Goal: Information Seeking & Learning: Learn about a topic

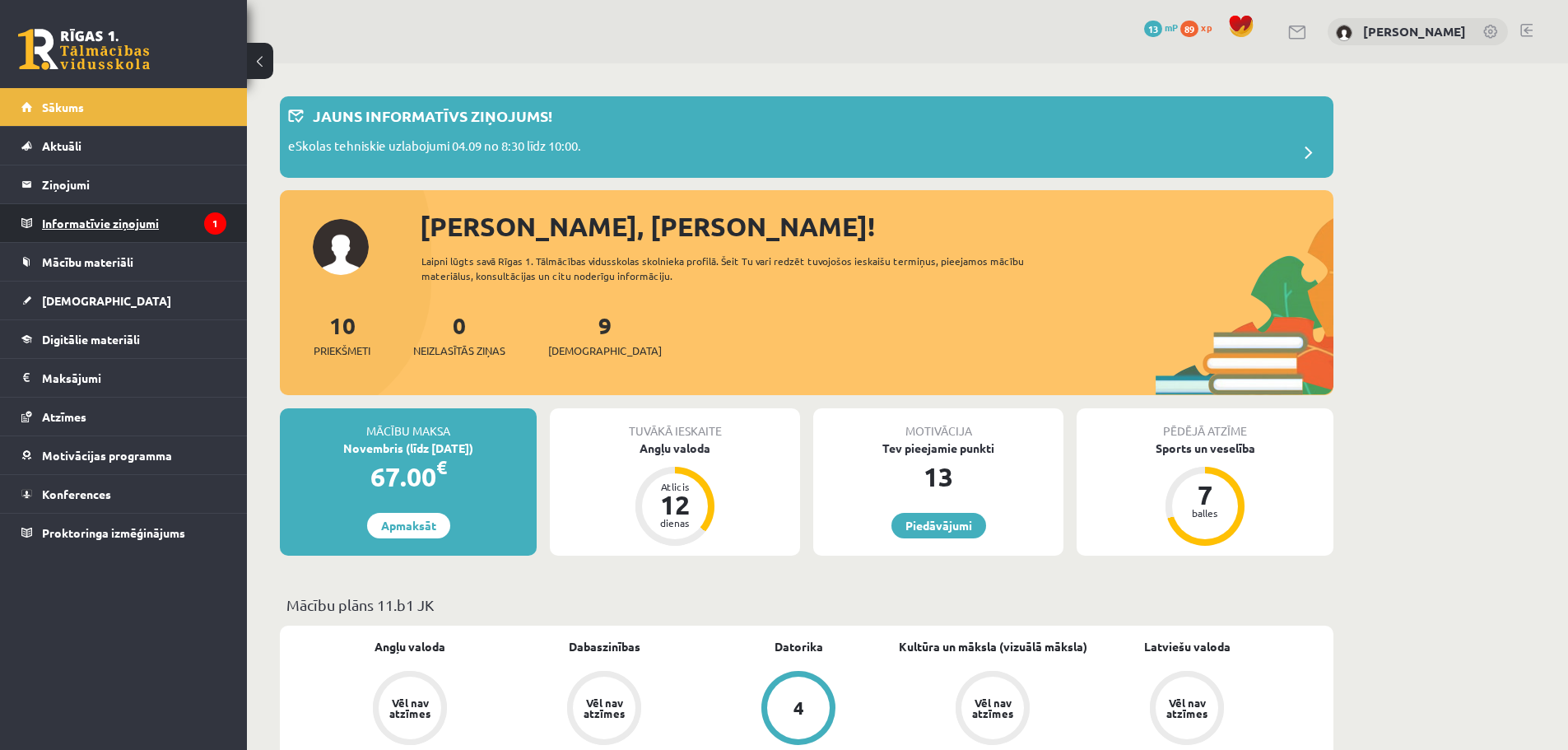
click at [126, 208] on legend "Informatīvie ziņojumi 1" at bounding box center [134, 223] width 184 height 38
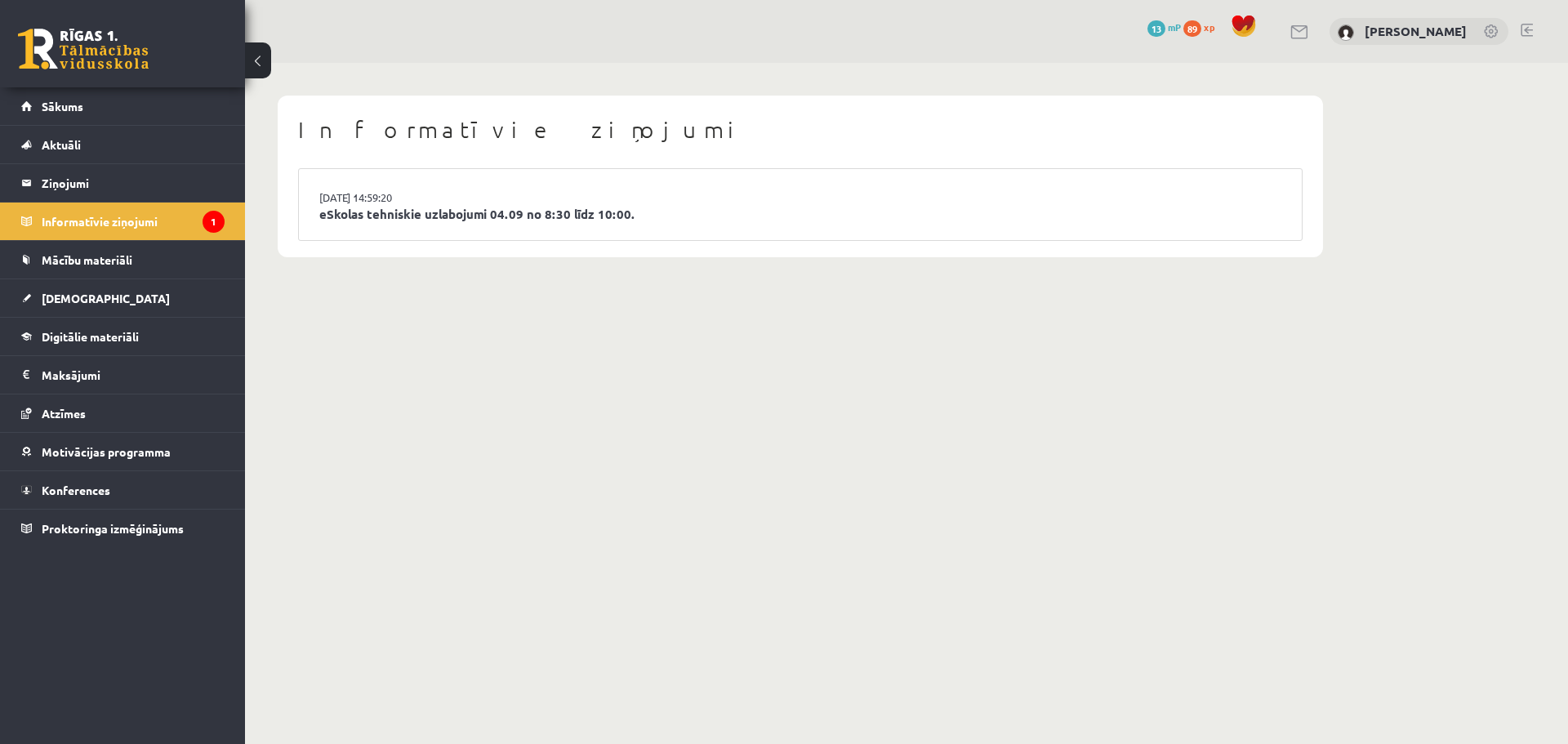
click at [505, 175] on li "03.09.2025 14:59:20 eSkolas tehniskie uzlabojumi 04.09 no 8:30 līdz 10:00." at bounding box center [799, 204] width 1003 height 71
click at [504, 201] on li "03.09.2025 14:59:20 eSkolas tehniskie uzlabojumi 04.09 no 8:30 līdz 10:00." at bounding box center [799, 204] width 1003 height 71
click at [464, 217] on link "eSkolas tehniskie uzlabojumi 04.09 no 8:30 līdz 10:00." at bounding box center [800, 214] width 962 height 19
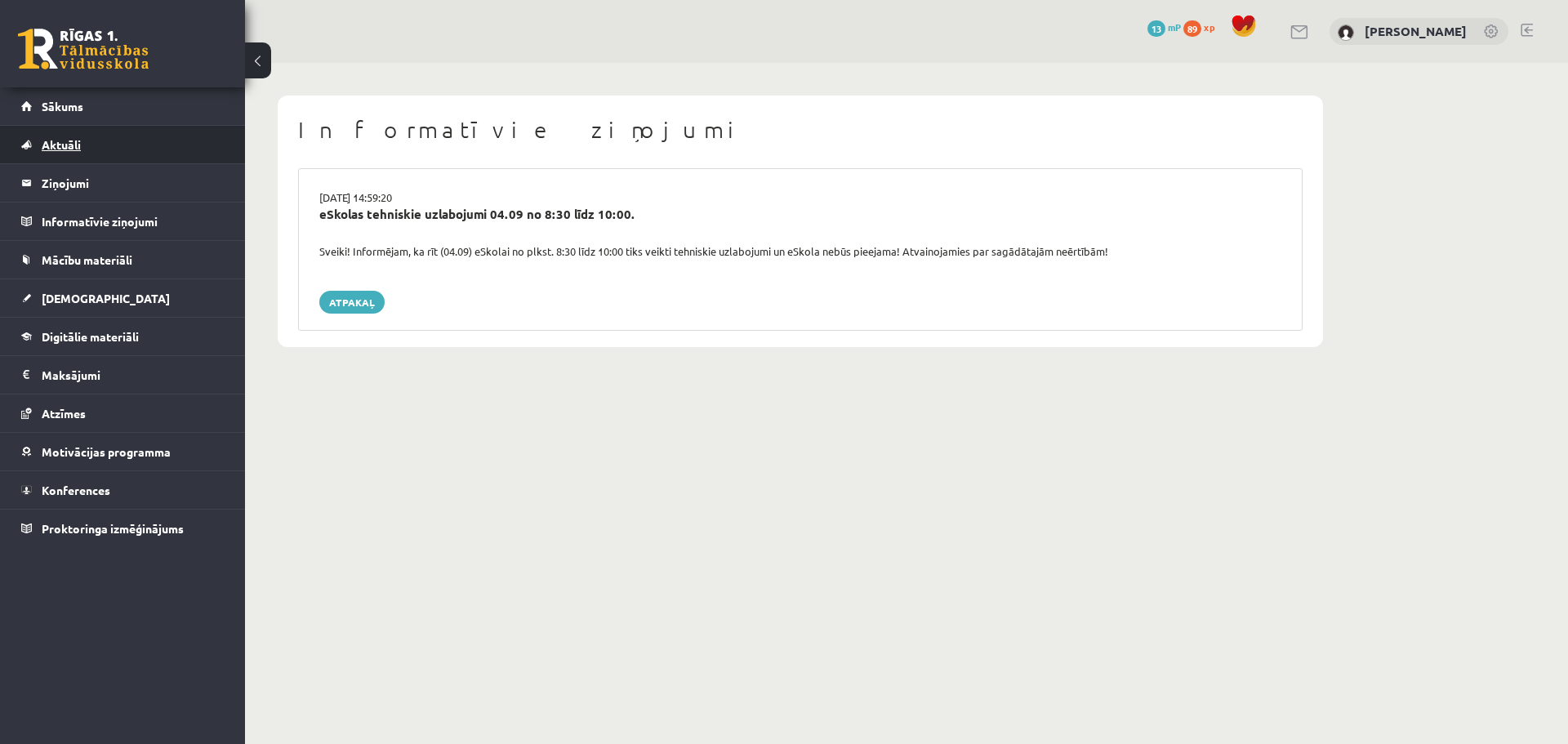
click at [69, 144] on span "Aktuāli" at bounding box center [61, 144] width 40 height 15
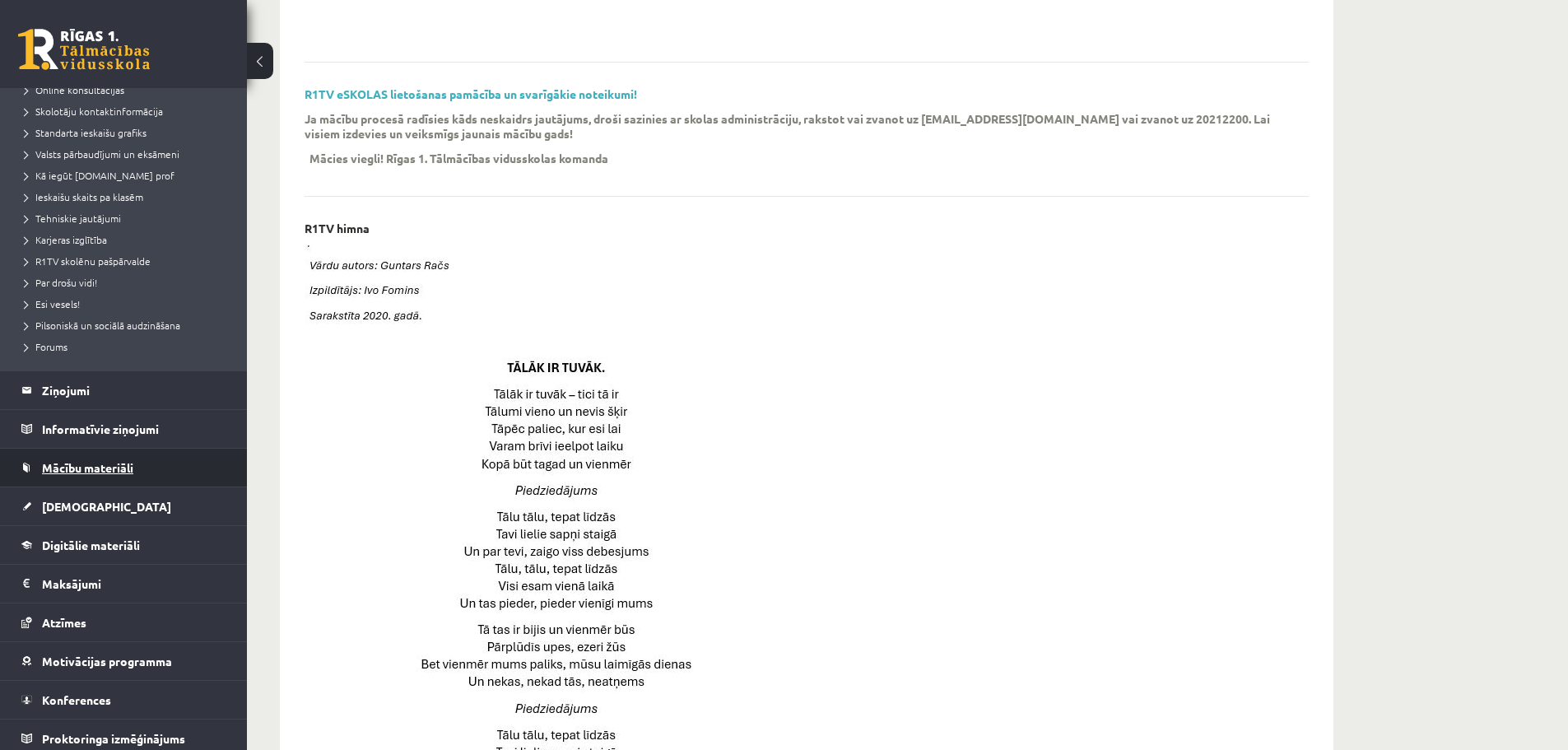
scroll to position [165, 0]
click at [82, 694] on span "Konferences" at bounding box center [76, 698] width 69 height 15
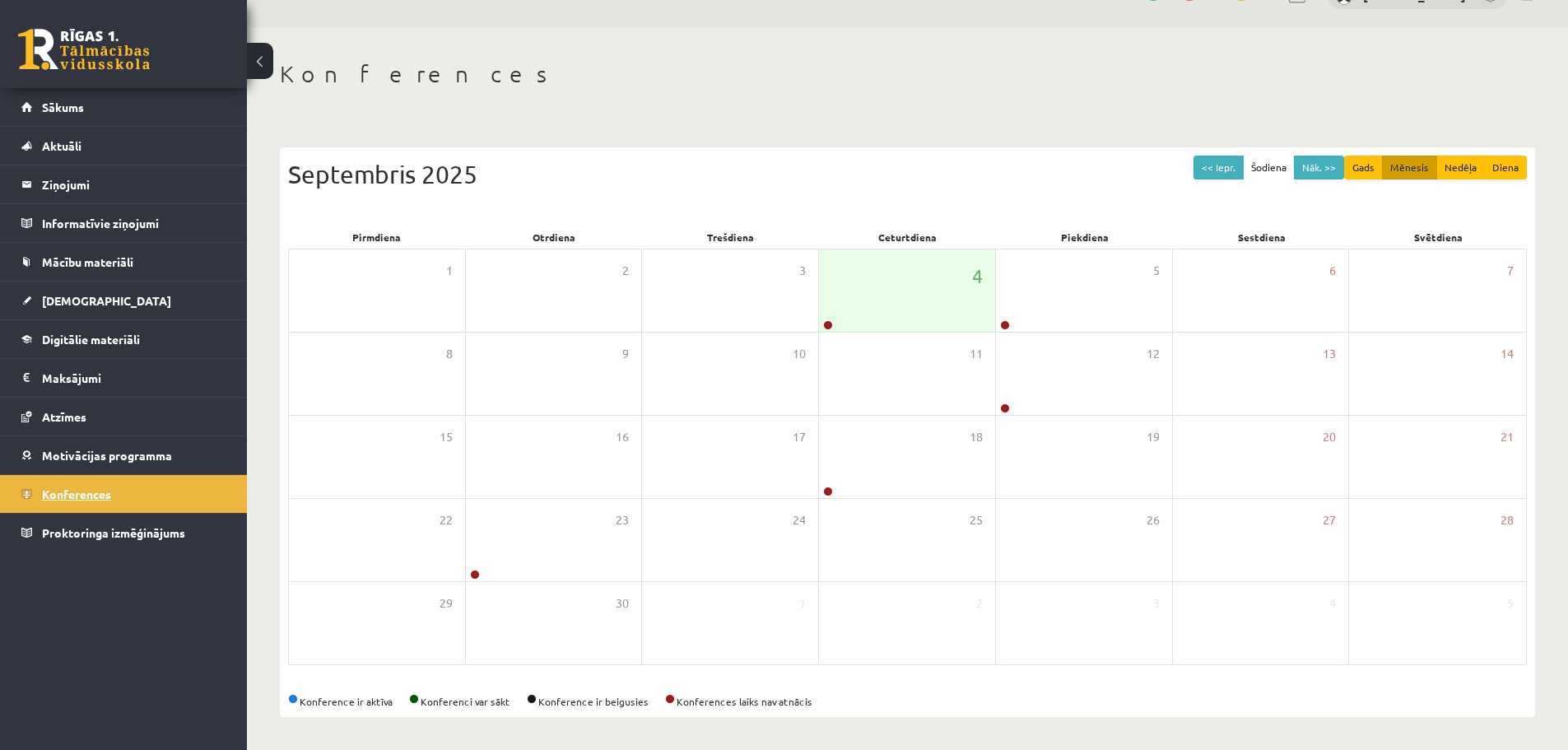
scroll to position [37, 0]
click at [829, 324] on link at bounding box center [827, 325] width 10 height 10
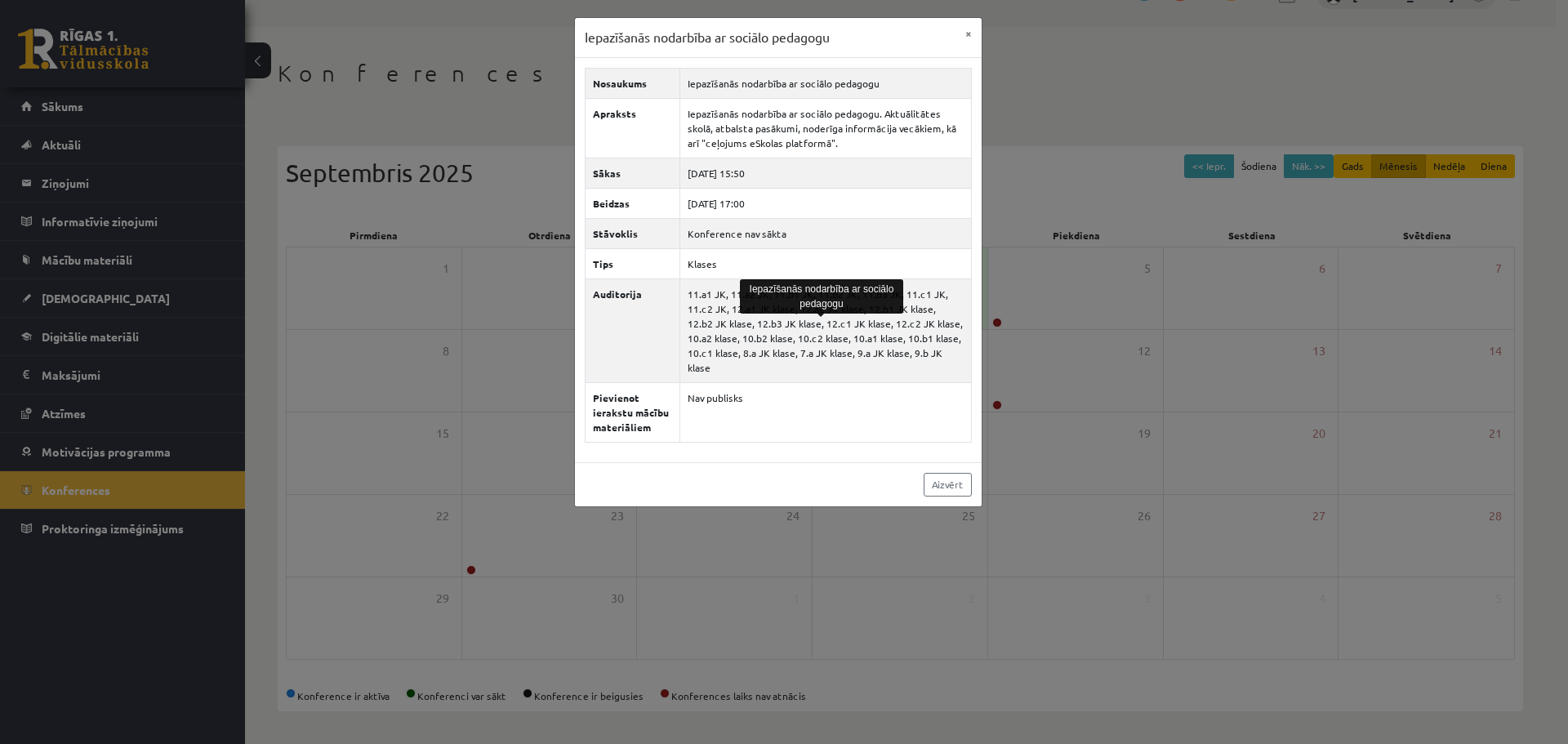
click at [719, 437] on div "Nosaukums Iepazīšanās nodarbība ar sociālo pedagogu Apraksts Iepazīšanās nodarb…" at bounding box center [779, 260] width 407 height 405
click at [974, 33] on button "×" at bounding box center [968, 33] width 26 height 31
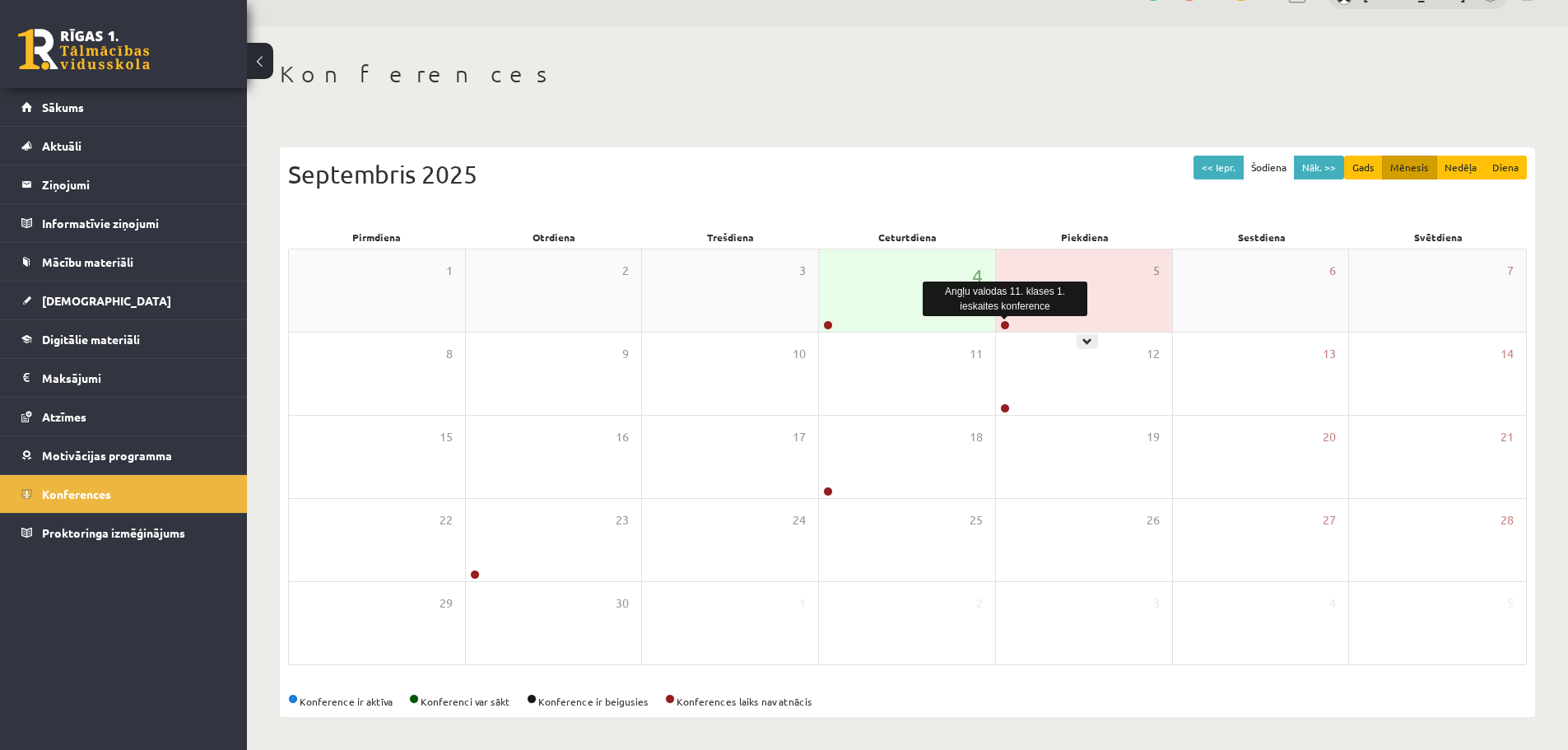
click at [1004, 324] on link at bounding box center [1004, 325] width 10 height 10
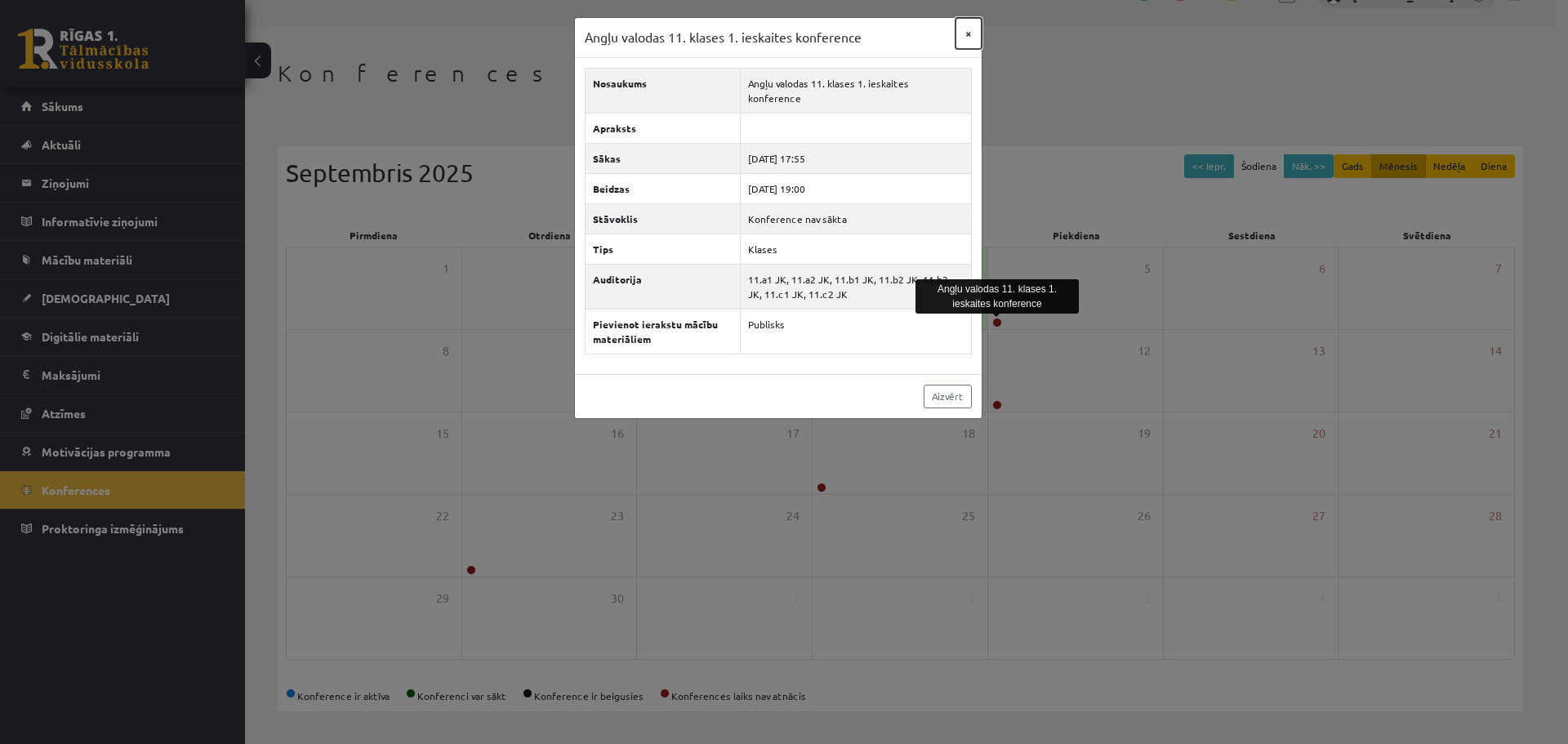
click at [969, 30] on button "×" at bounding box center [968, 33] width 26 height 31
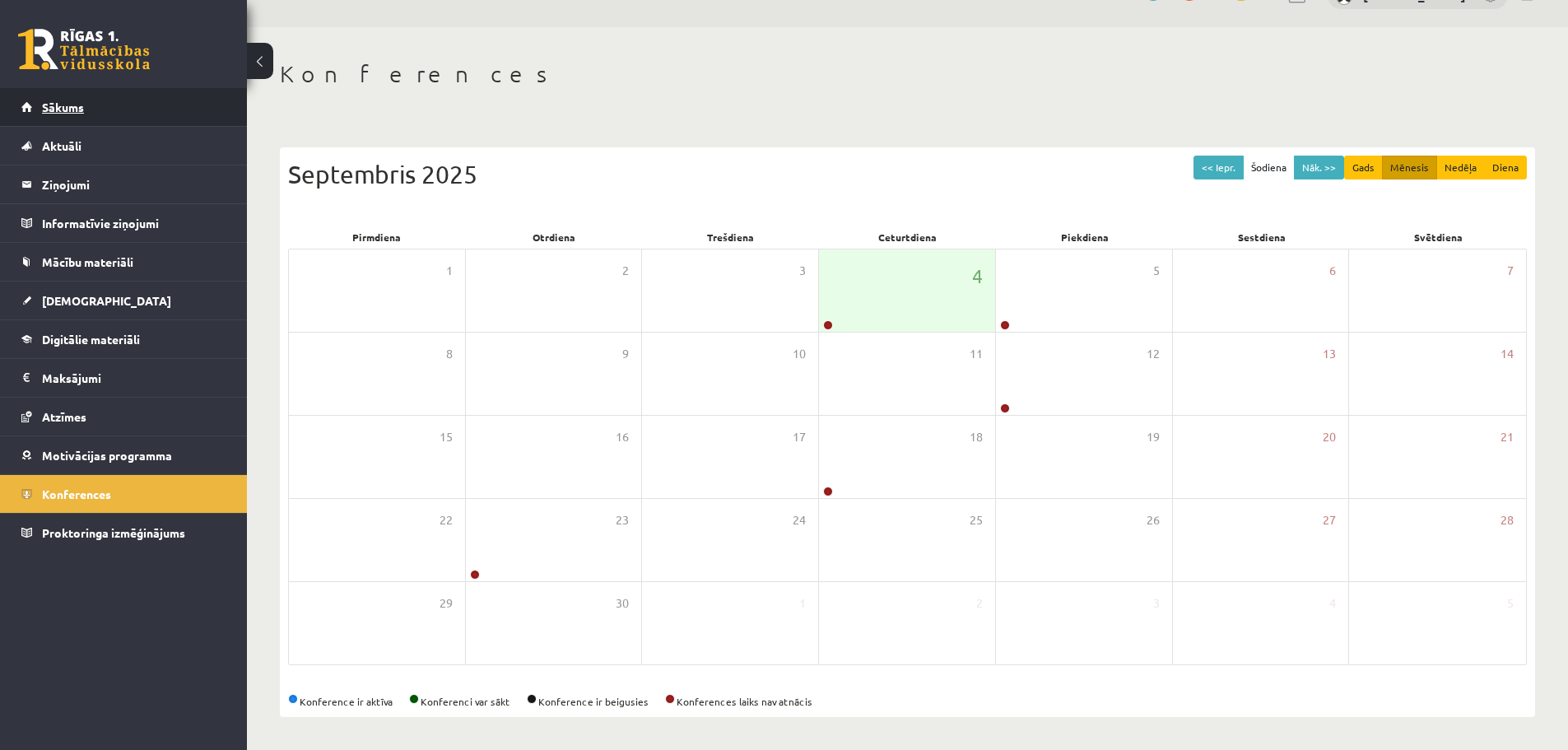
click at [63, 114] on link "Sākums" at bounding box center [123, 107] width 205 height 38
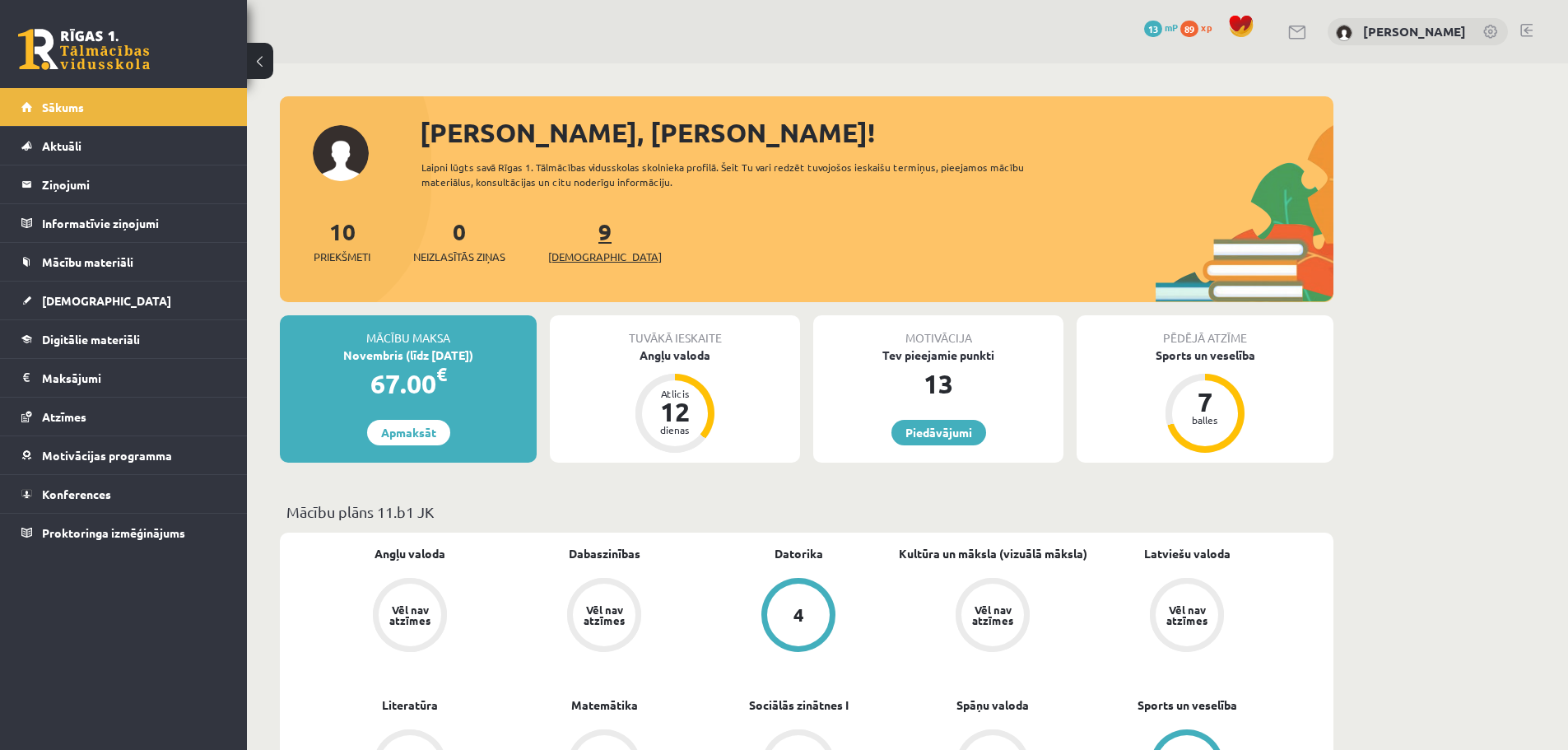
click at [570, 261] on span "[DEMOGRAPHIC_DATA]" at bounding box center [605, 257] width 114 height 16
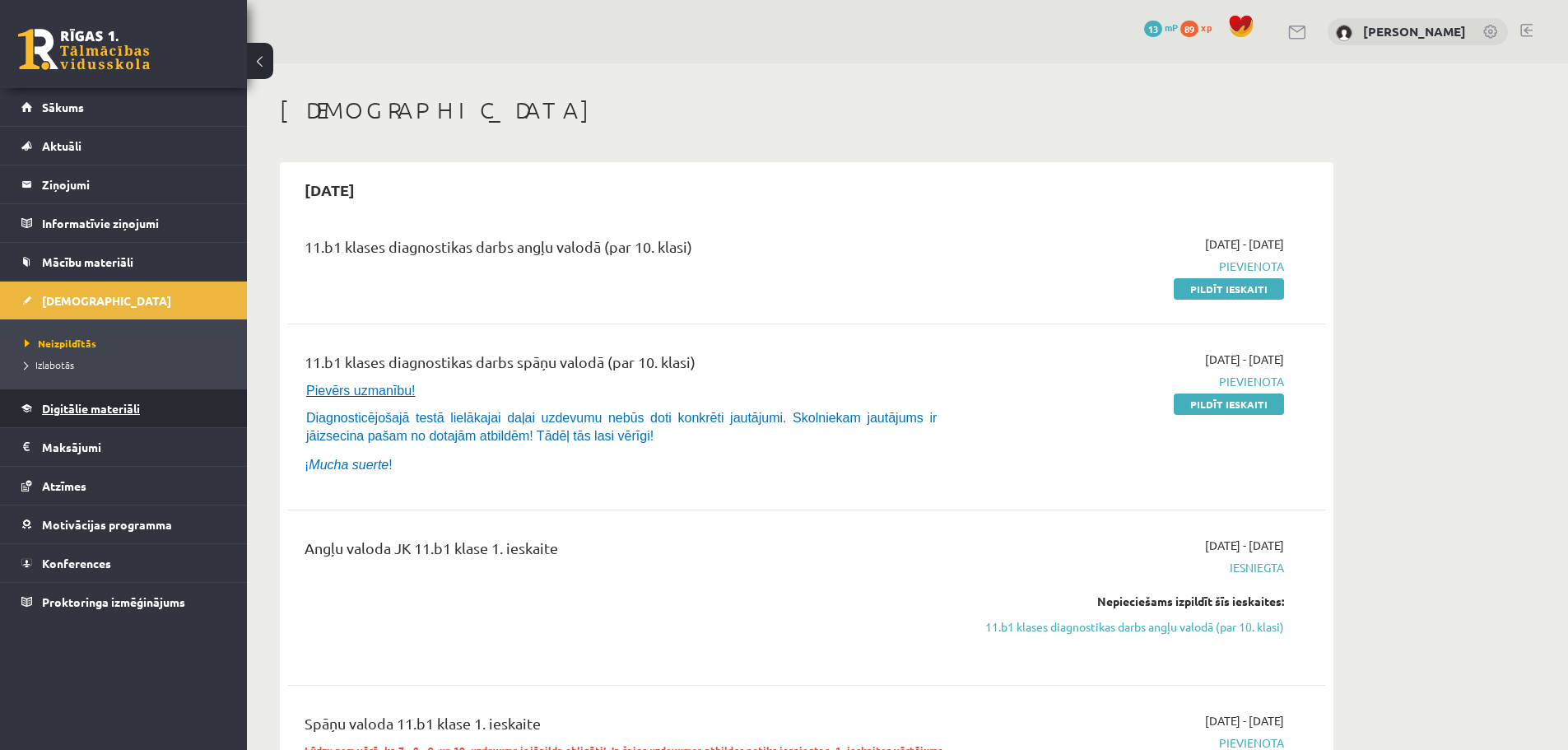
click at [111, 403] on span "Digitālie materiāli" at bounding box center [91, 408] width 98 height 15
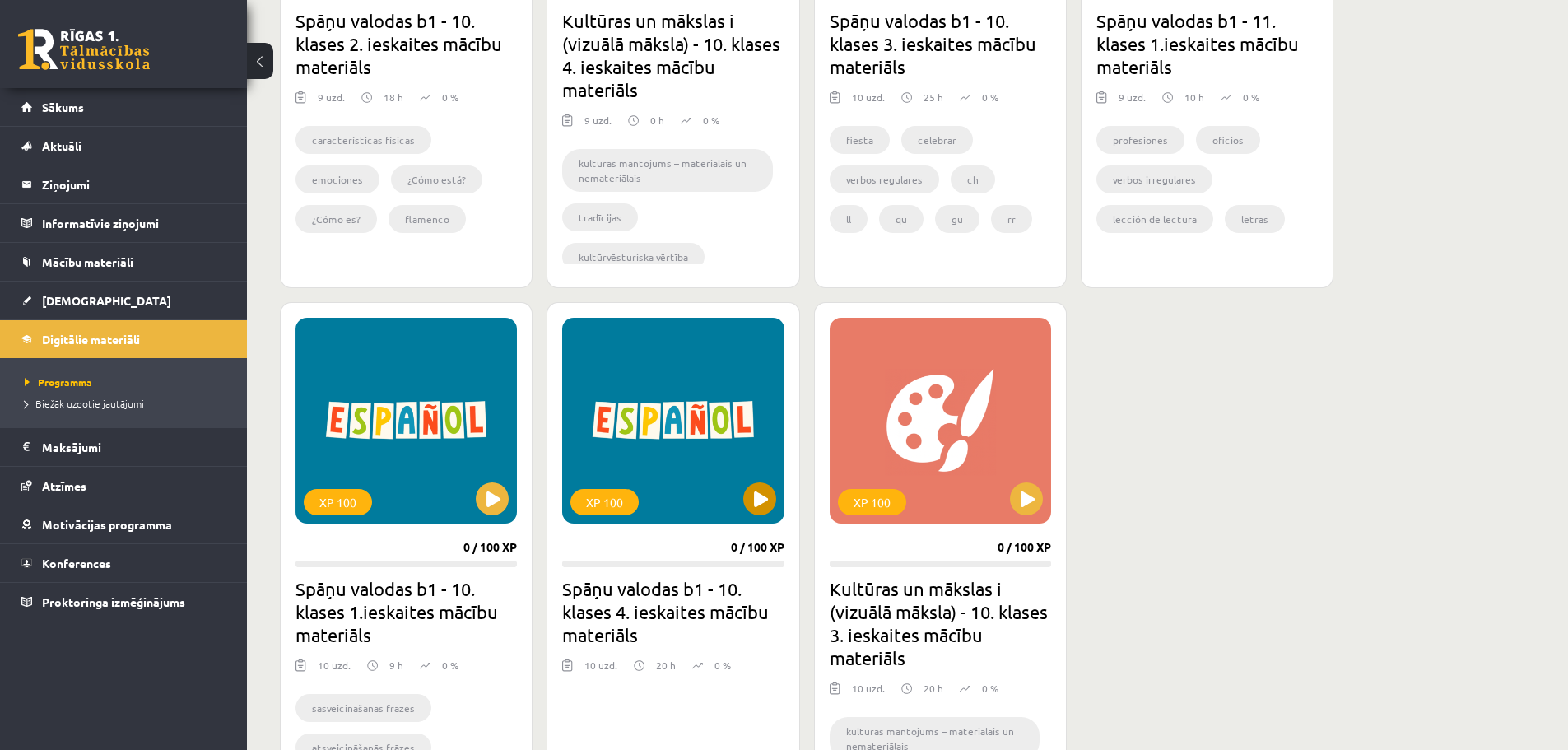
scroll to position [741, 0]
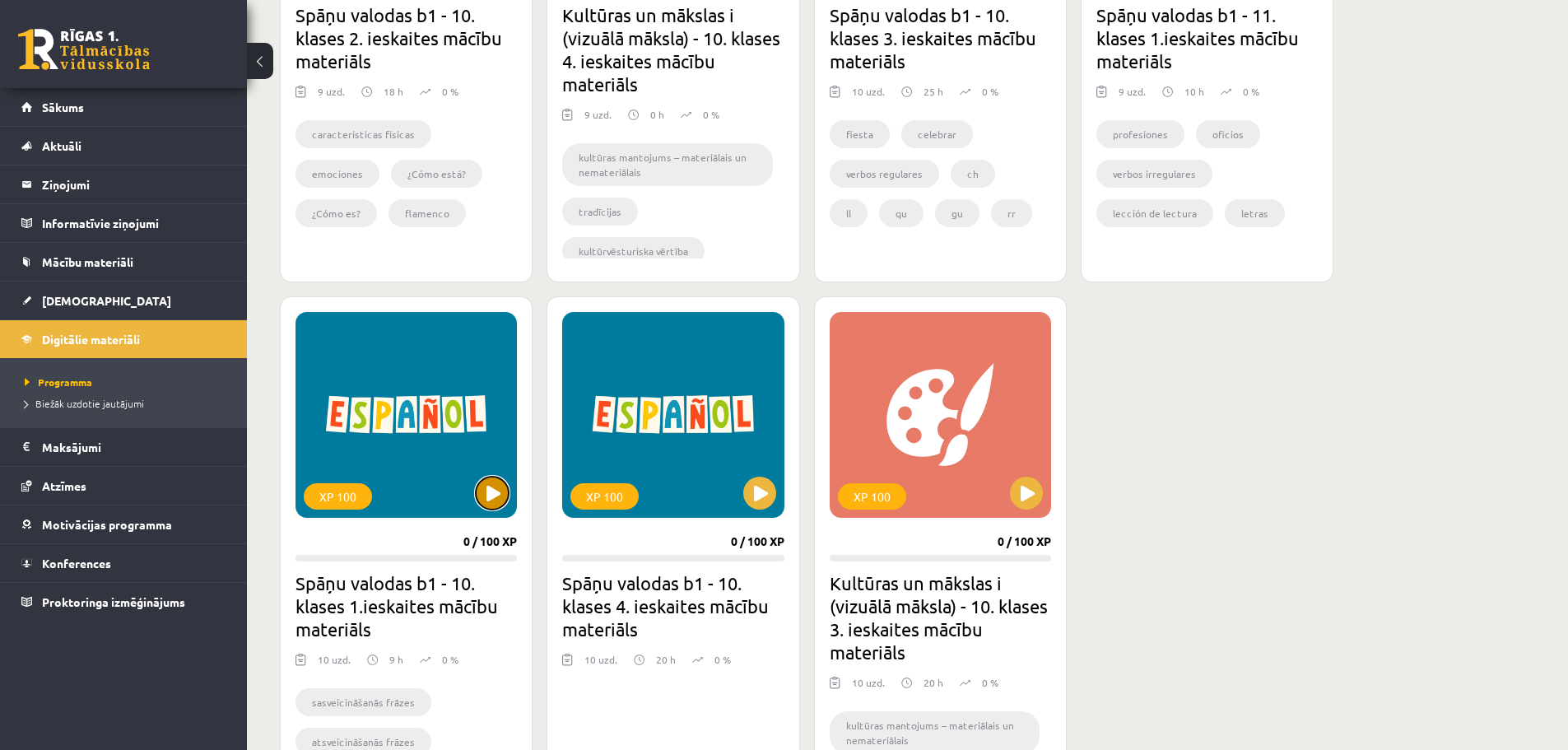
click at [502, 496] on button at bounding box center [492, 493] width 33 height 33
click at [491, 511] on div "XP 100" at bounding box center [407, 415] width 222 height 206
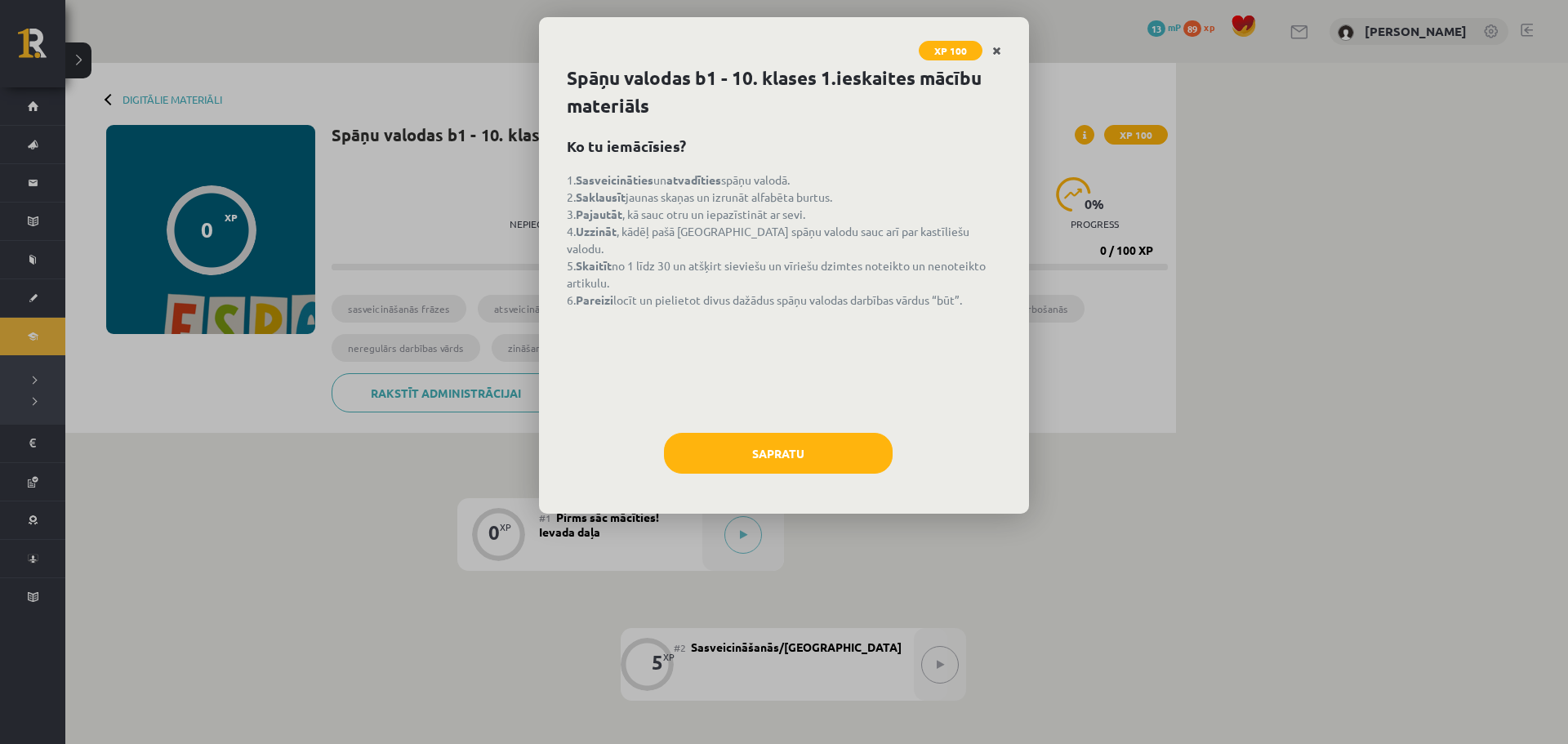
click at [997, 49] on icon "Close" at bounding box center [996, 52] width 9 height 12
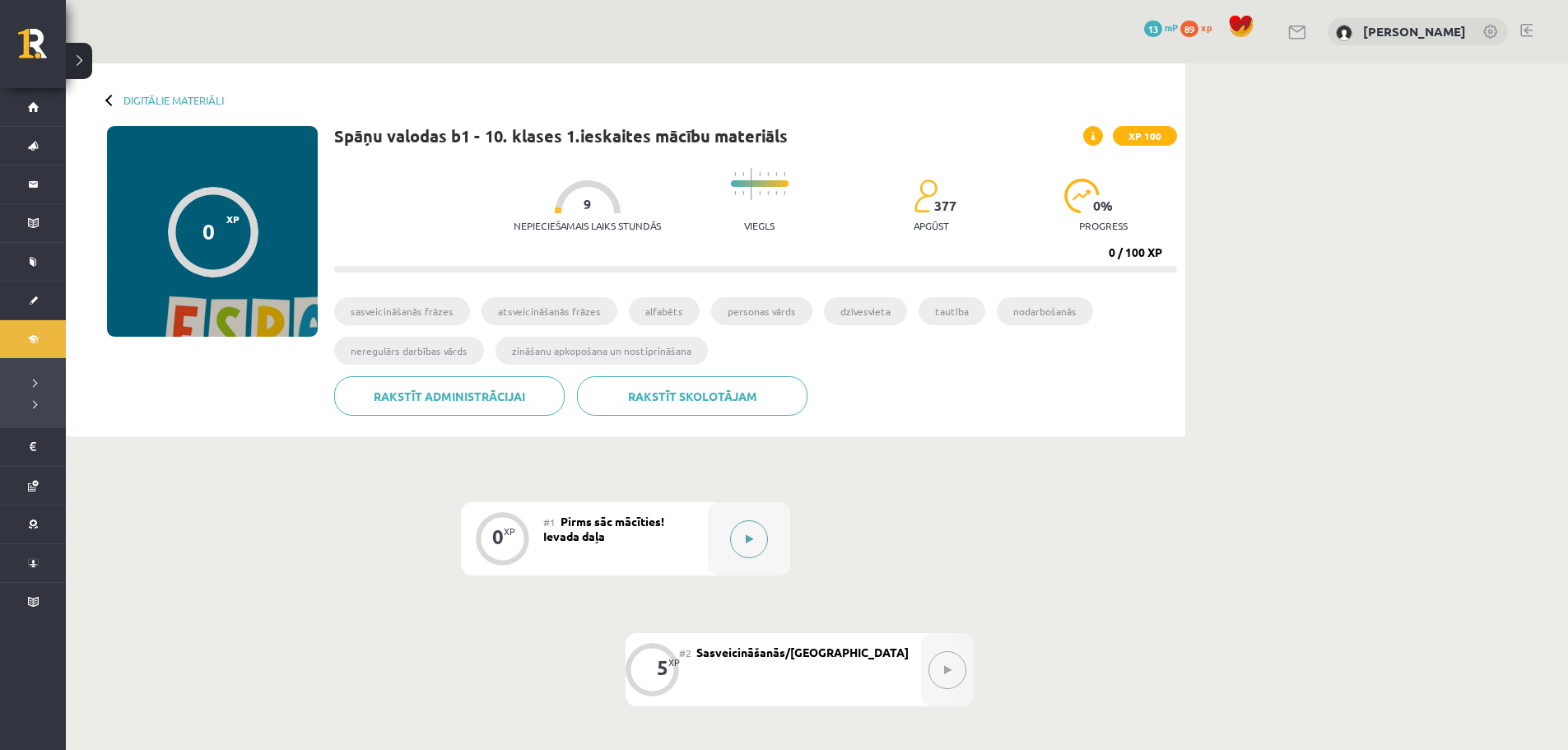
click at [739, 533] on button at bounding box center [749, 539] width 38 height 38
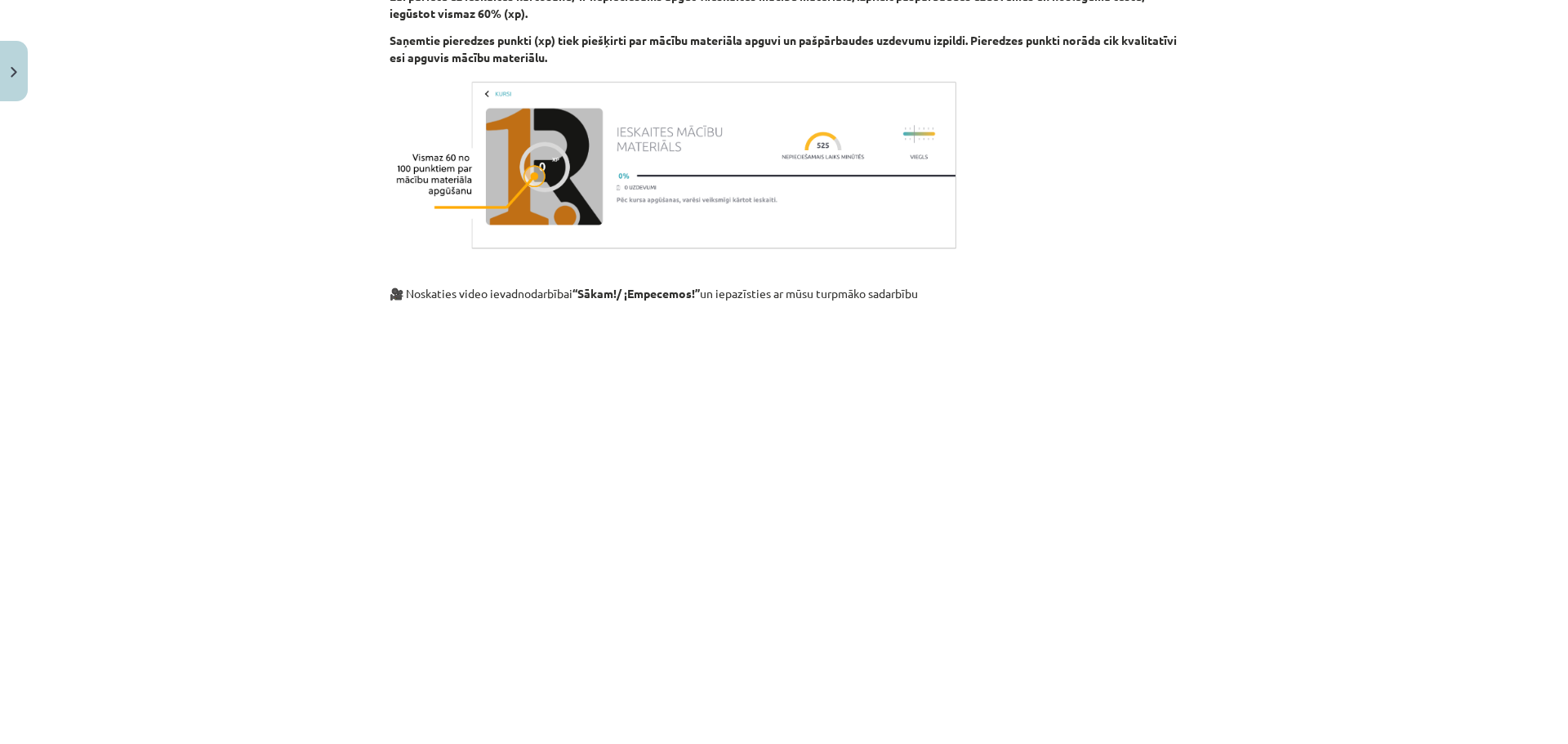
scroll to position [1230, 0]
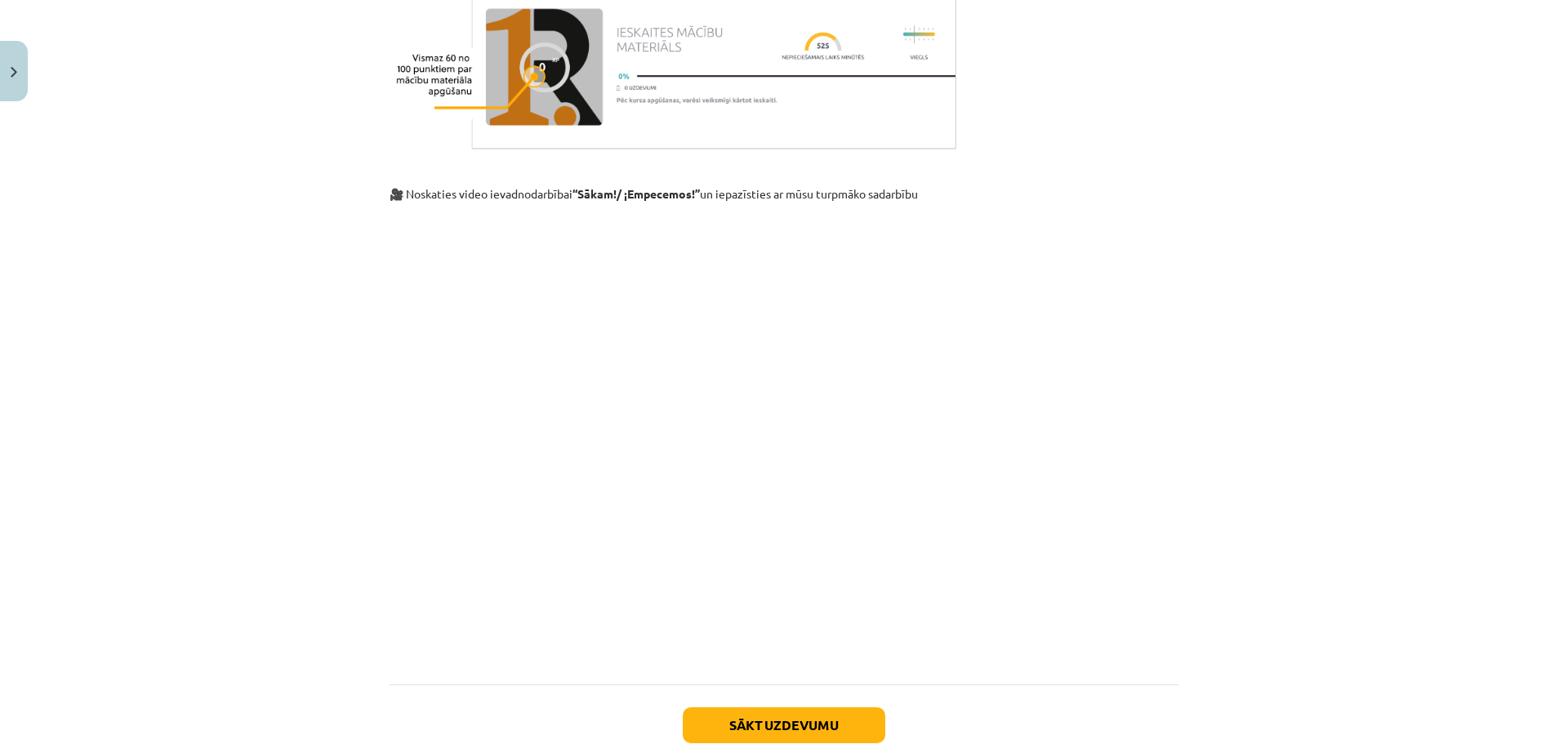
click at [1210, 493] on div "Mācību tēma: Spāņu valodas b1 - 10. klases 1.ieskaites mācību materiāls #1 Pirm…" at bounding box center [784, 372] width 1568 height 744
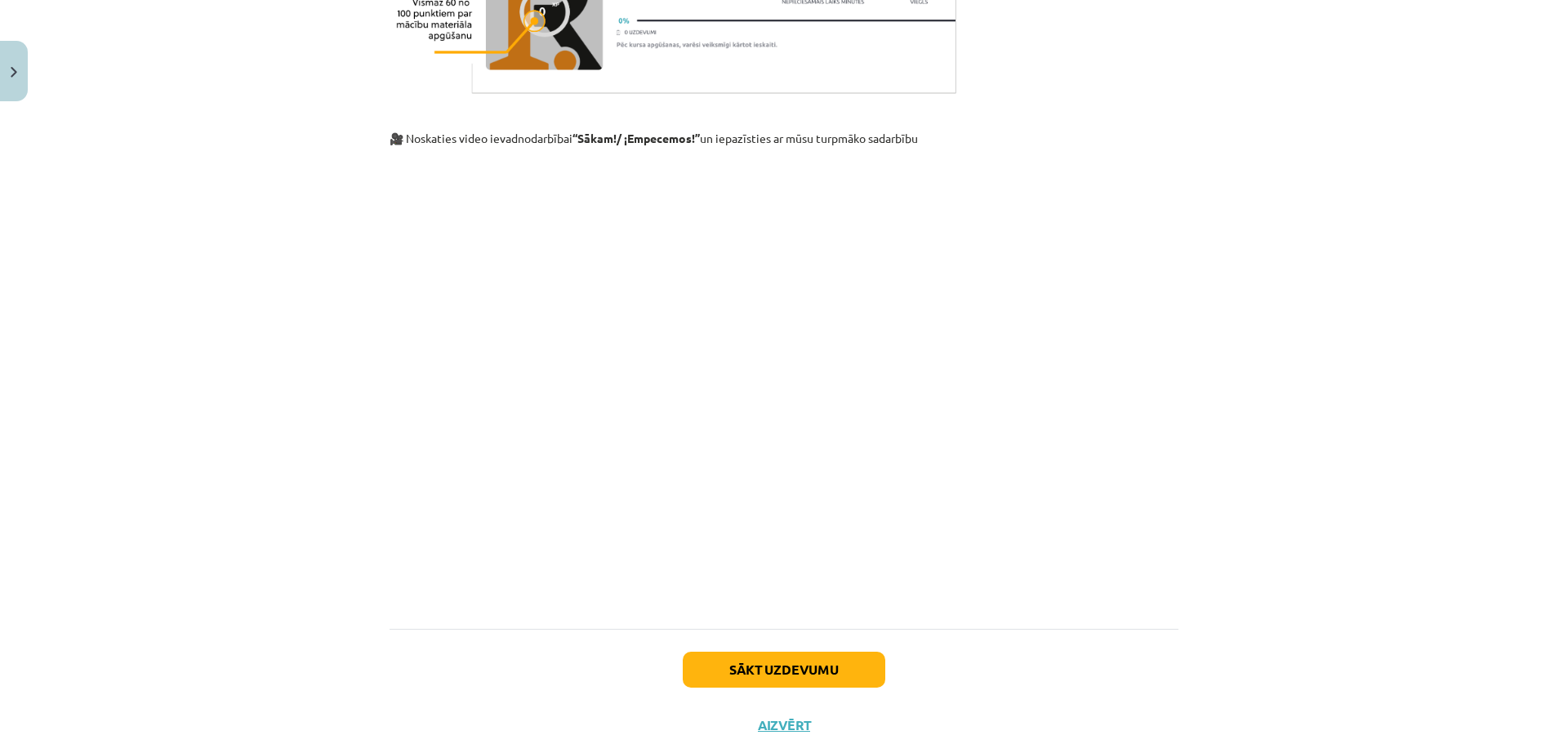
scroll to position [1311, 0]
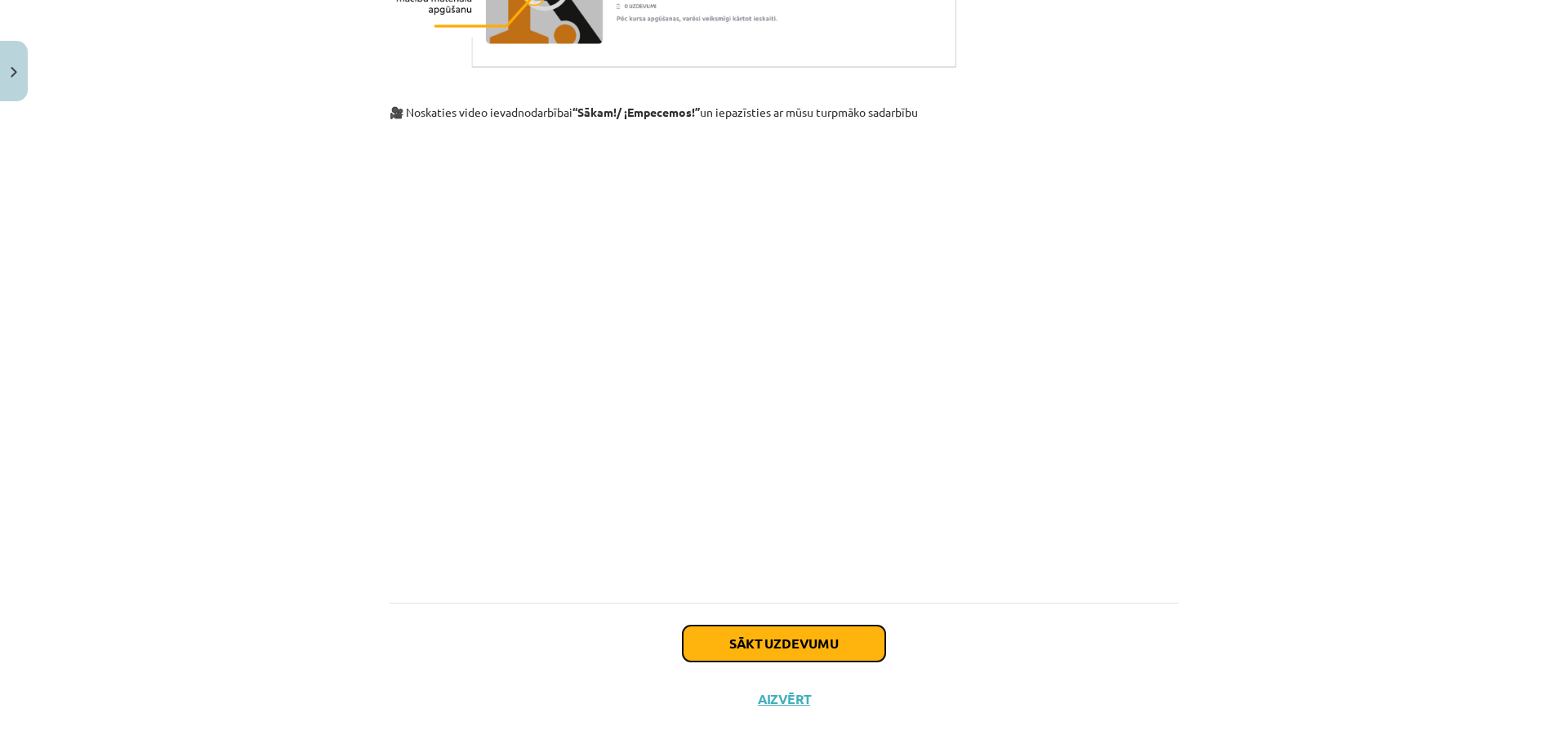
click at [792, 640] on button "Sākt uzdevumu" at bounding box center [784, 644] width 202 height 36
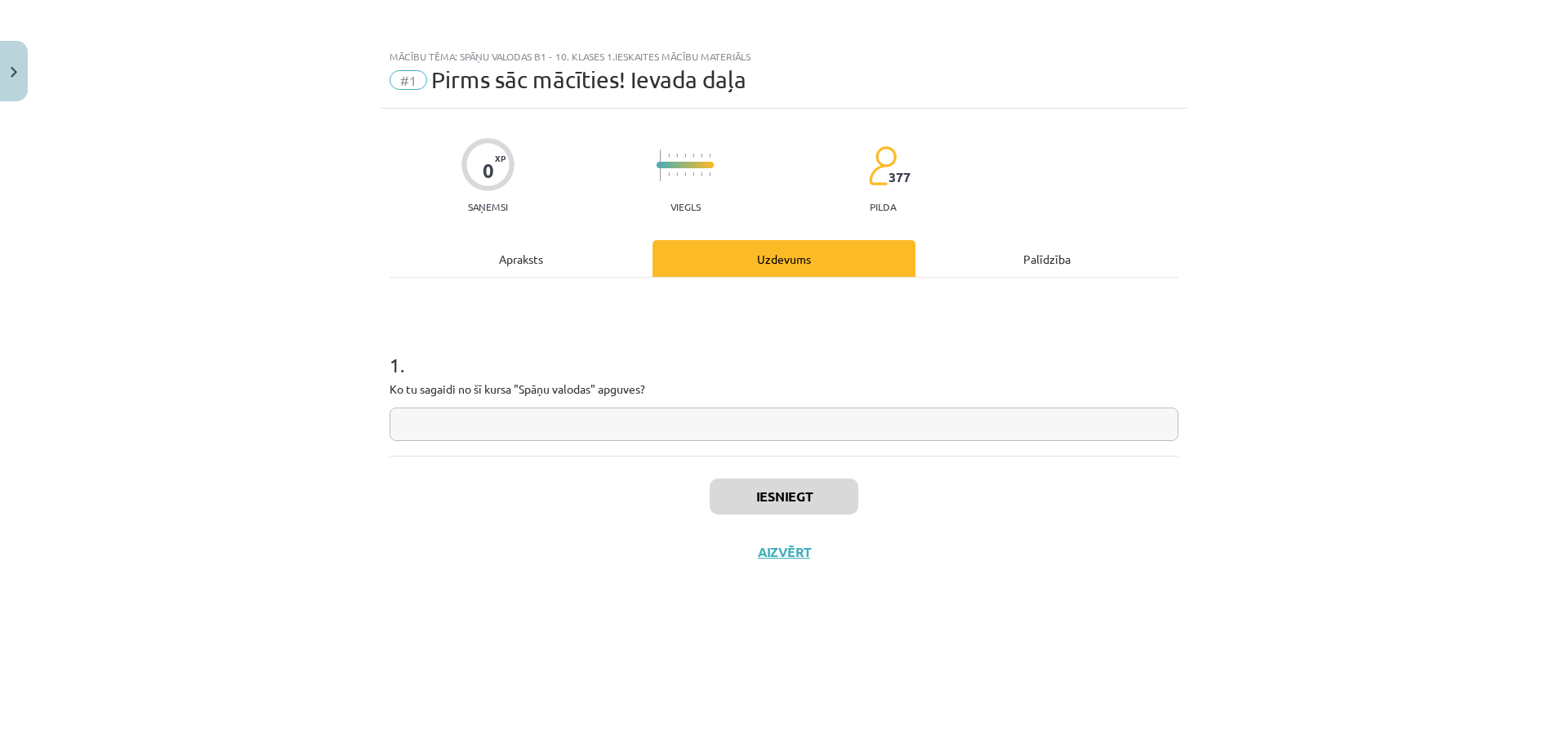
click at [460, 424] on input "text" at bounding box center [784, 425] width 788 height 34
click at [478, 433] on input "text" at bounding box center [784, 425] width 788 height 34
paste input "**********"
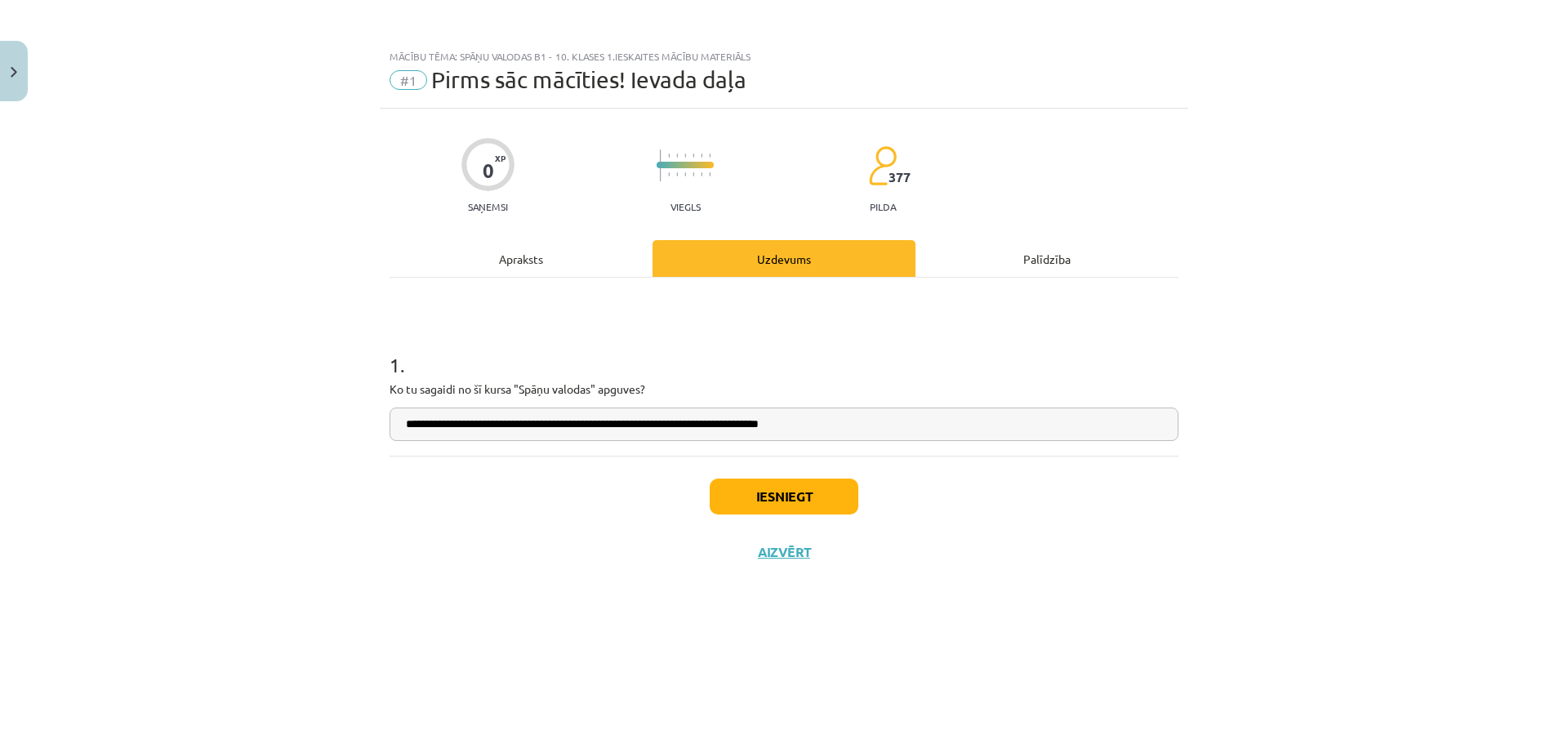
type input "**********"
click at [784, 497] on button "Iesniegt" at bounding box center [784, 497] width 149 height 36
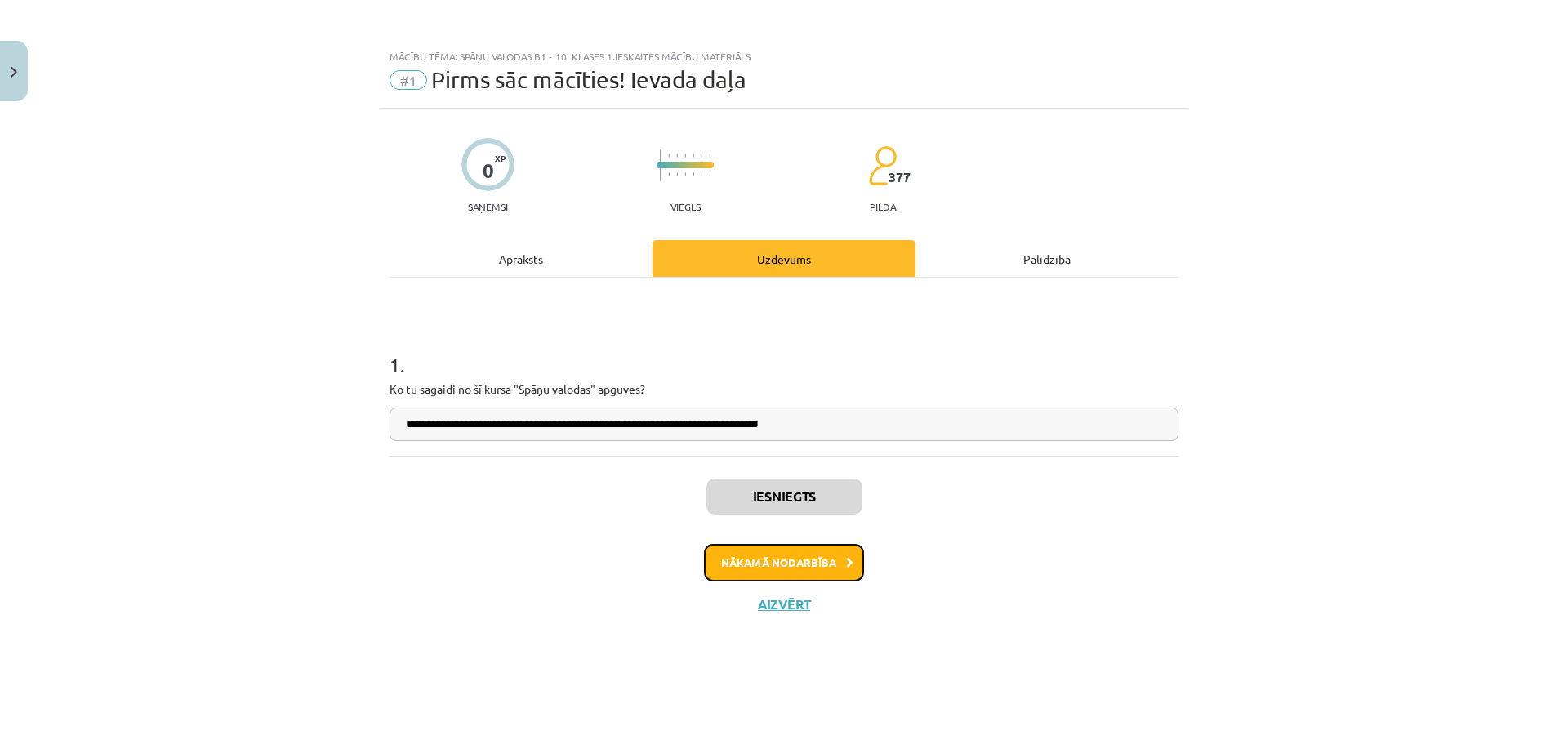
click at [846, 564] on icon at bounding box center [849, 562] width 7 height 11
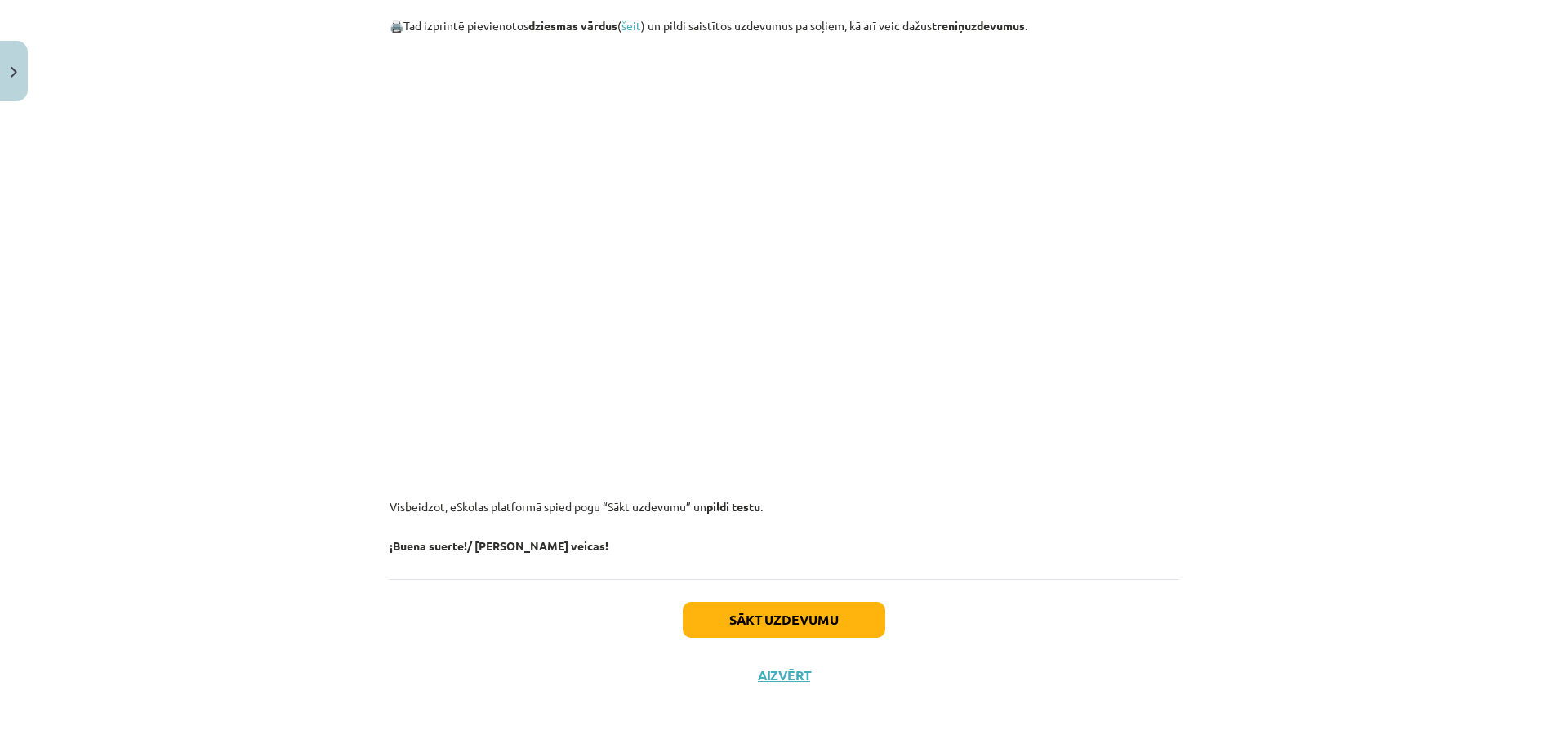
scroll to position [1756, 0]
click at [813, 624] on button "Sākt uzdevumu" at bounding box center [784, 620] width 202 height 36
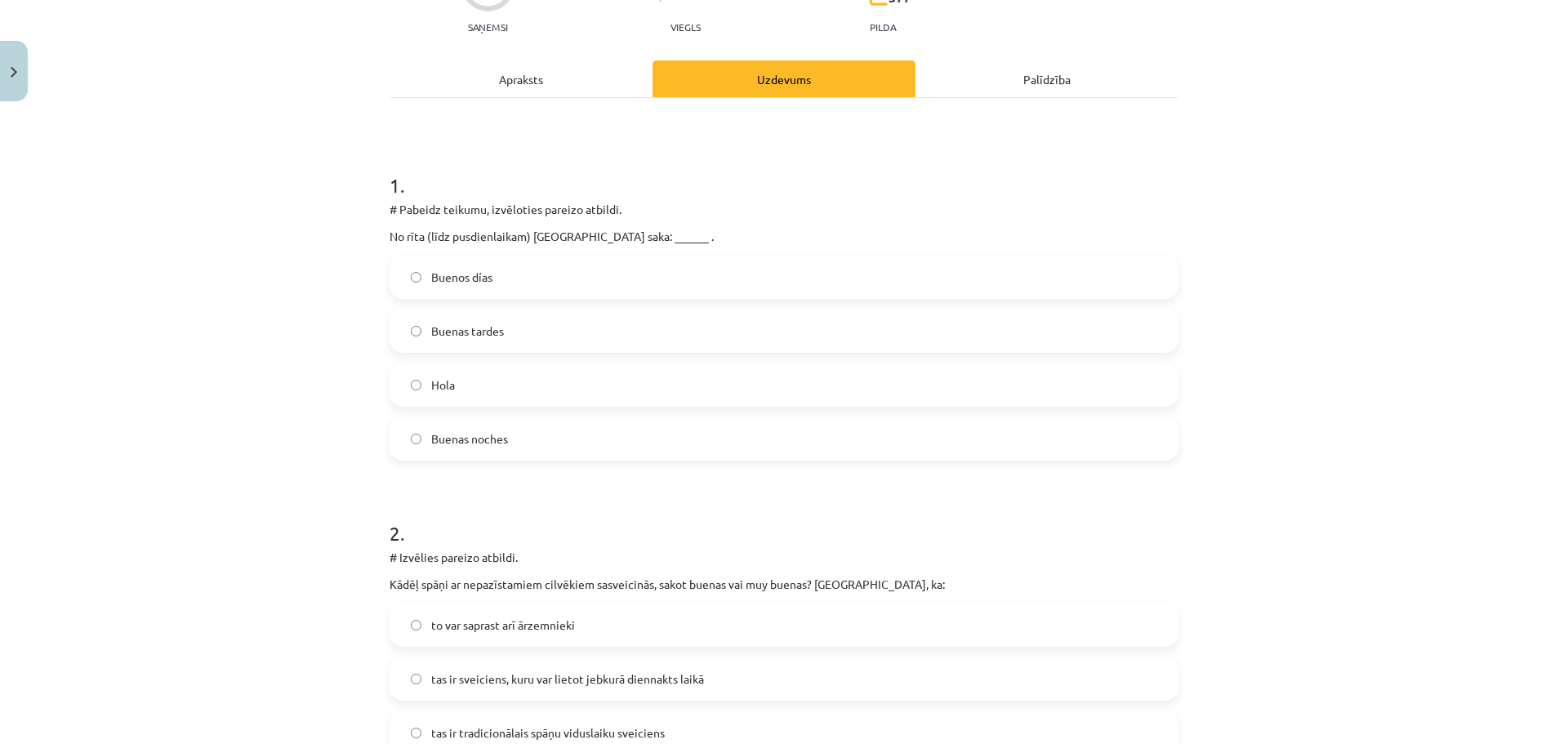
scroll to position [204, 0]
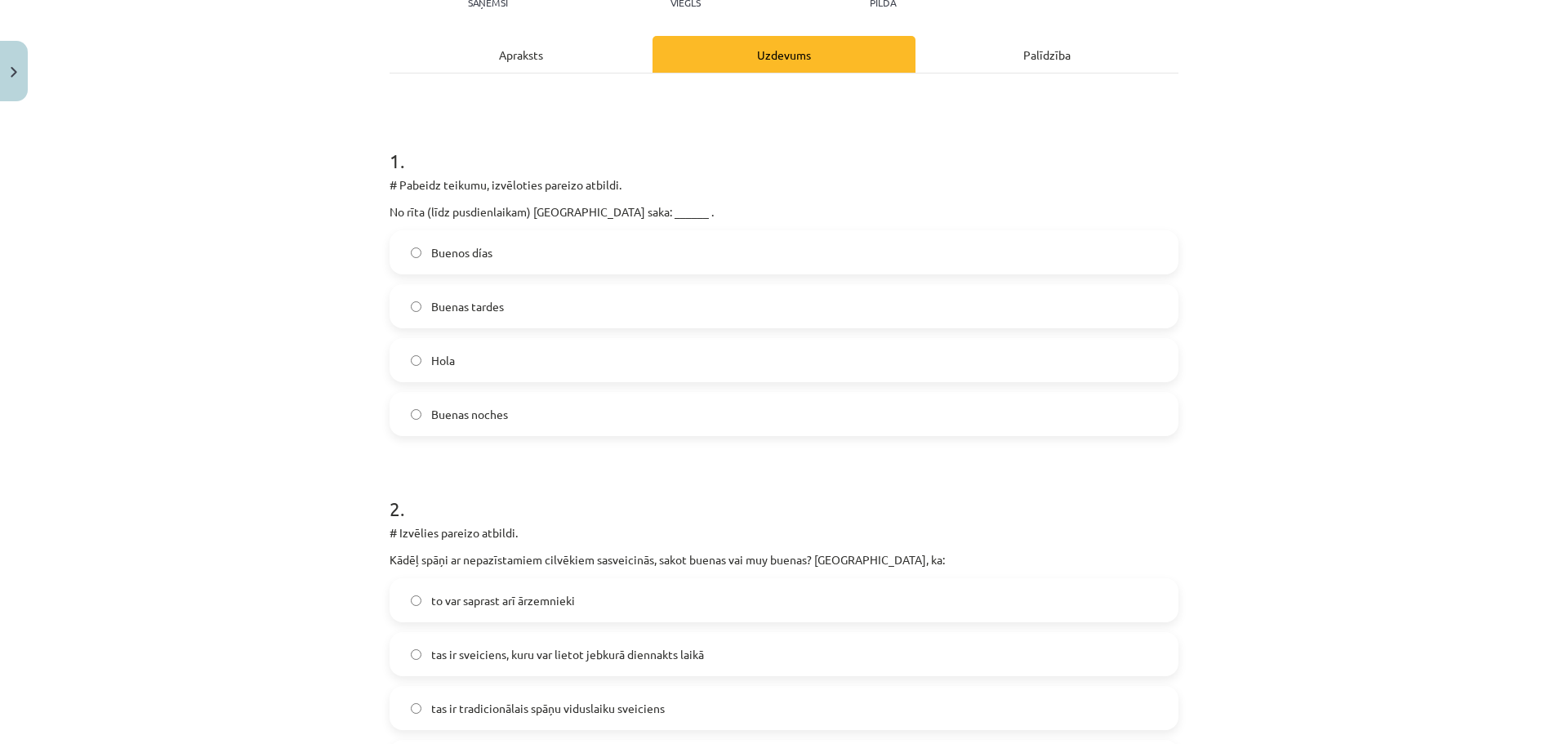
click at [501, 245] on label "Buenos días" at bounding box center [784, 252] width 785 height 41
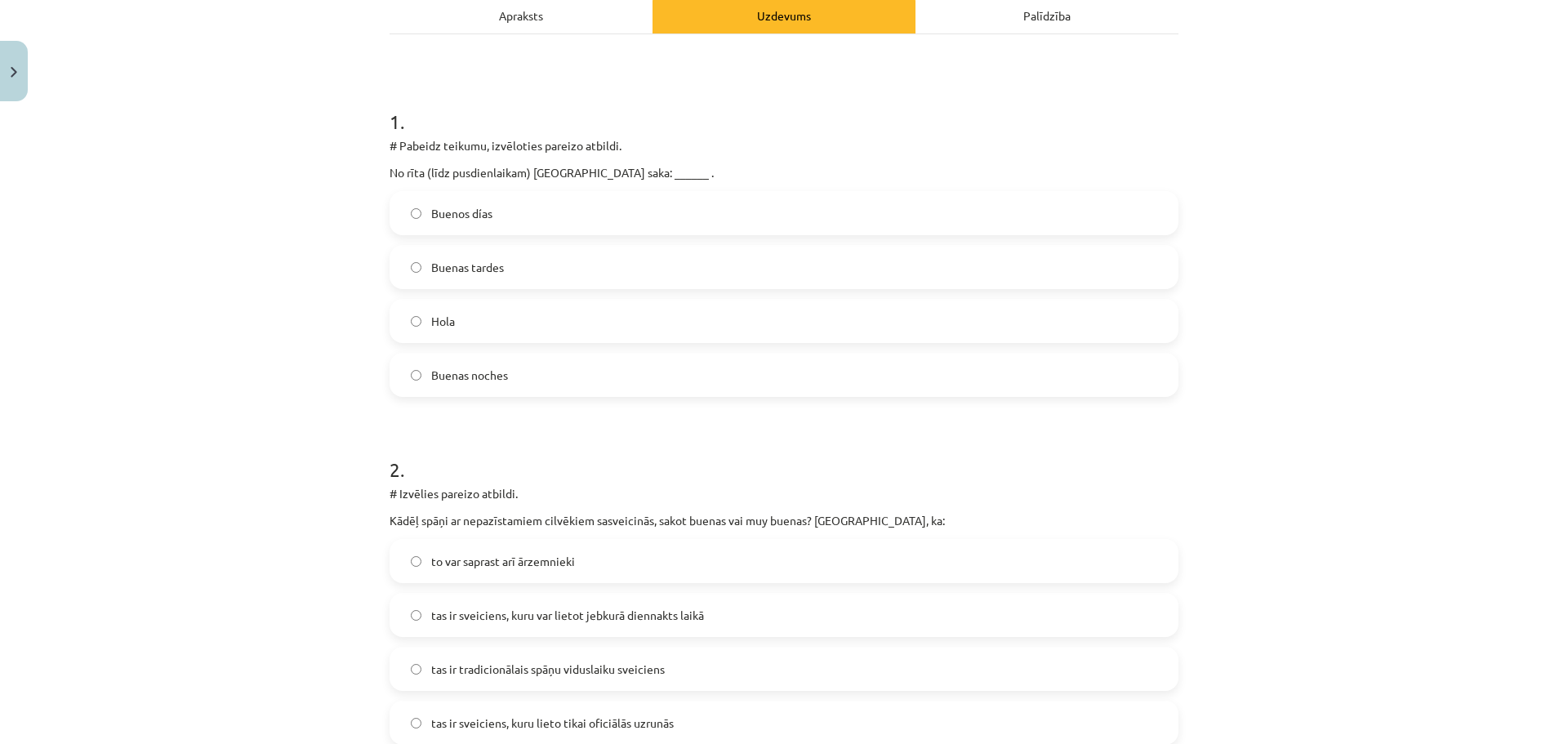
scroll to position [368, 0]
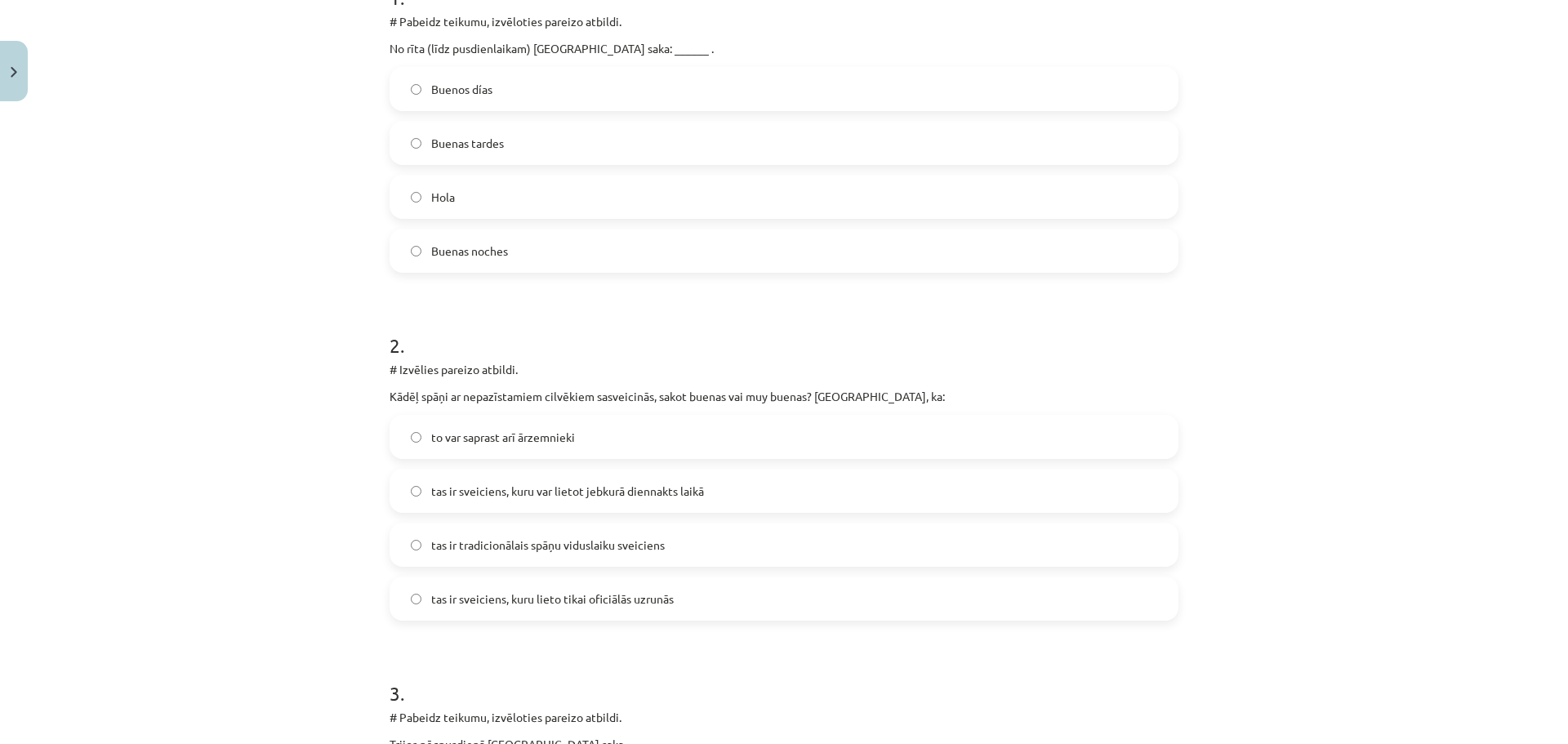
click at [678, 491] on span "tas ir sveiciens, kuru var lietot jebkurā diennakts laikā" at bounding box center [567, 491] width 273 height 17
click at [696, 488] on label "tas ir sveiciens, kuru var lietot jebkurā diennakts laikā" at bounding box center [784, 490] width 785 height 41
click at [741, 495] on label "tas ir sveiciens, kuru var lietot jebkurā diennakts laikā" at bounding box center [784, 490] width 785 height 41
click at [729, 601] on label "tas ir sveiciens, kuru lieto tikai oficiālās uzrunās" at bounding box center [784, 598] width 785 height 41
click at [727, 548] on label "tas ir tradicionālais spāņu viduslaiku sveiciens" at bounding box center [784, 545] width 785 height 41
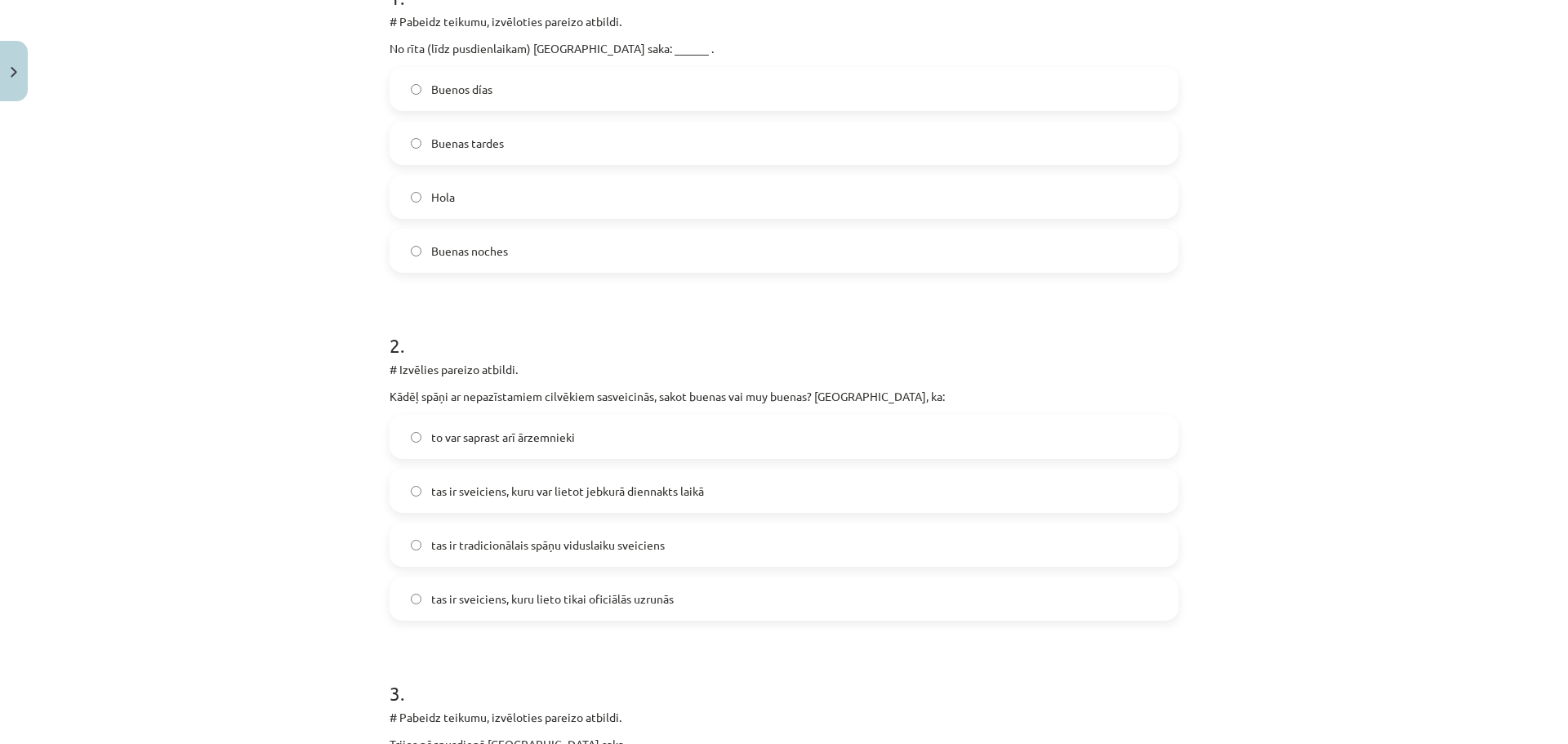
drag, startPoint x: 733, startPoint y: 488, endPoint x: 734, endPoint y: 505, distance: 17.0
click at [734, 490] on label "tas ir sveiciens, kuru var lietot jebkurā diennakts laikā" at bounding box center [784, 490] width 785 height 41
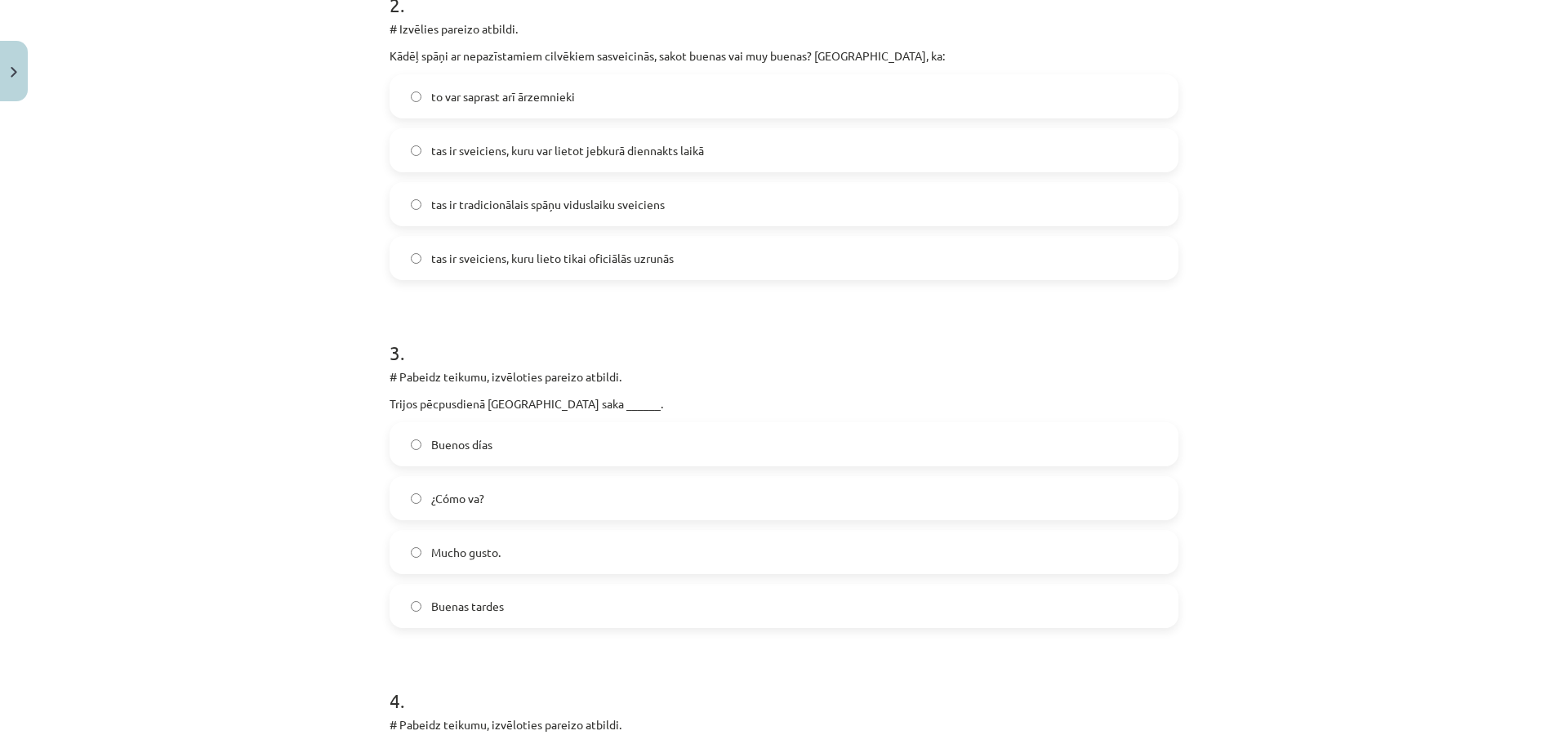
scroll to position [776, 0]
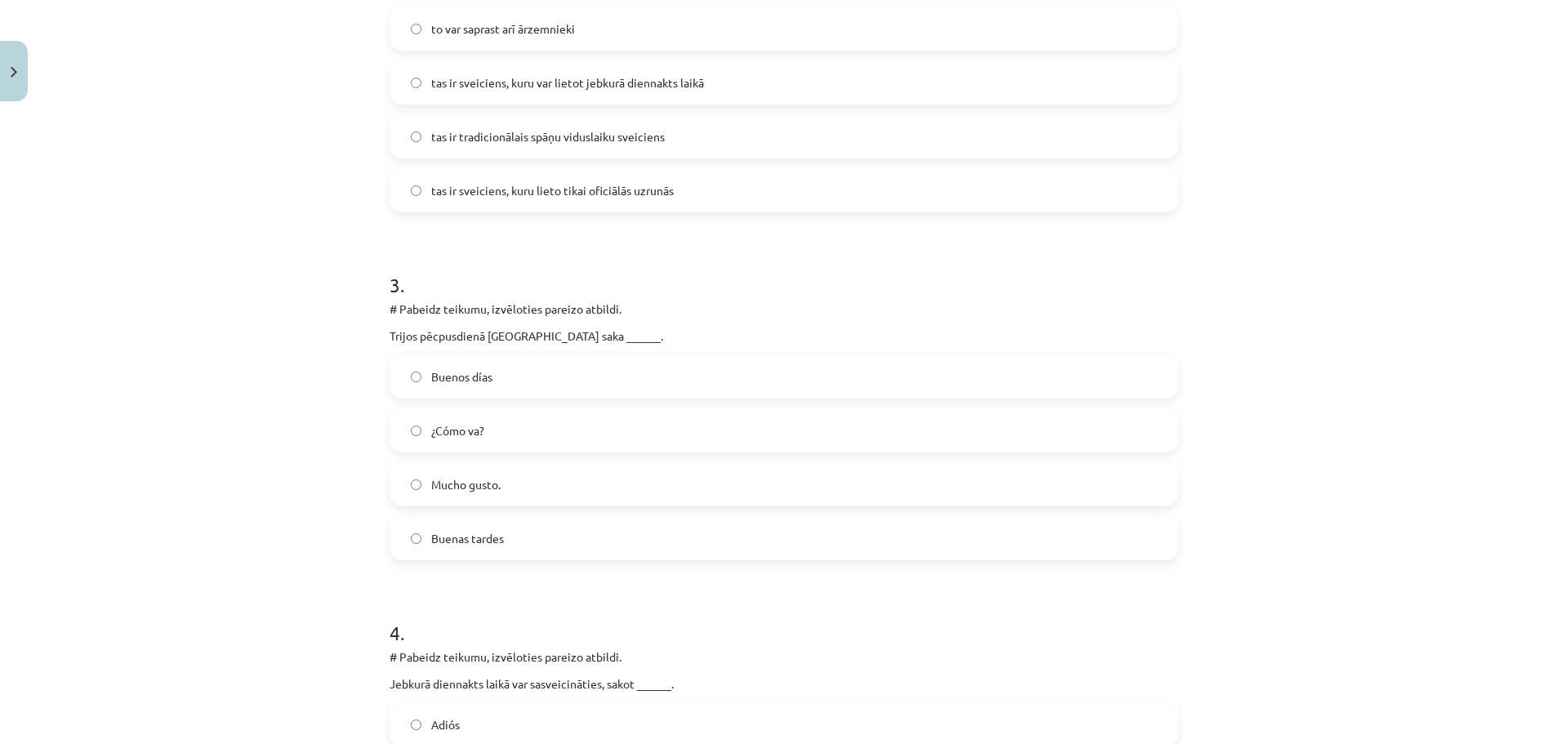
click at [511, 540] on label "Buenas tardes" at bounding box center [784, 538] width 785 height 41
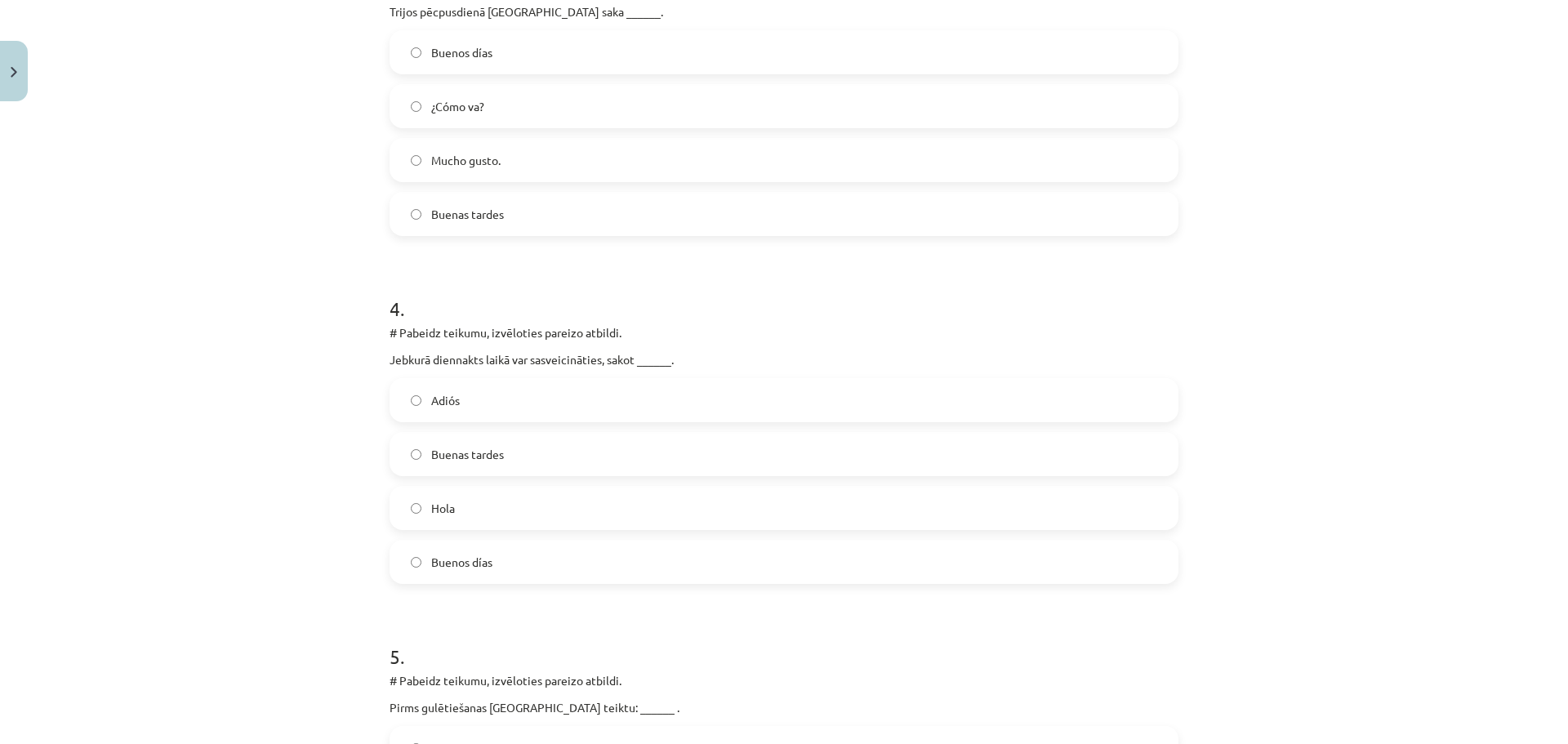
scroll to position [1103, 0]
click at [443, 510] on span "Hola" at bounding box center [443, 505] width 24 height 17
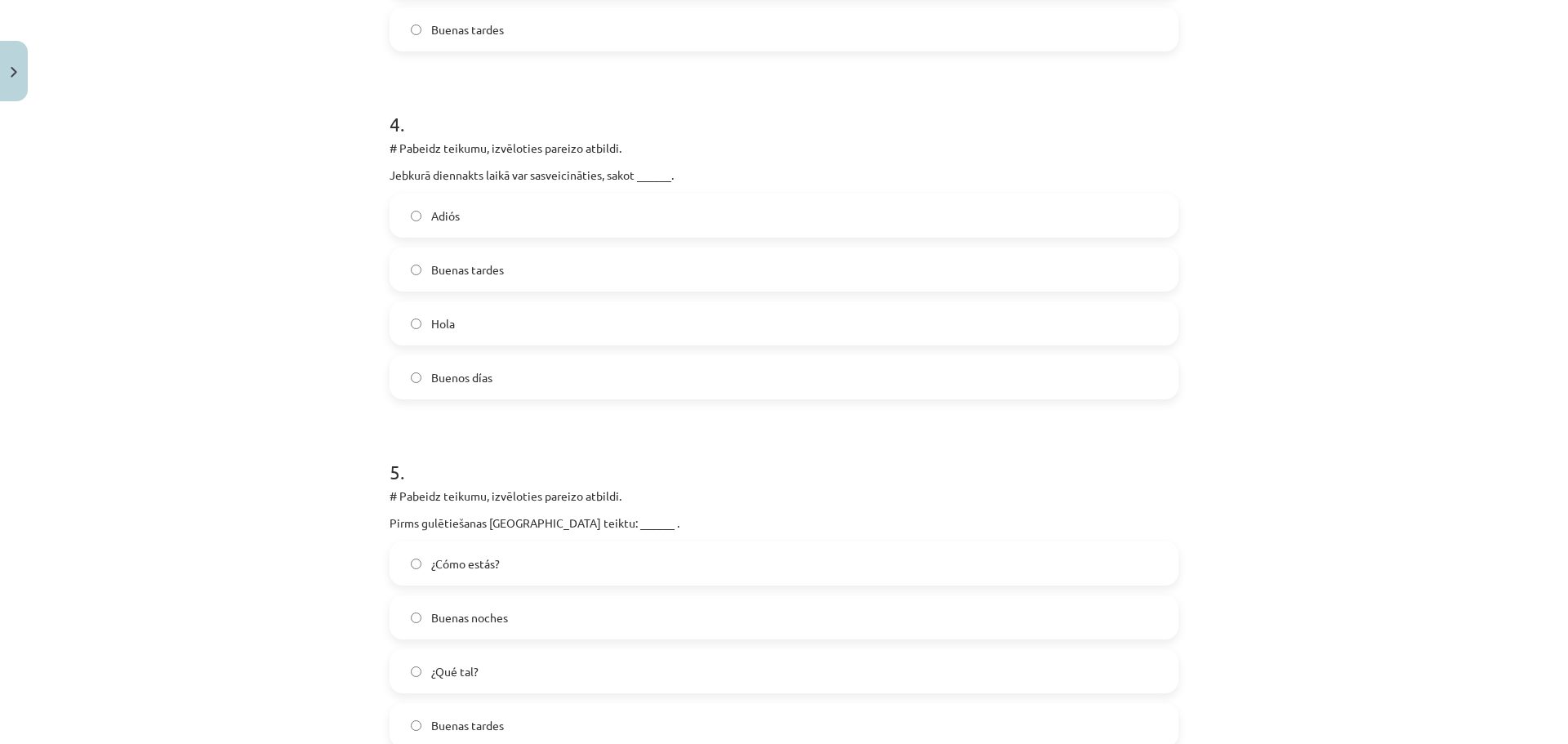
scroll to position [1348, 0]
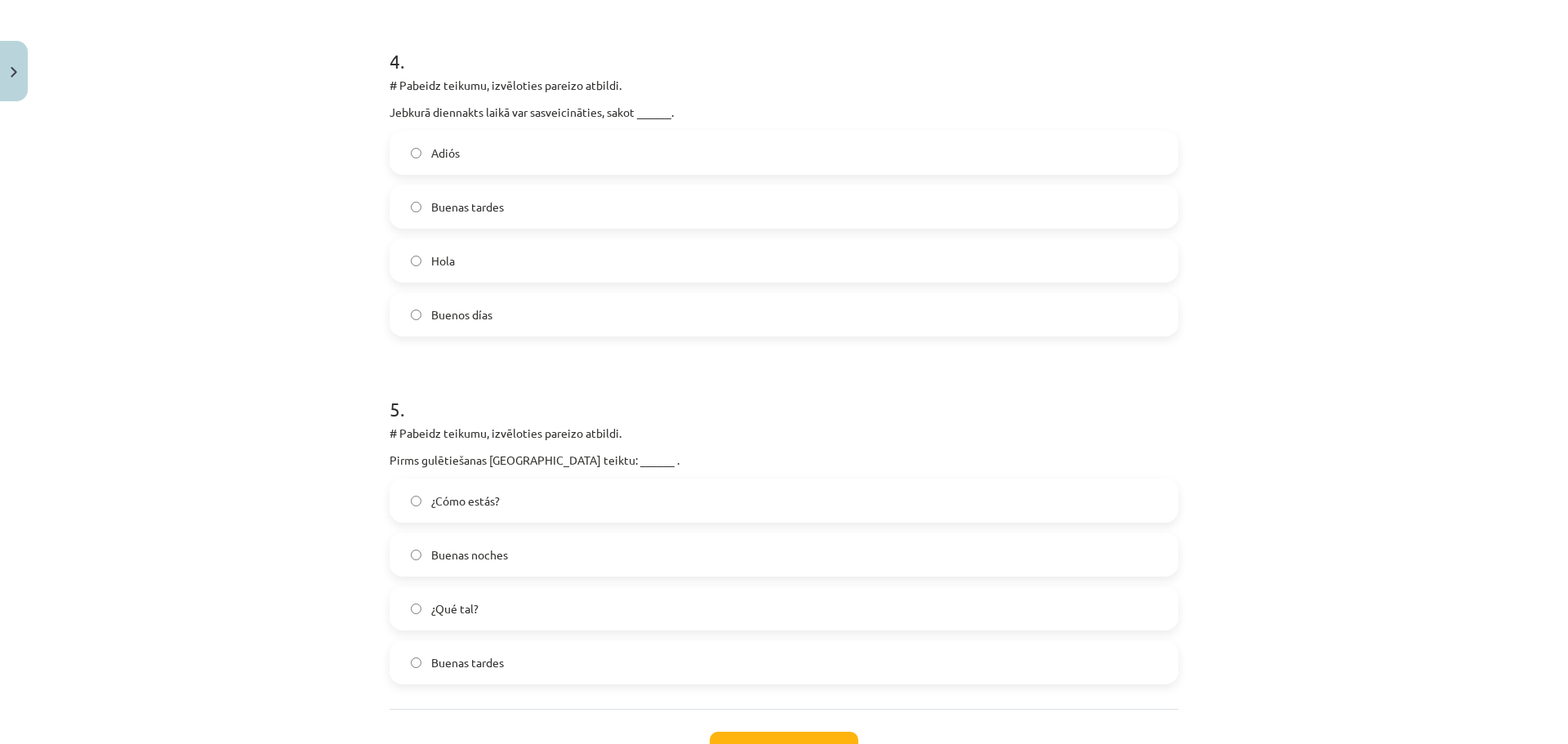
click at [535, 554] on label "Buenas noches" at bounding box center [784, 555] width 785 height 41
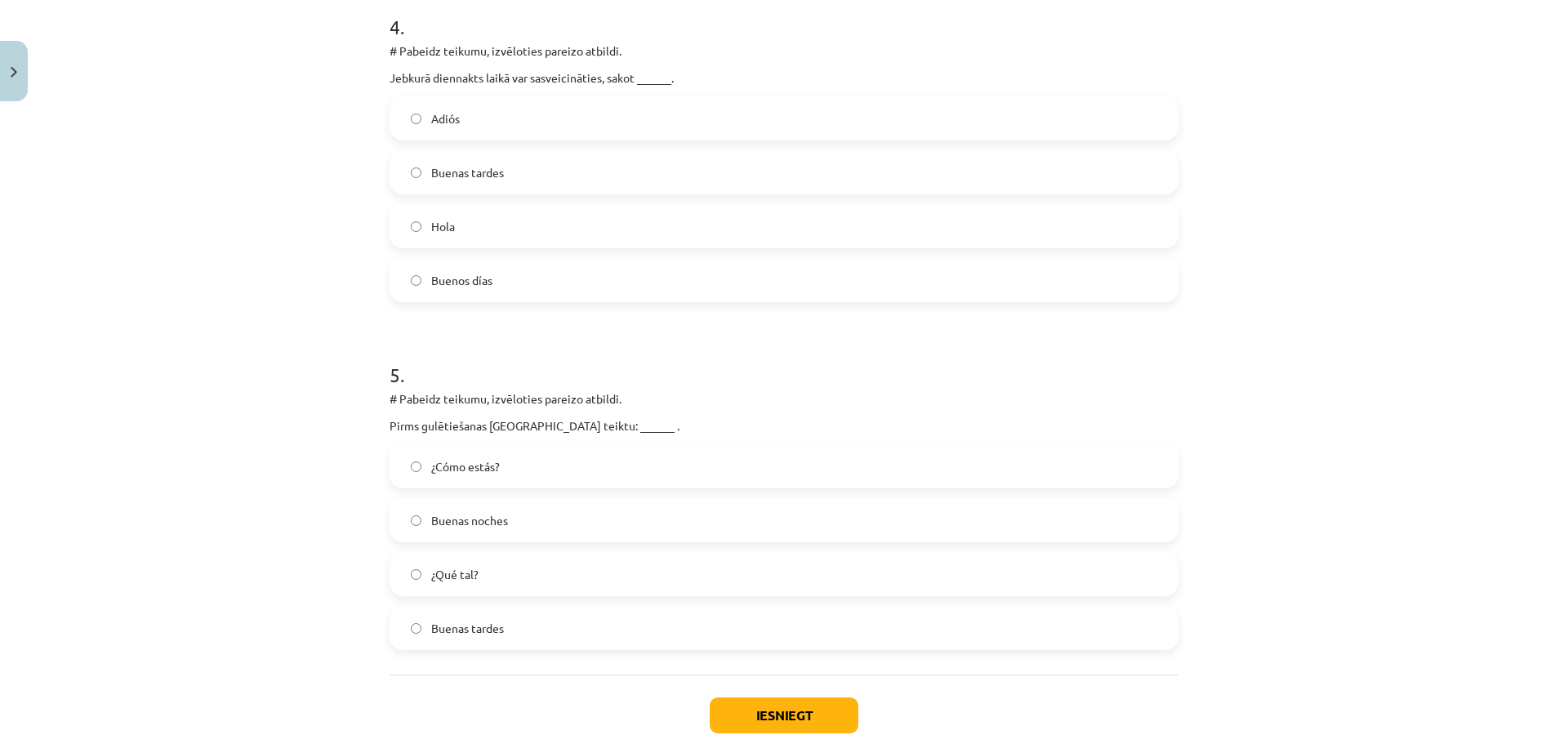
scroll to position [1478, 0]
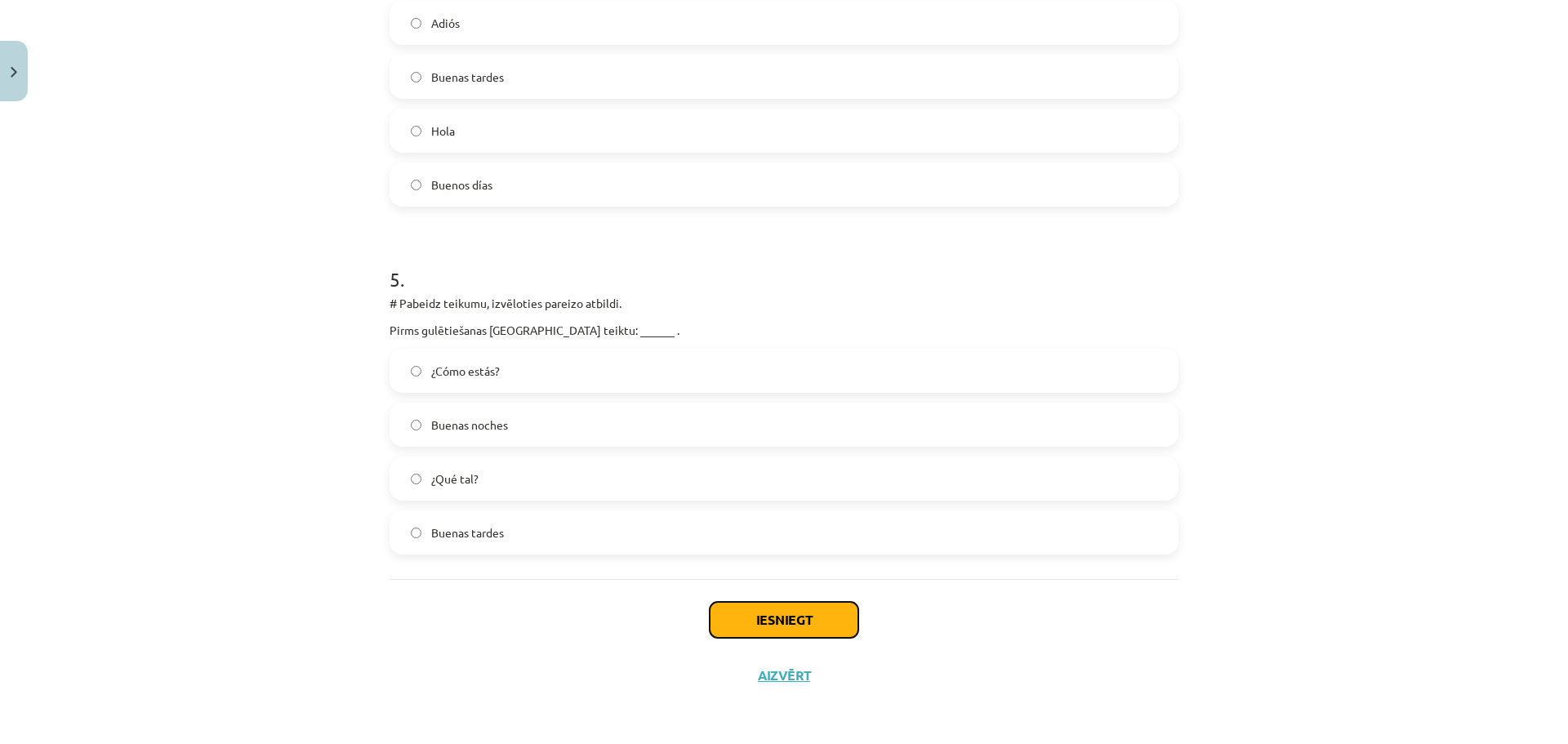
click at [745, 627] on button "Iesniegt" at bounding box center [784, 620] width 149 height 36
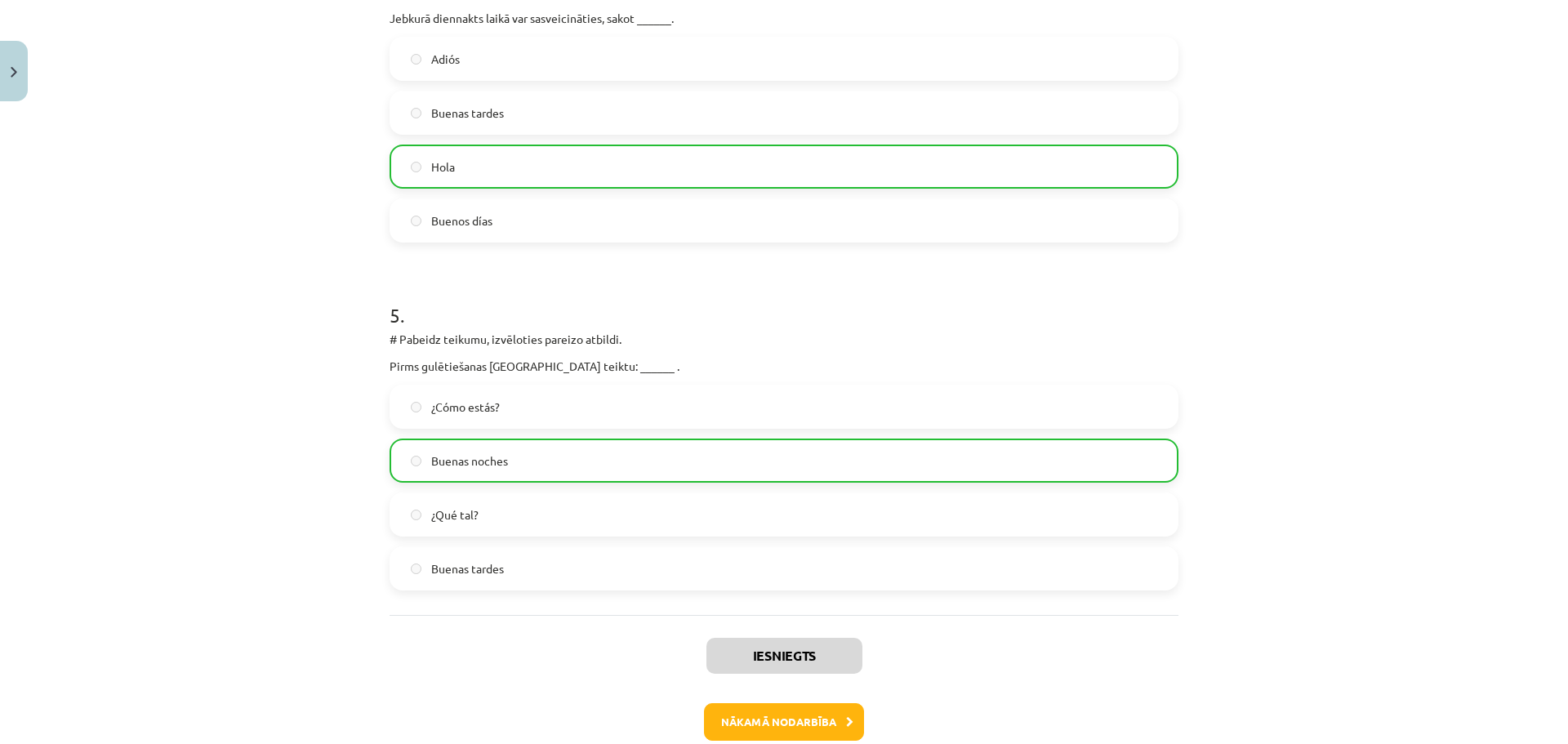
scroll to position [1530, 0]
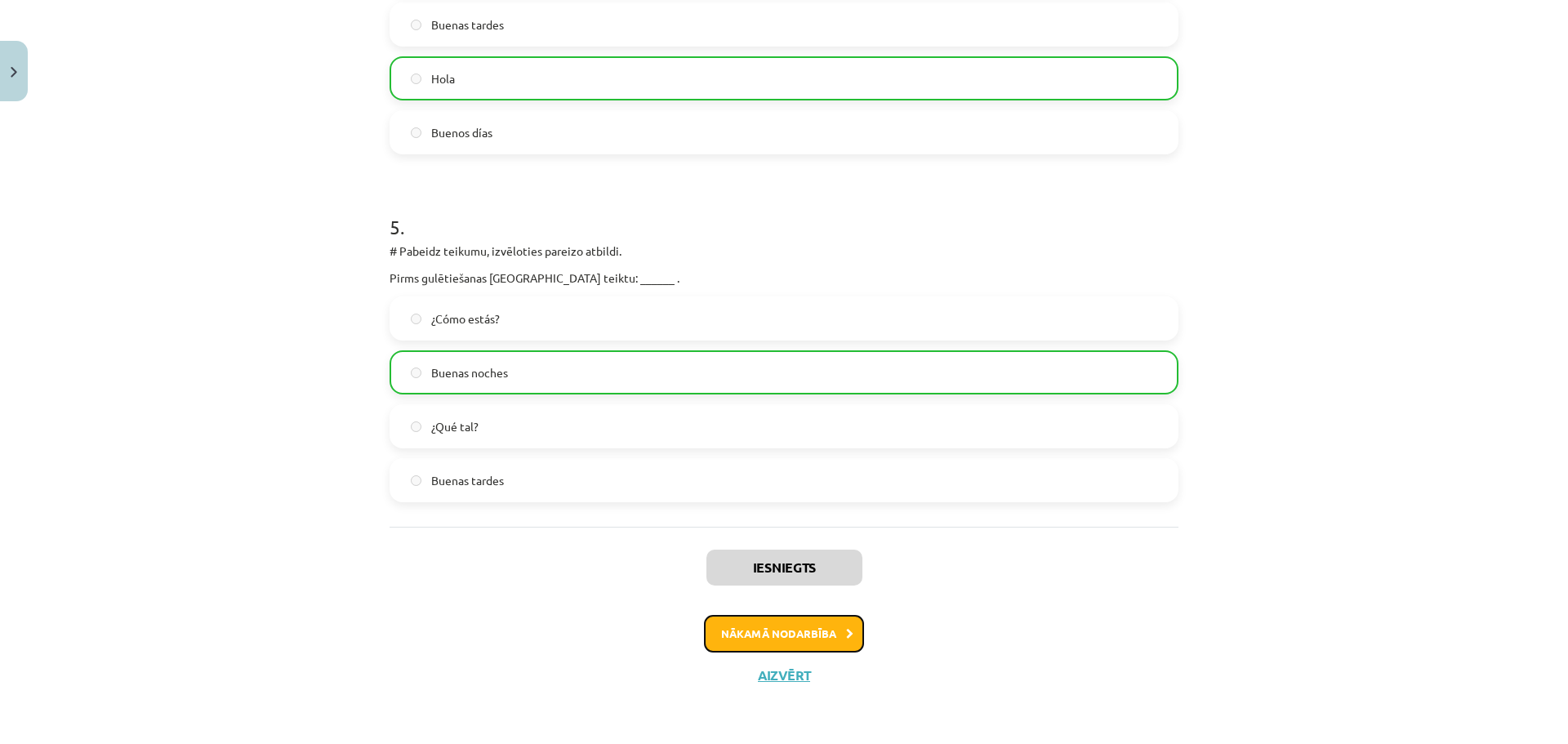
click at [795, 646] on button "Nākamā nodarbība" at bounding box center [784, 634] width 160 height 38
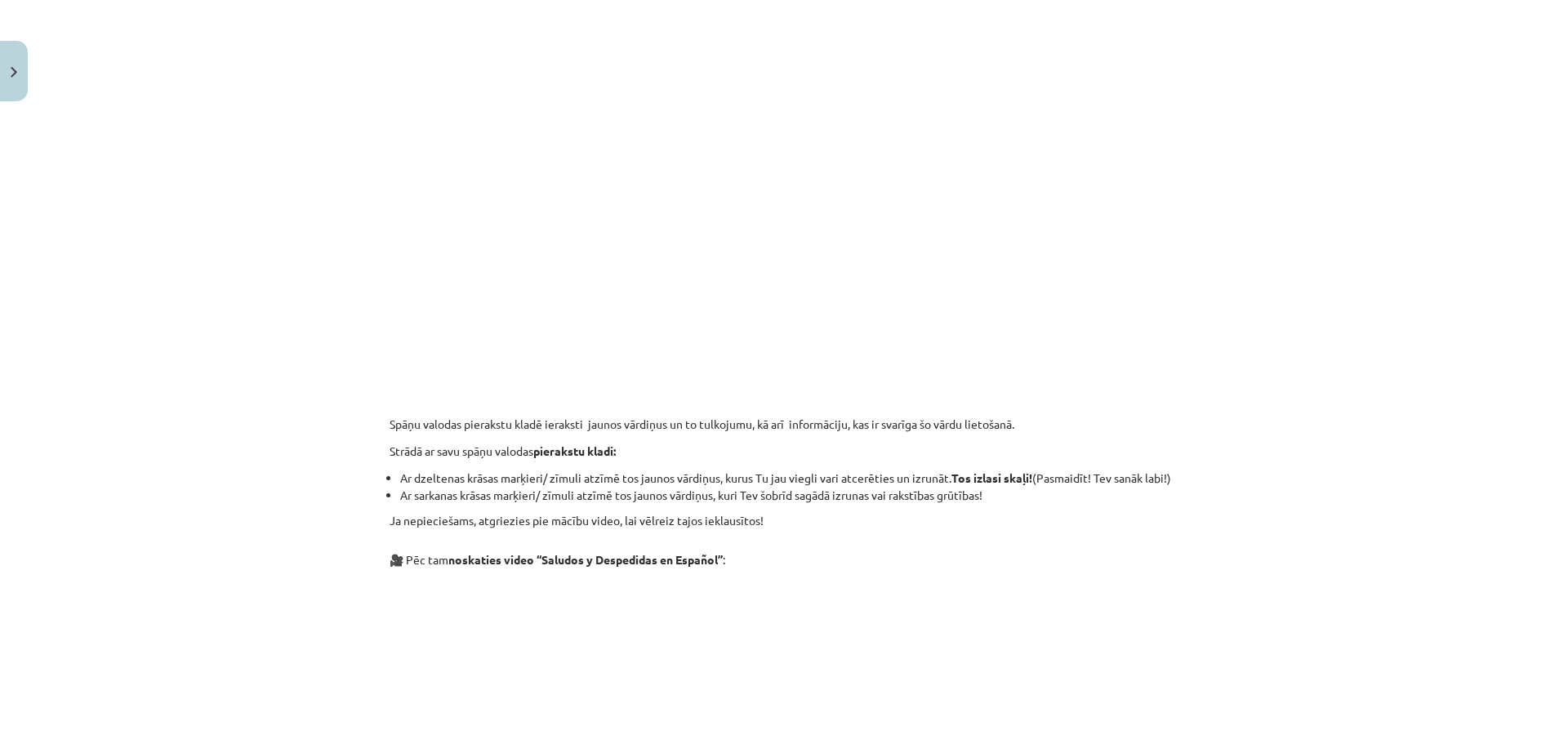
scroll to position [449, 0]
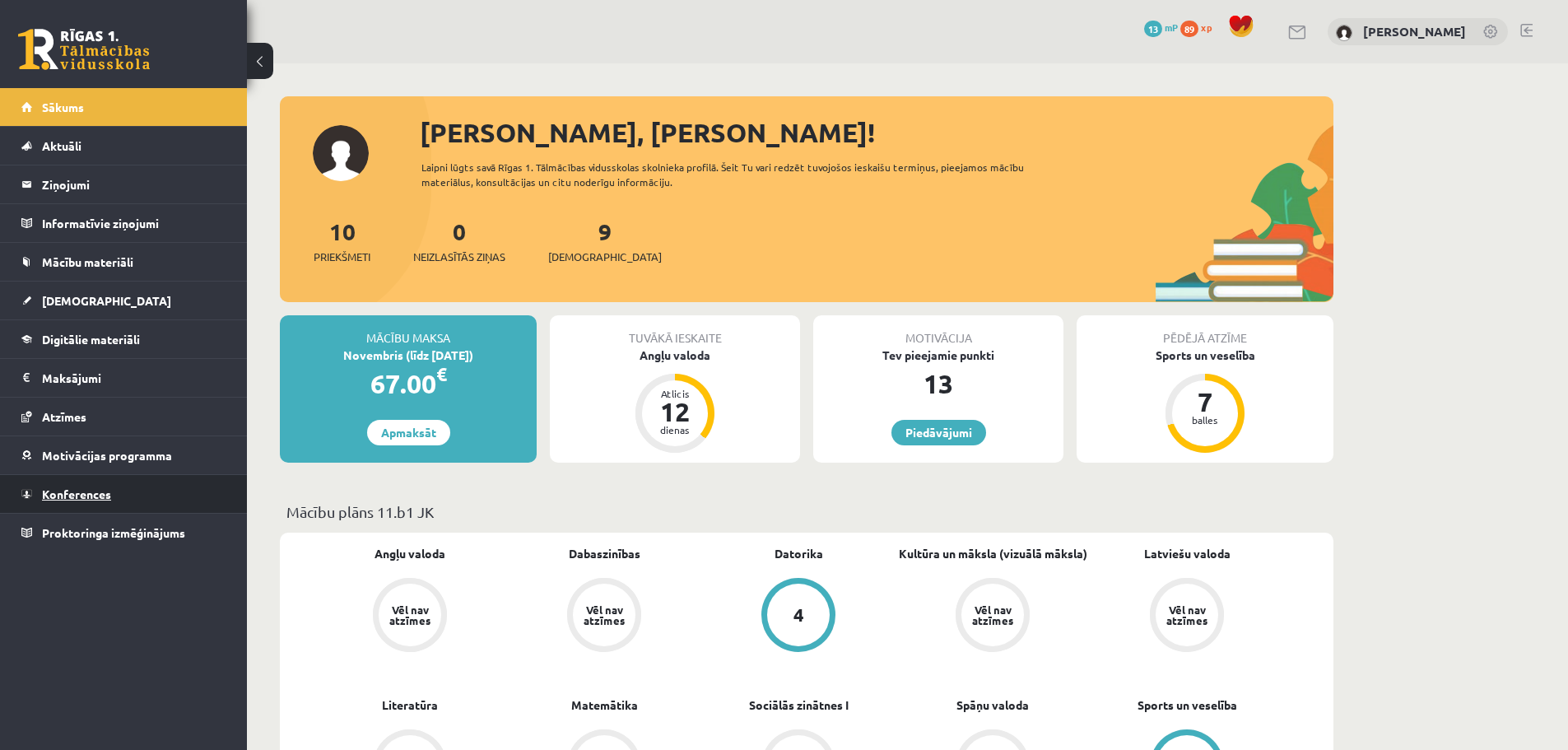
click at [86, 501] on link "Konferences" at bounding box center [123, 494] width 205 height 38
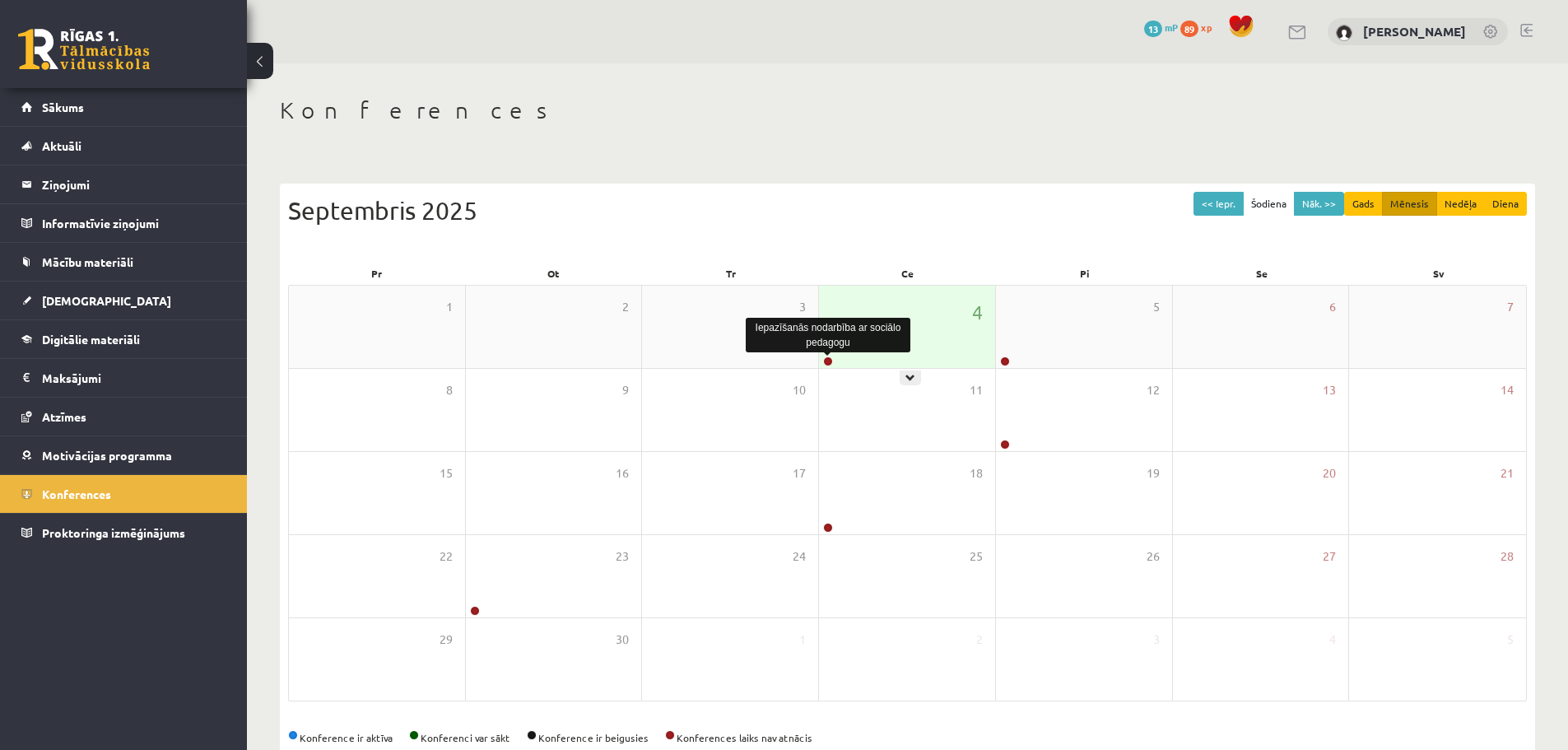
click at [828, 361] on link at bounding box center [827, 362] width 10 height 10
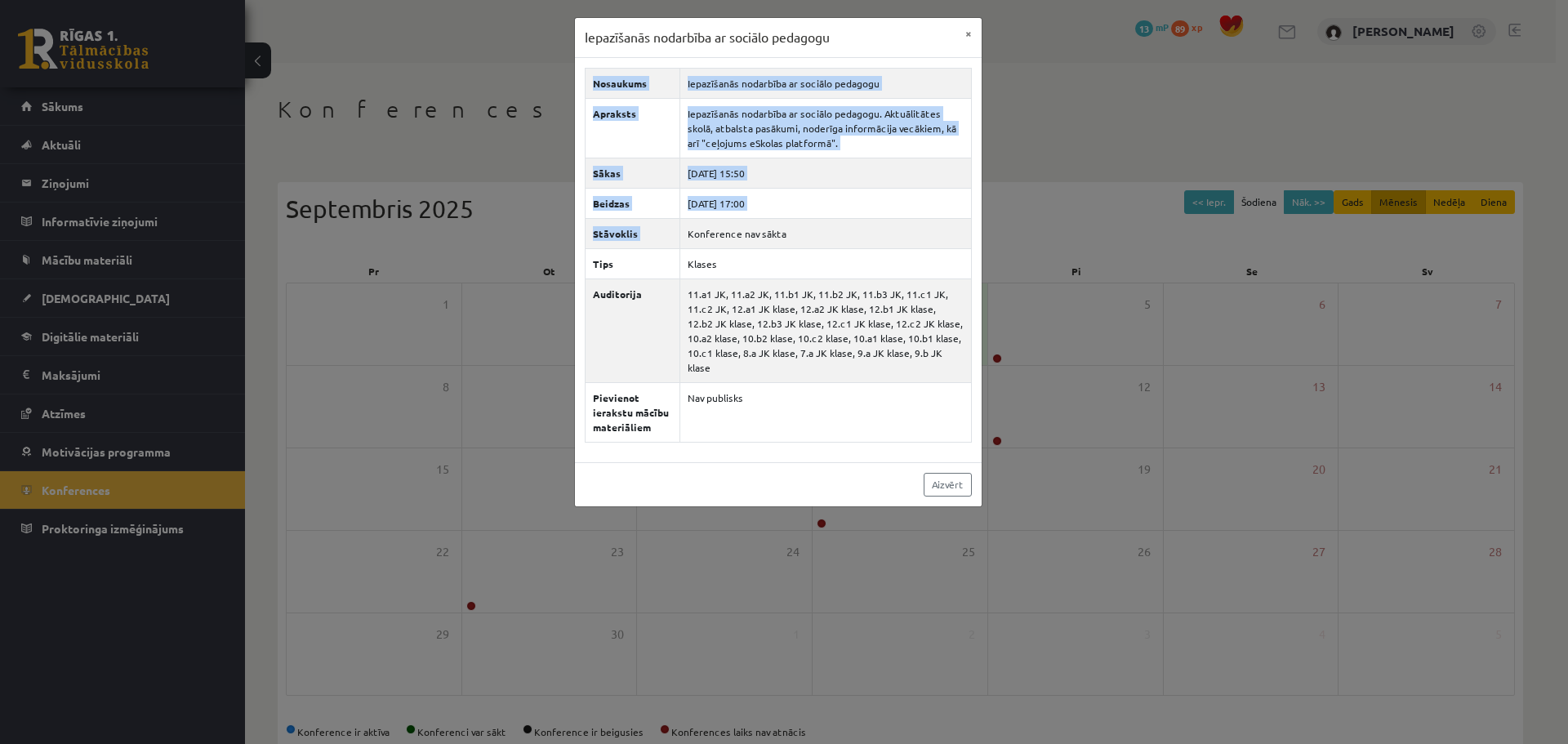
drag, startPoint x: 687, startPoint y: 239, endPoint x: 976, endPoint y: 285, distance: 292.6
click at [976, 285] on div "Nosaukums Iepazīšanās nodarbība ar sociālo pedagogu Apraksts Iepazīšanās nodarb…" at bounding box center [779, 260] width 407 height 405
click at [972, 32] on button "×" at bounding box center [968, 33] width 26 height 31
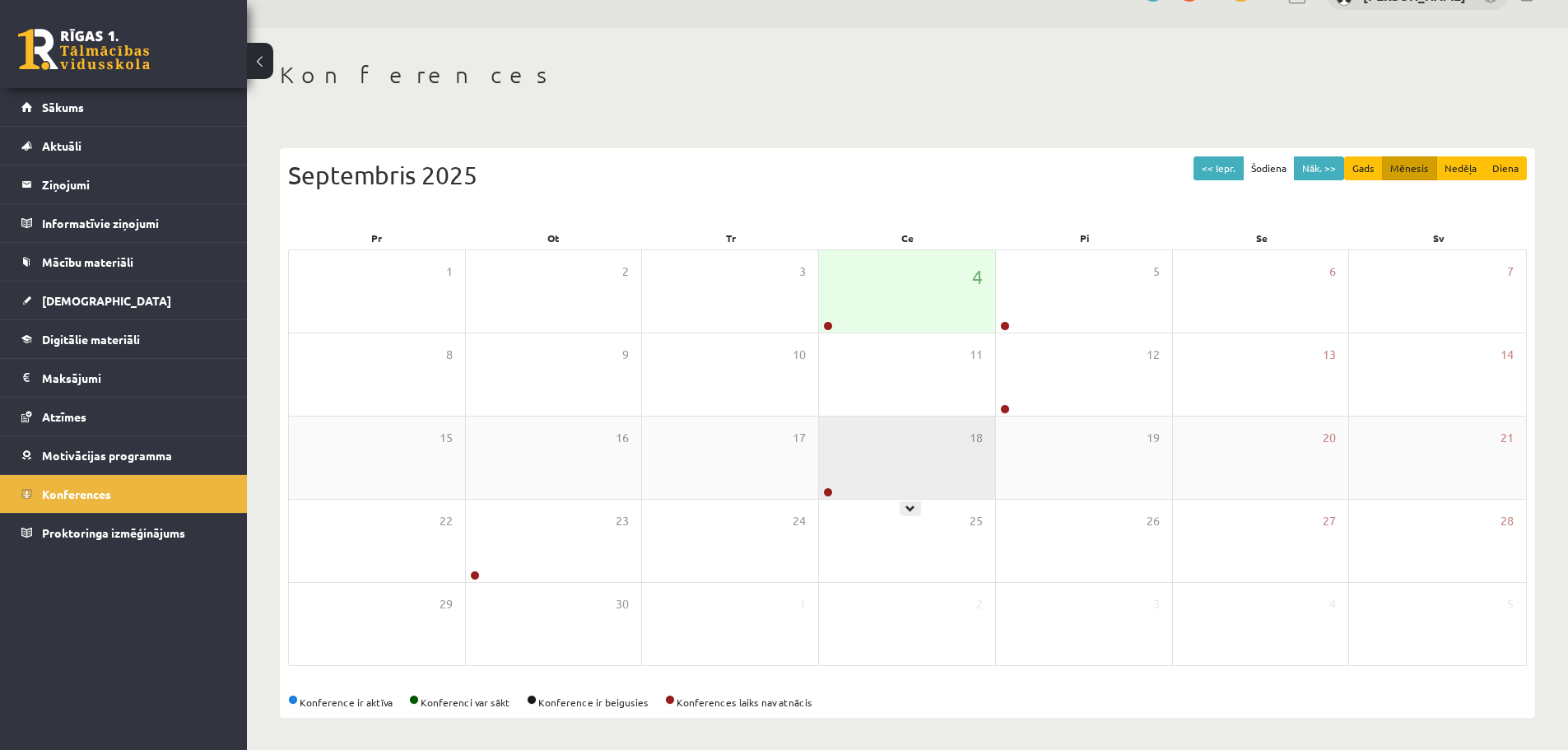
scroll to position [37, 0]
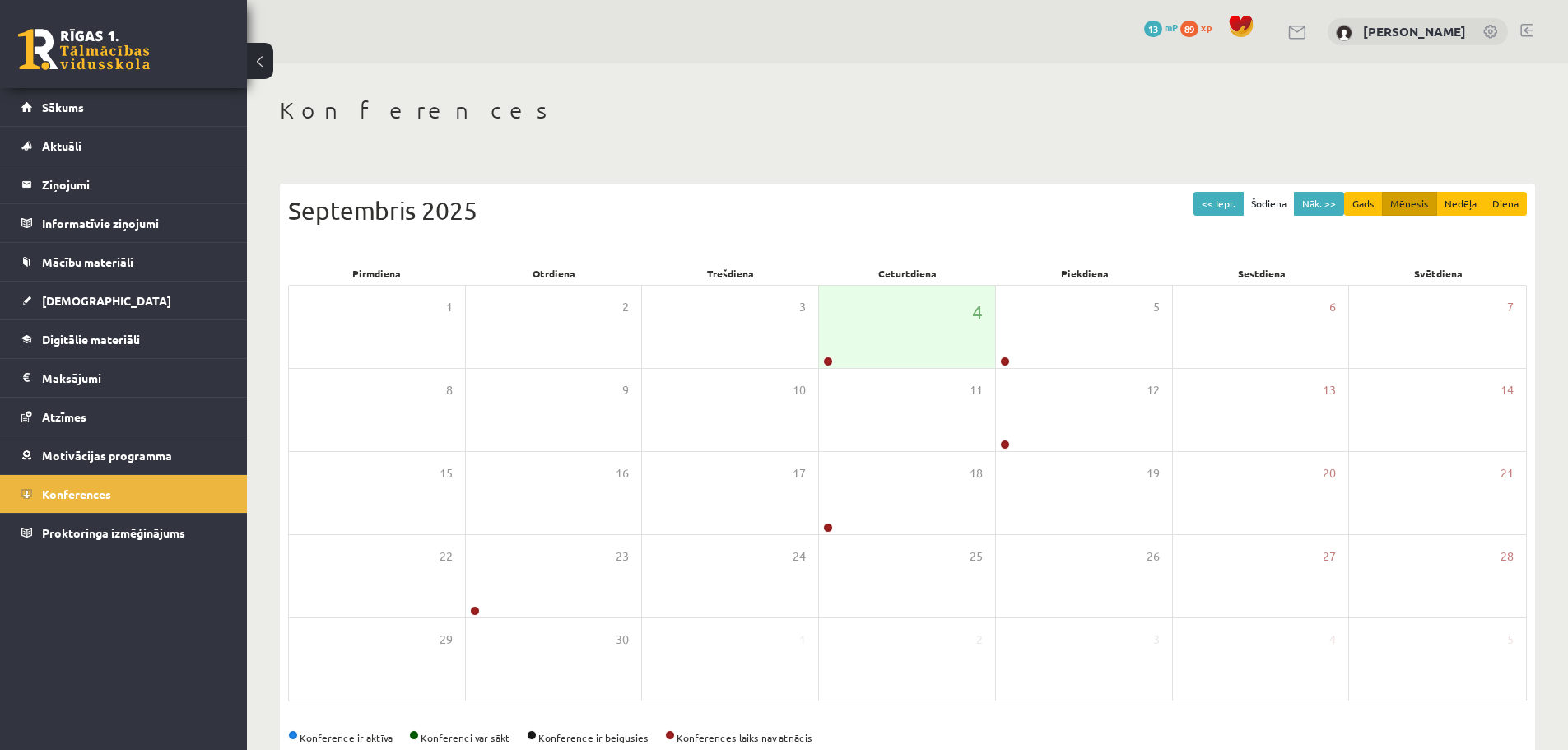
scroll to position [37, 0]
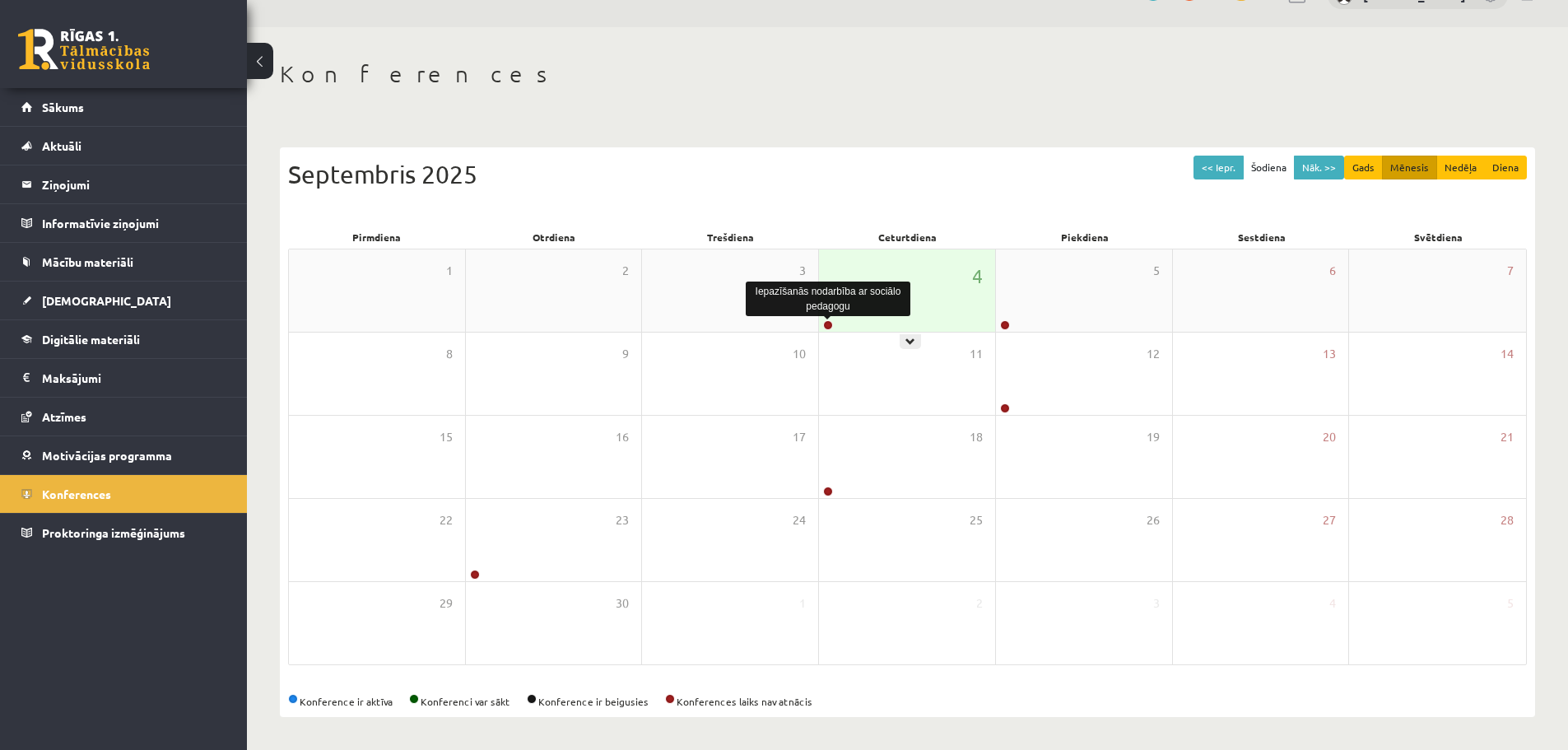
click at [826, 324] on link at bounding box center [827, 325] width 10 height 10
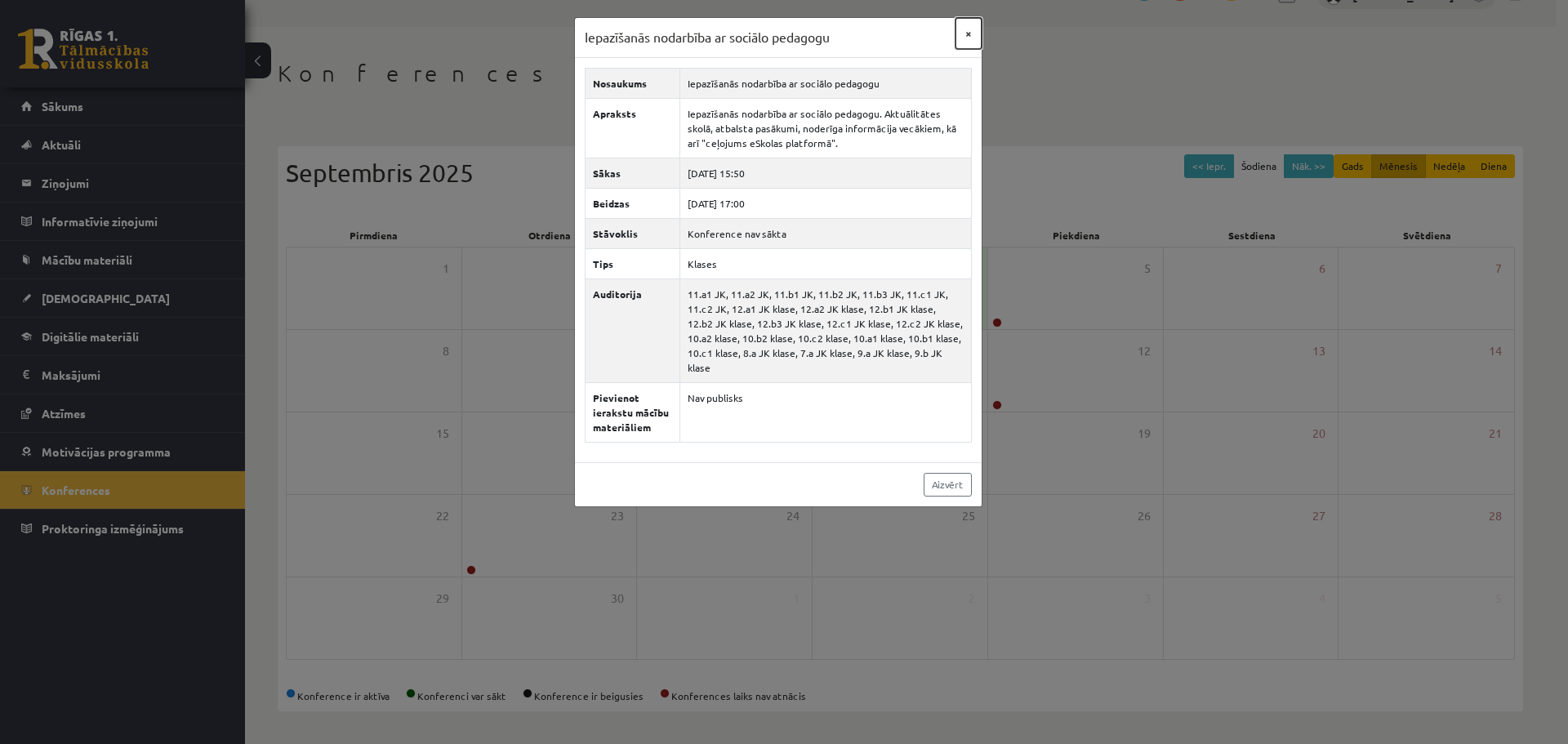
click at [969, 29] on button "×" at bounding box center [968, 33] width 26 height 31
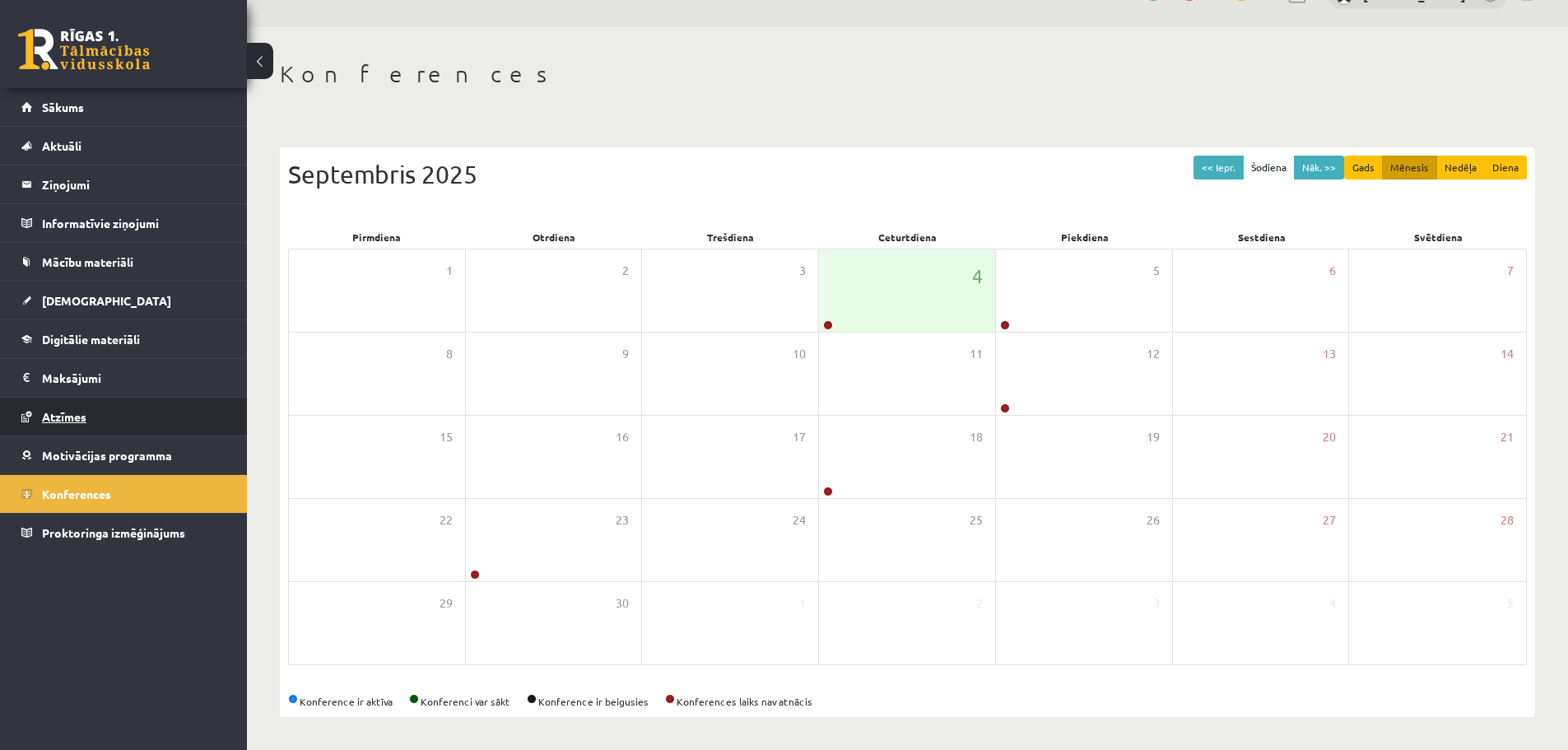
click at [62, 403] on link "Atzīmes" at bounding box center [123, 417] width 205 height 38
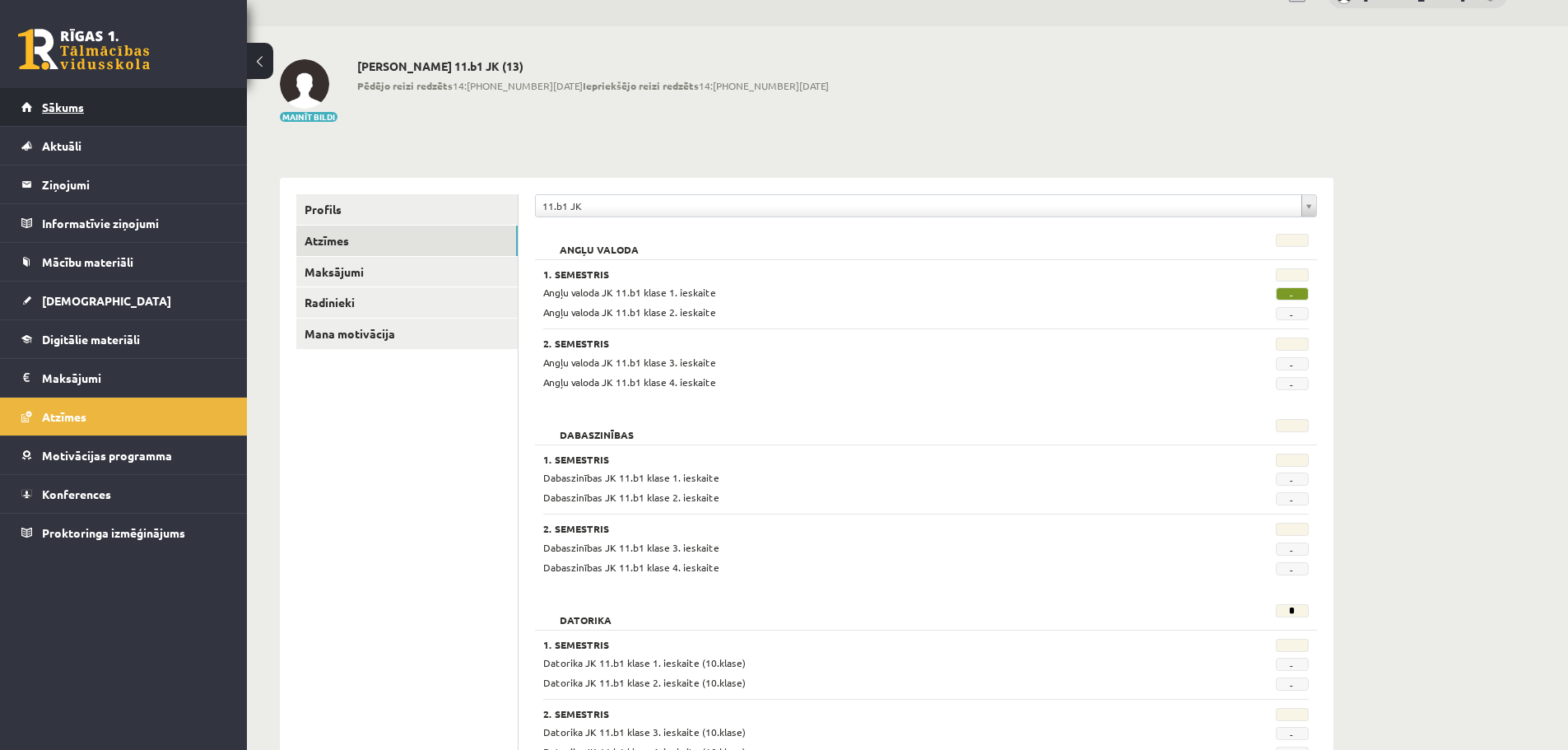
click at [82, 109] on span "Sākums" at bounding box center [63, 107] width 42 height 15
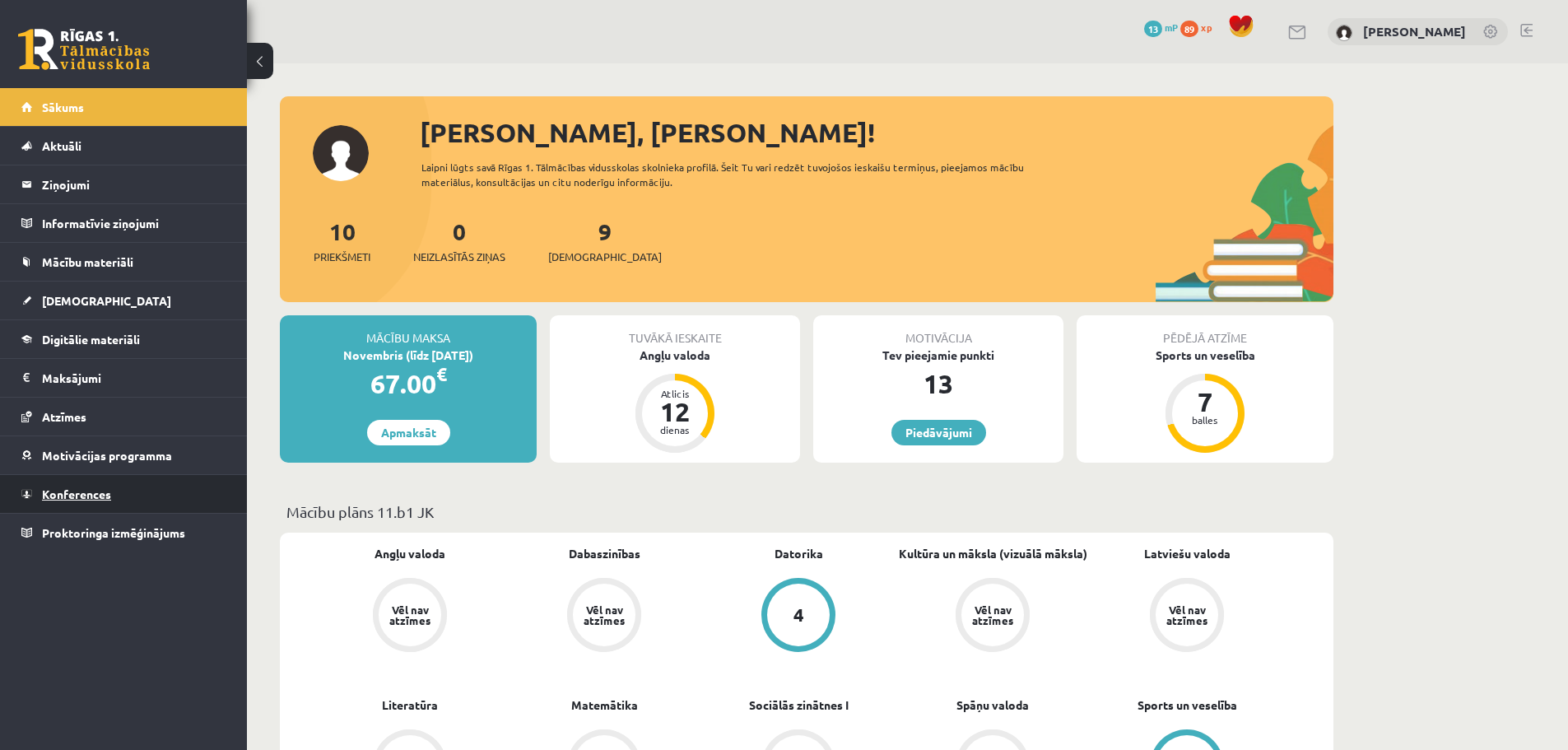
click at [76, 497] on span "Konferences" at bounding box center [76, 494] width 69 height 15
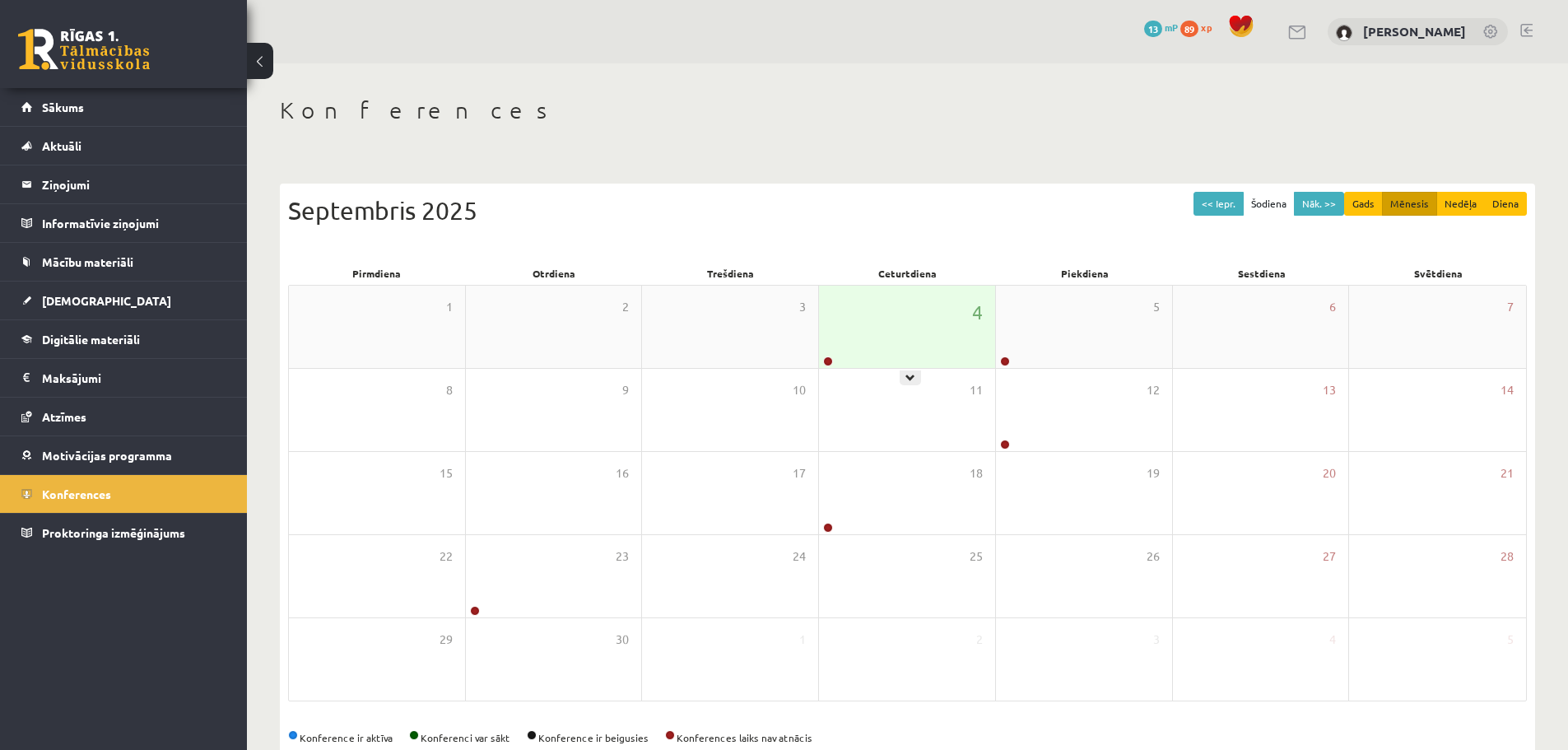
click at [900, 328] on div "4" at bounding box center [906, 327] width 176 height 82
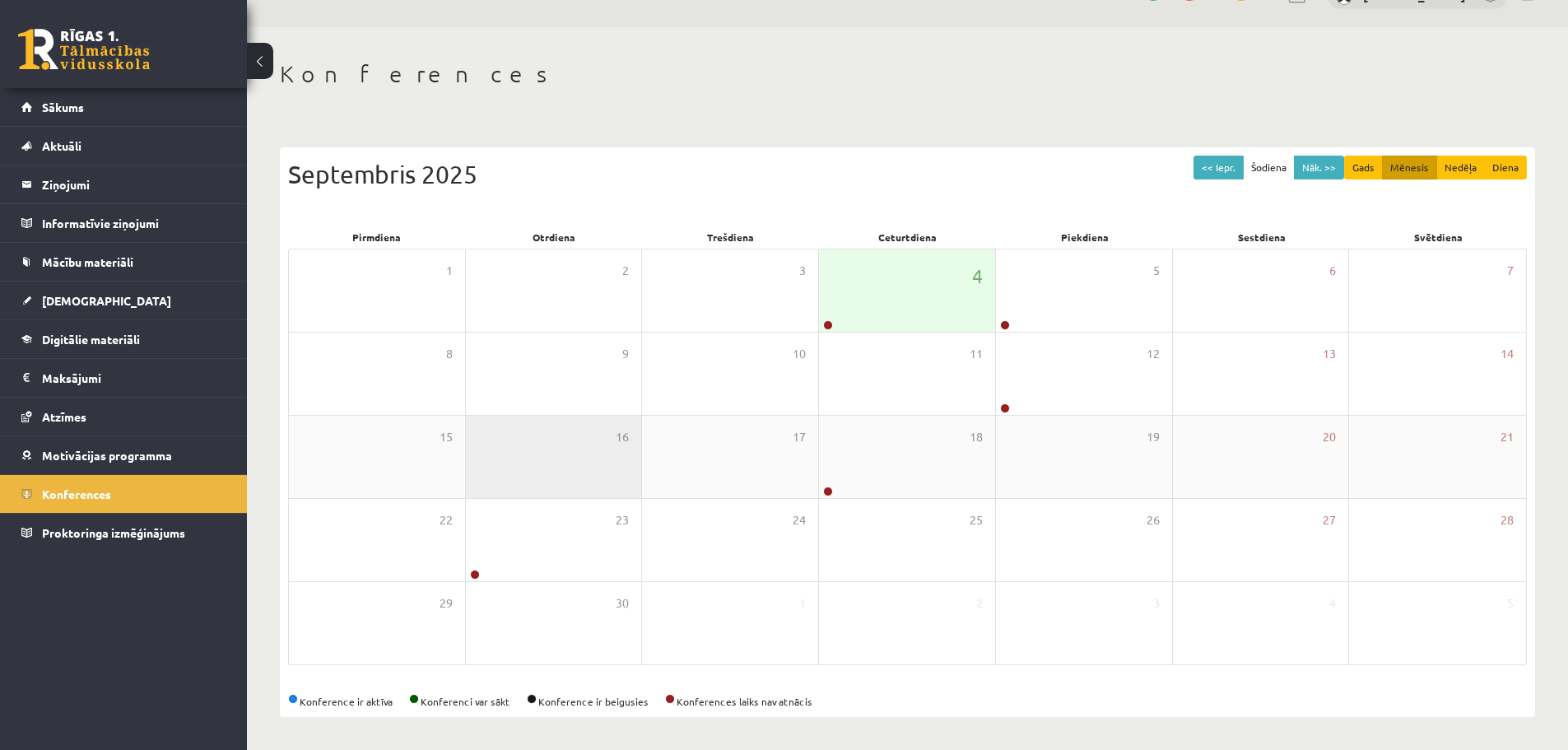
scroll to position [37, 0]
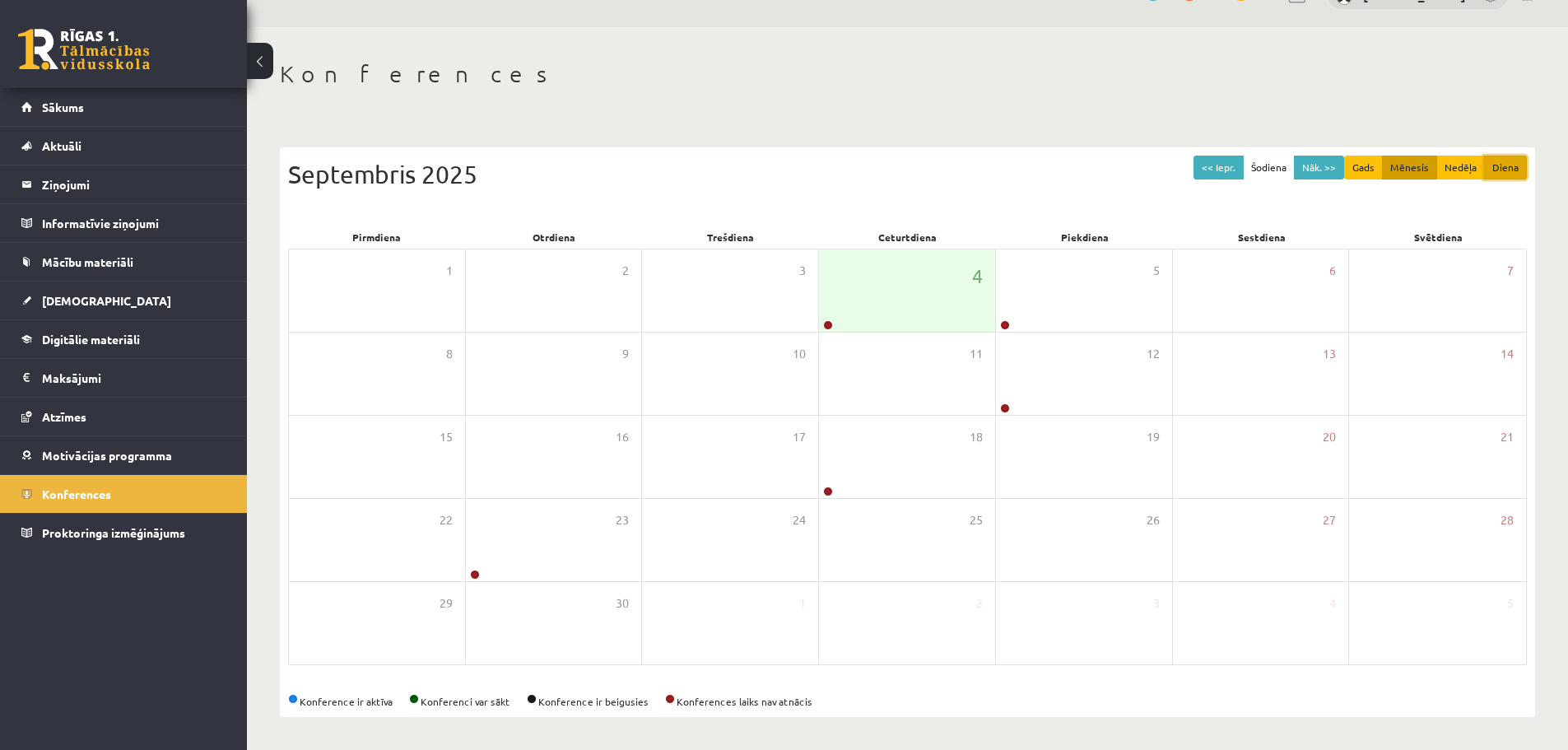
click at [1512, 171] on button "Diena" at bounding box center [1505, 168] width 43 height 24
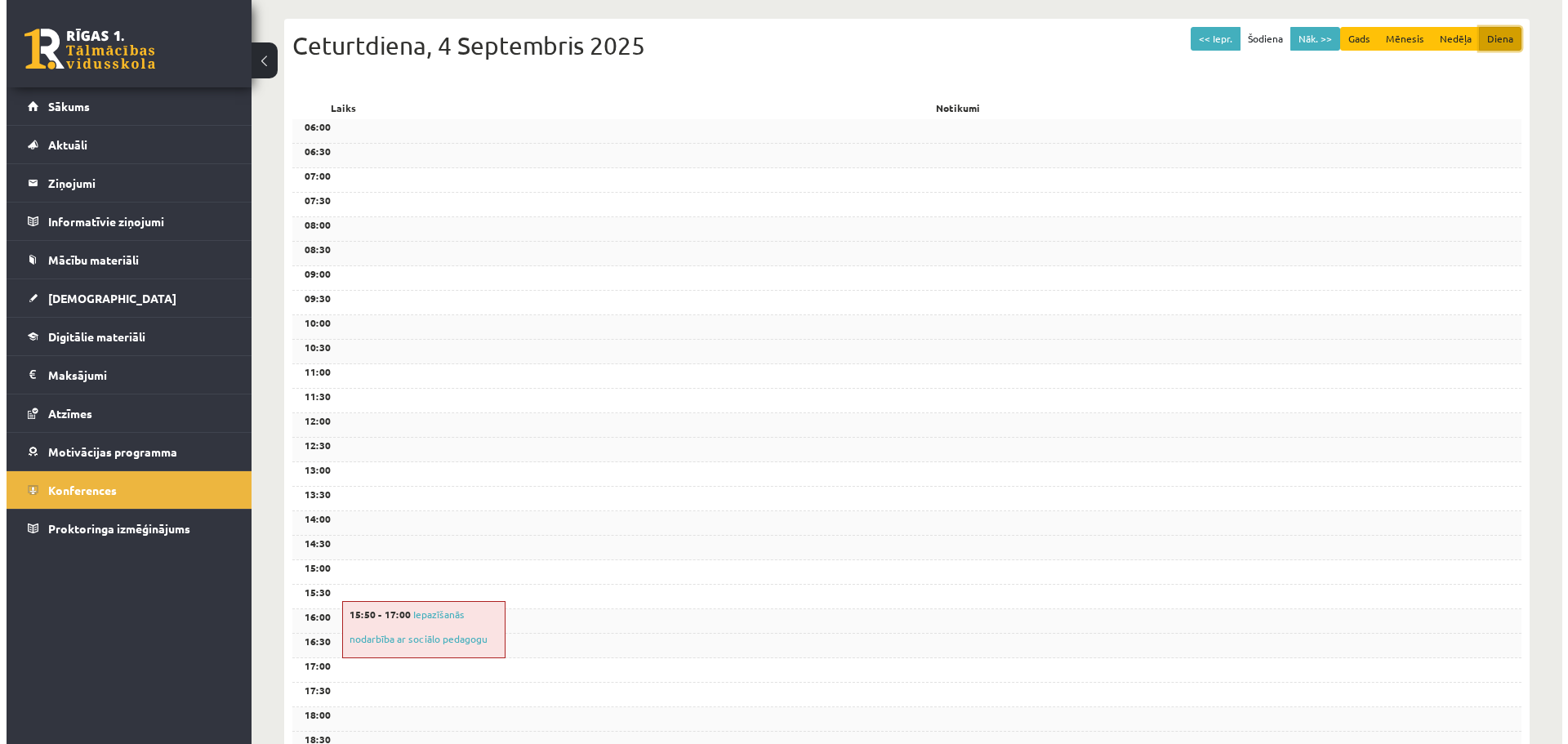
scroll to position [200, 0]
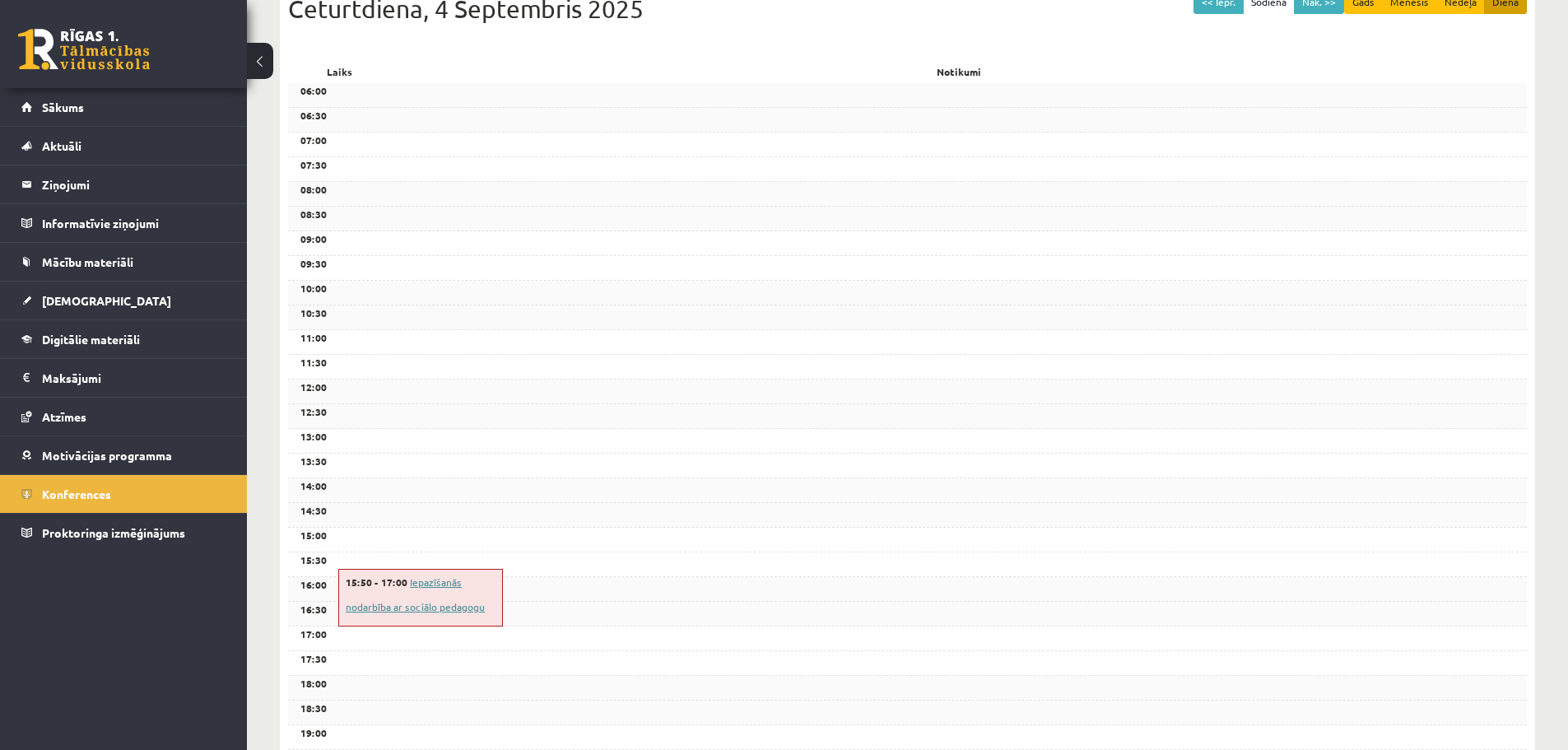
click at [418, 585] on link "Iepazīšanās nodarbība ar sociālo pedagogu" at bounding box center [415, 595] width 139 height 38
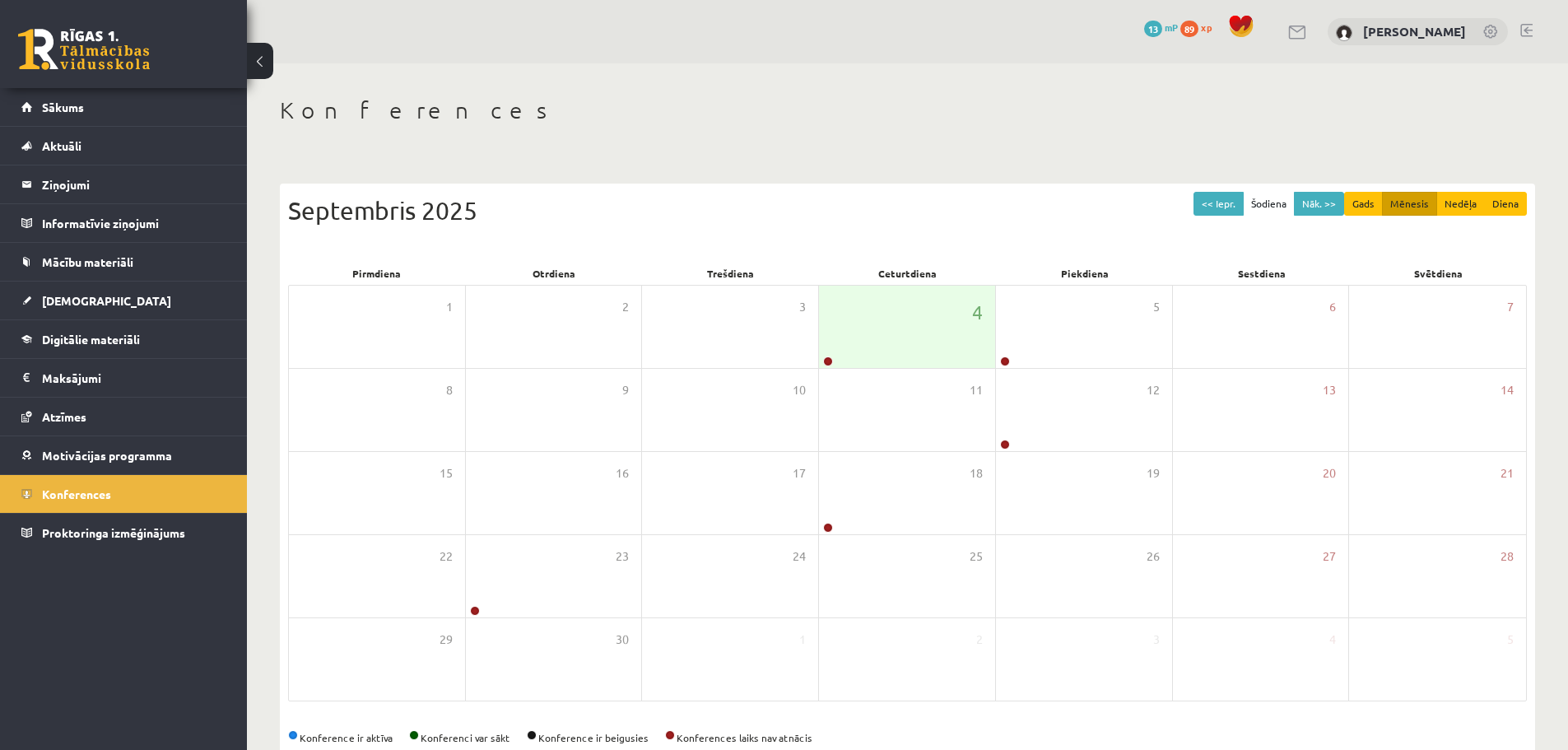
scroll to position [37, 0]
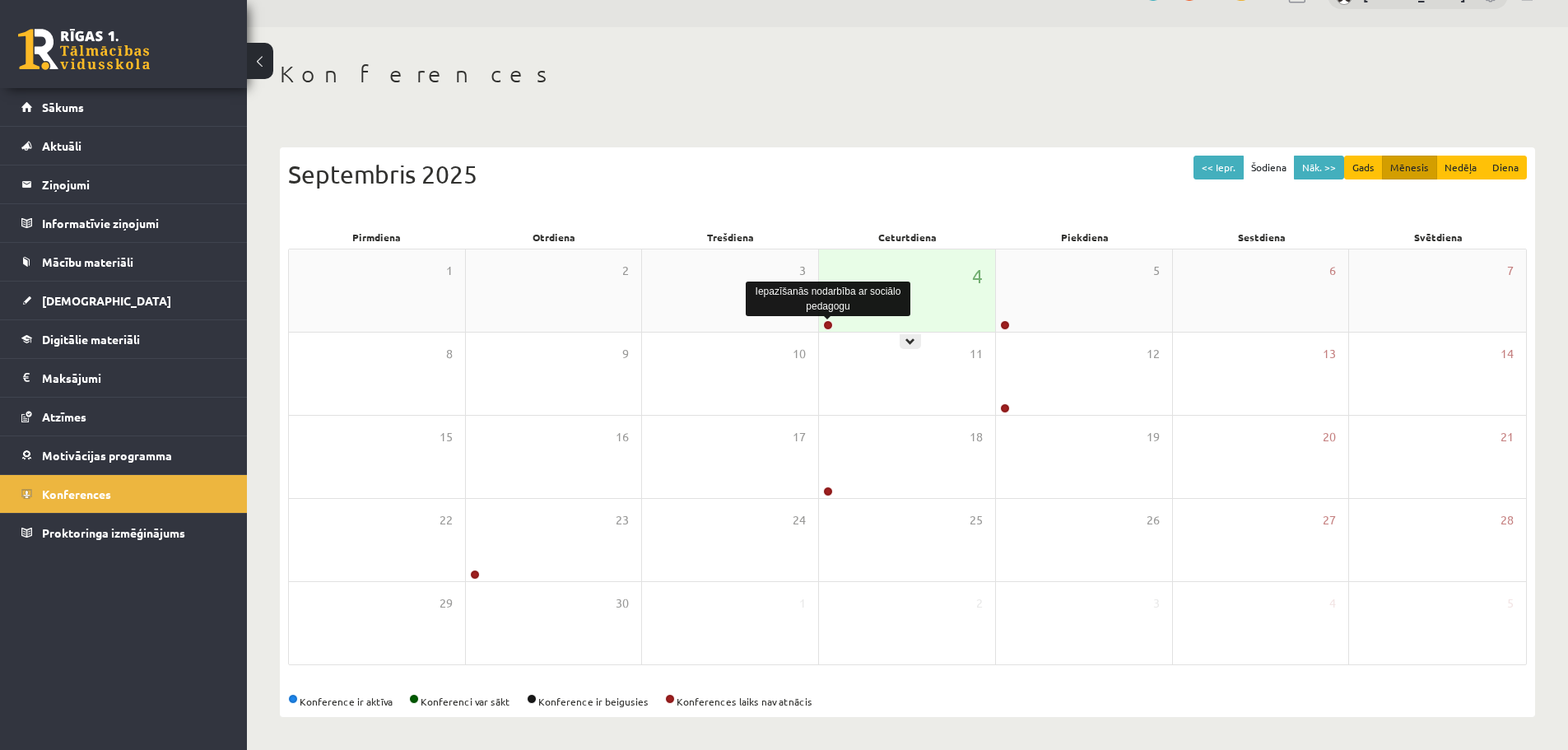
click at [830, 325] on link at bounding box center [827, 325] width 10 height 10
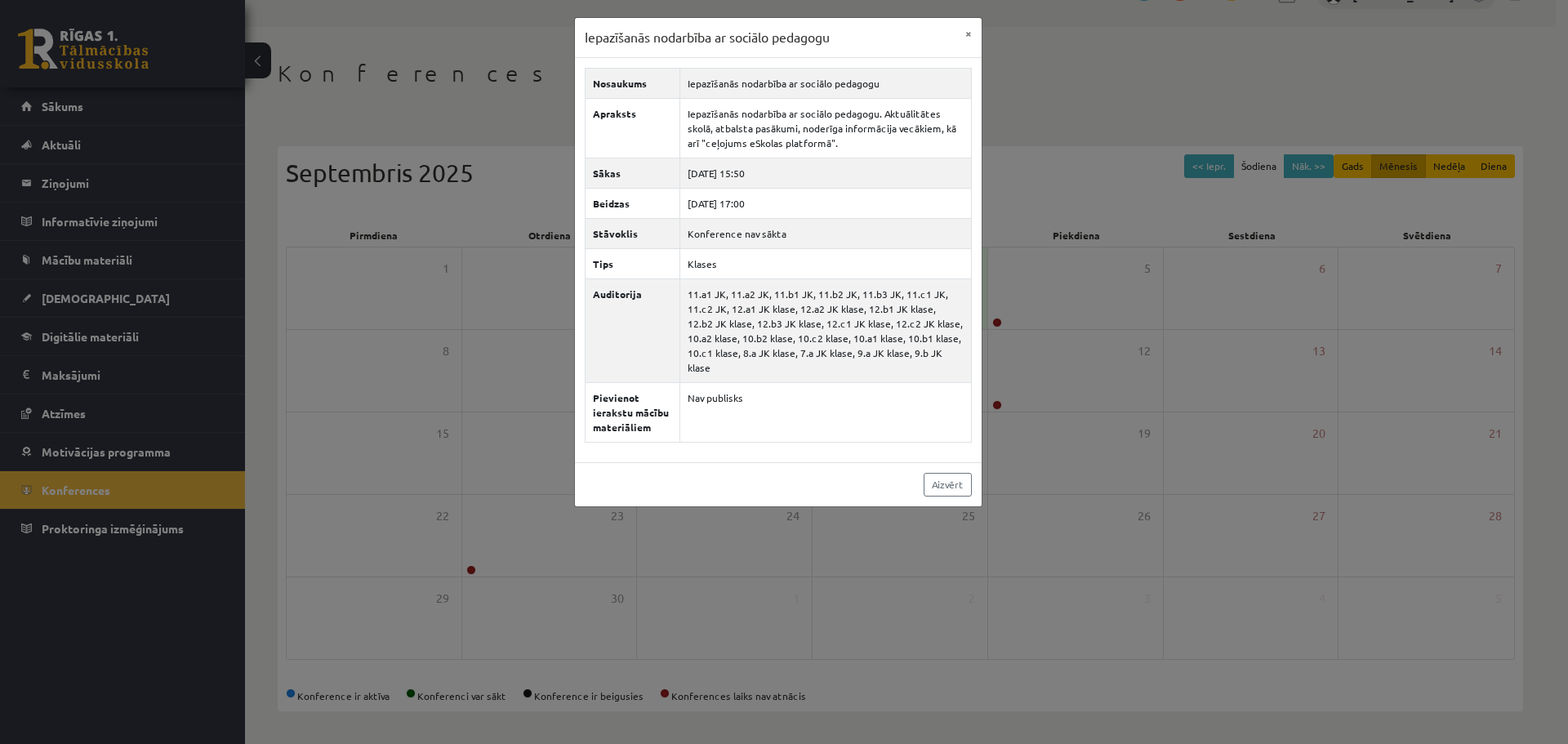
click at [477, 163] on div "Iepazīšanās nodarbība ar sociālo pedagogu × Nosaukums Iepazīšanās nodarbība ar …" at bounding box center [784, 372] width 1568 height 744
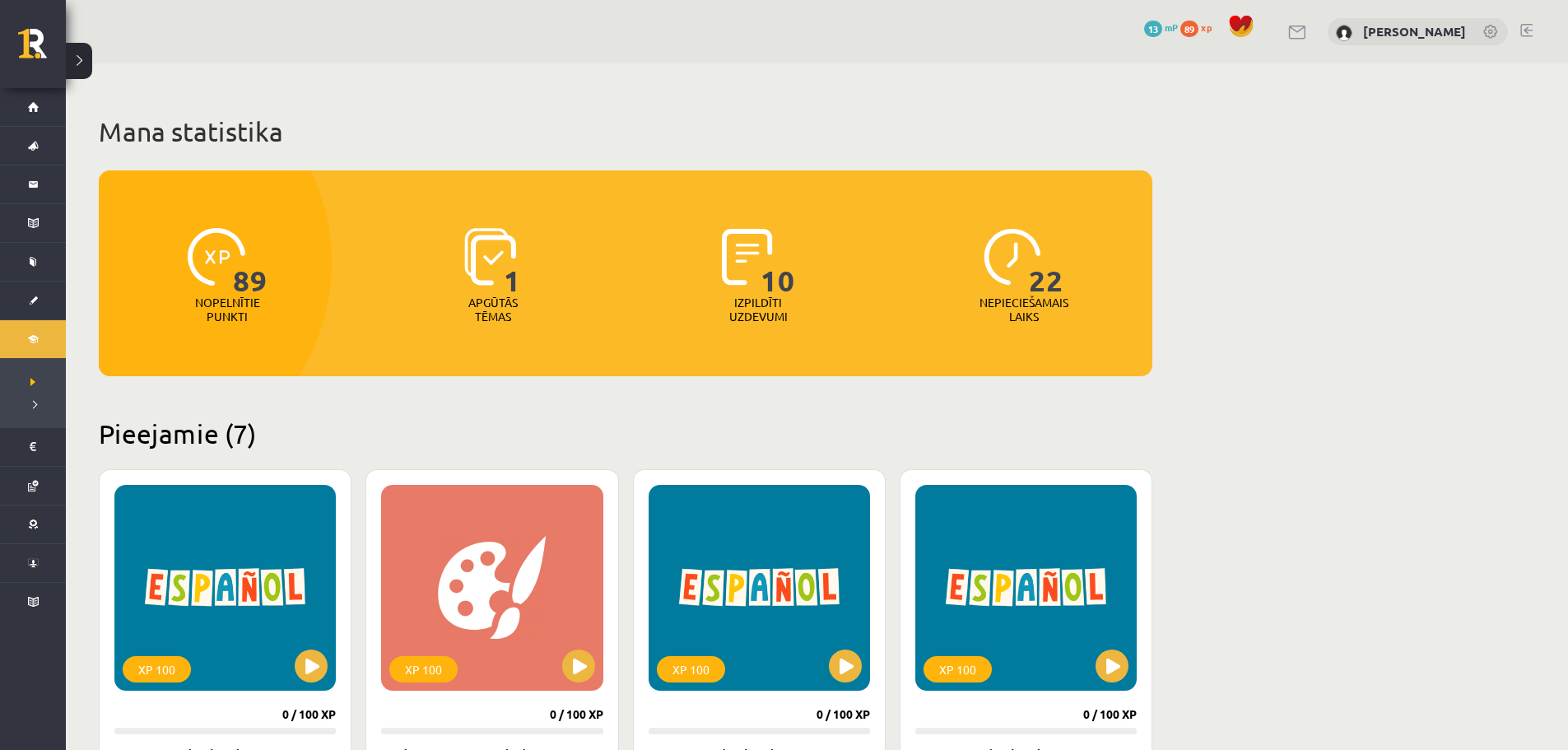
scroll to position [741, 0]
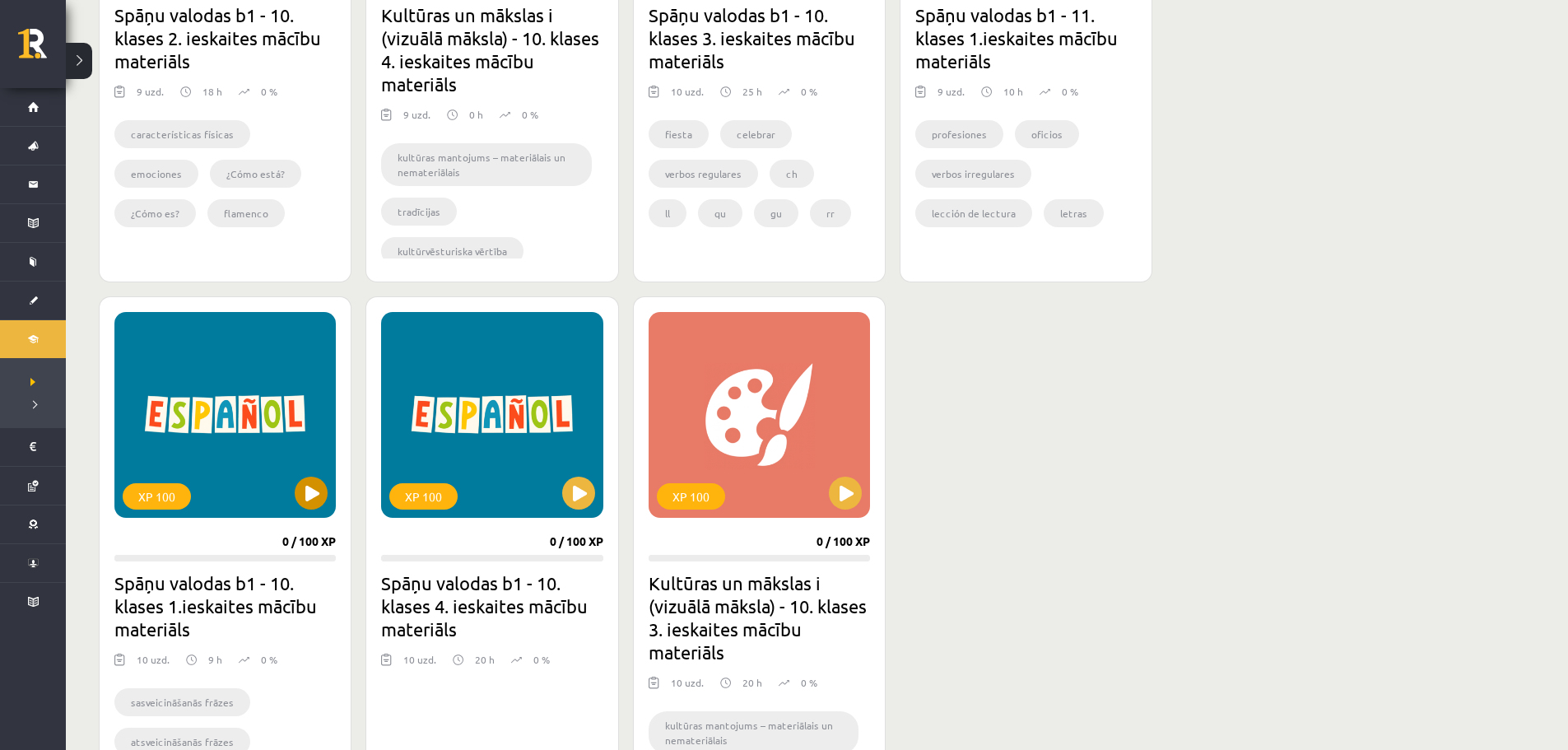
click at [265, 394] on div "XP 100" at bounding box center [225, 415] width 222 height 206
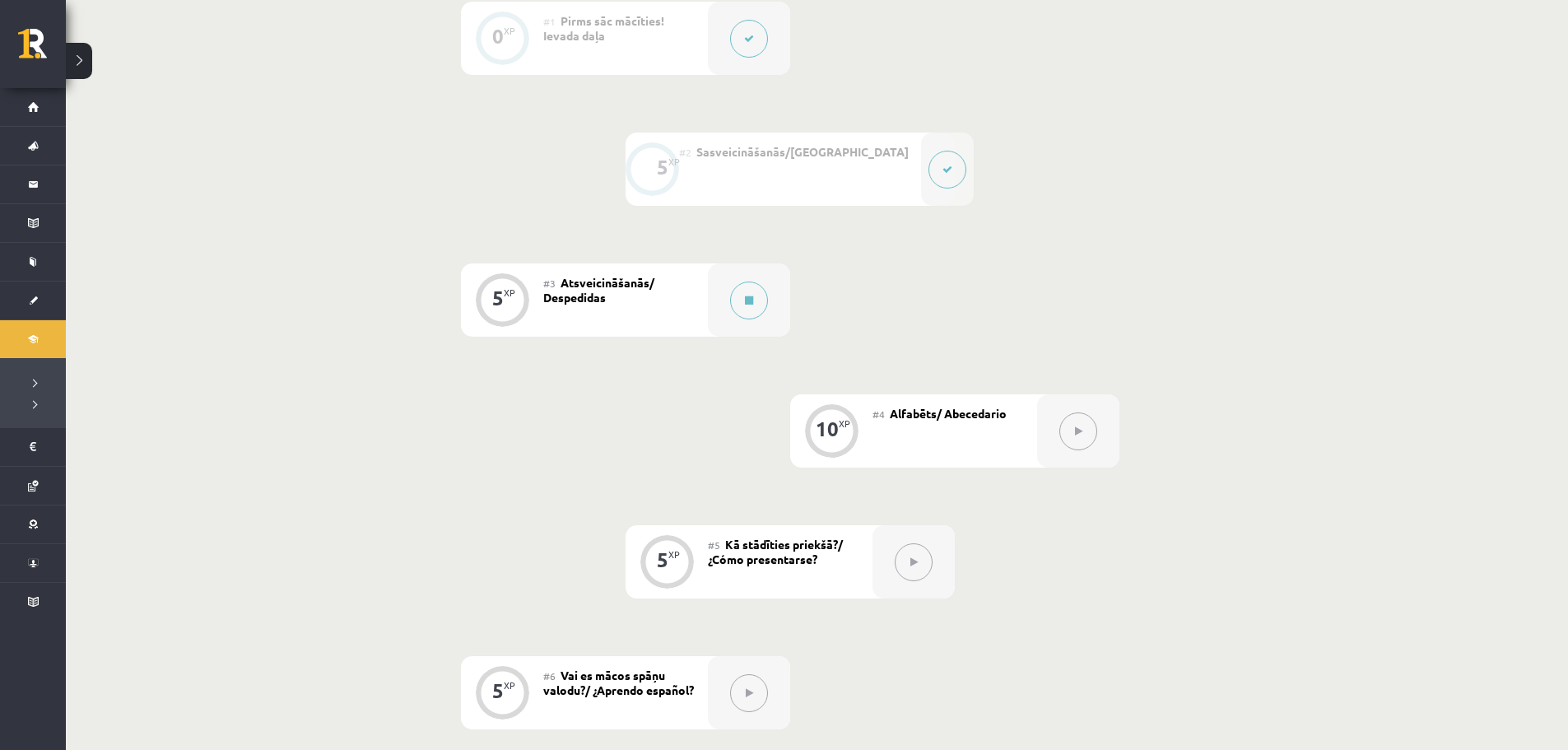
scroll to position [576, 0]
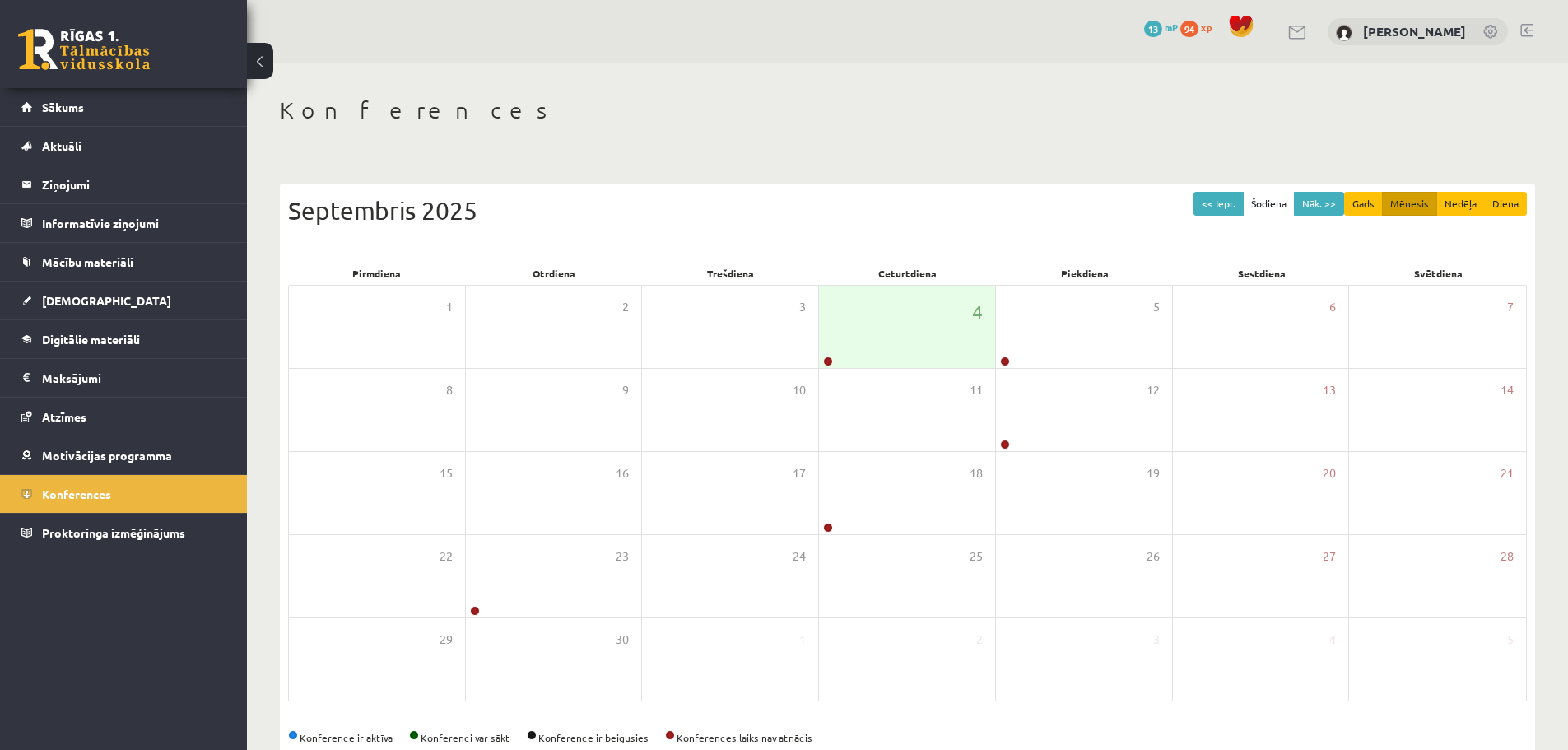
scroll to position [37, 0]
